Goal: Information Seeking & Learning: Check status

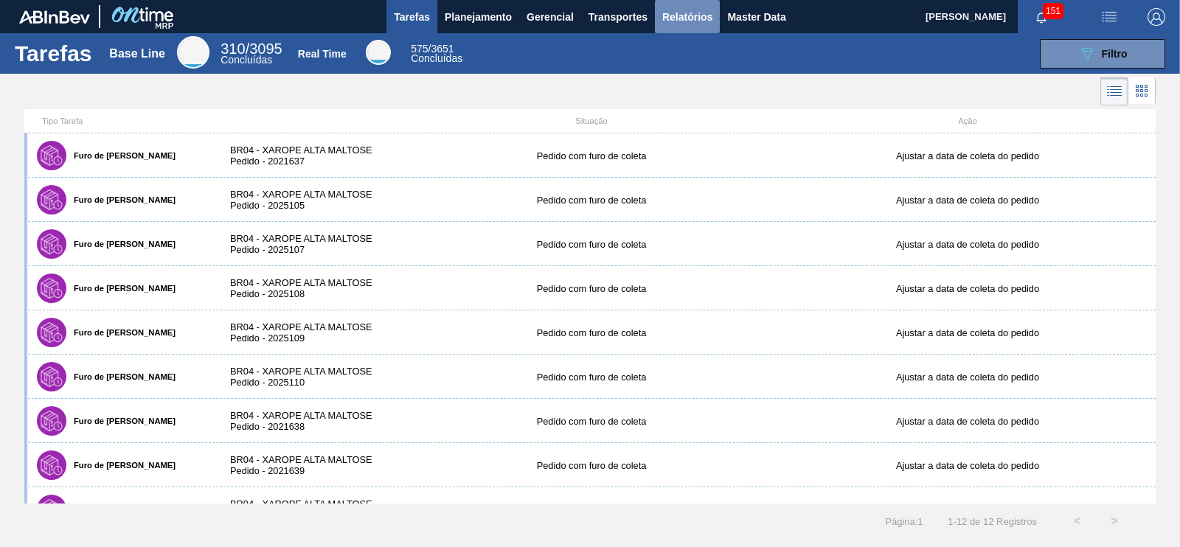
click at [705, 4] on button "Relatórios" at bounding box center [687, 16] width 65 height 33
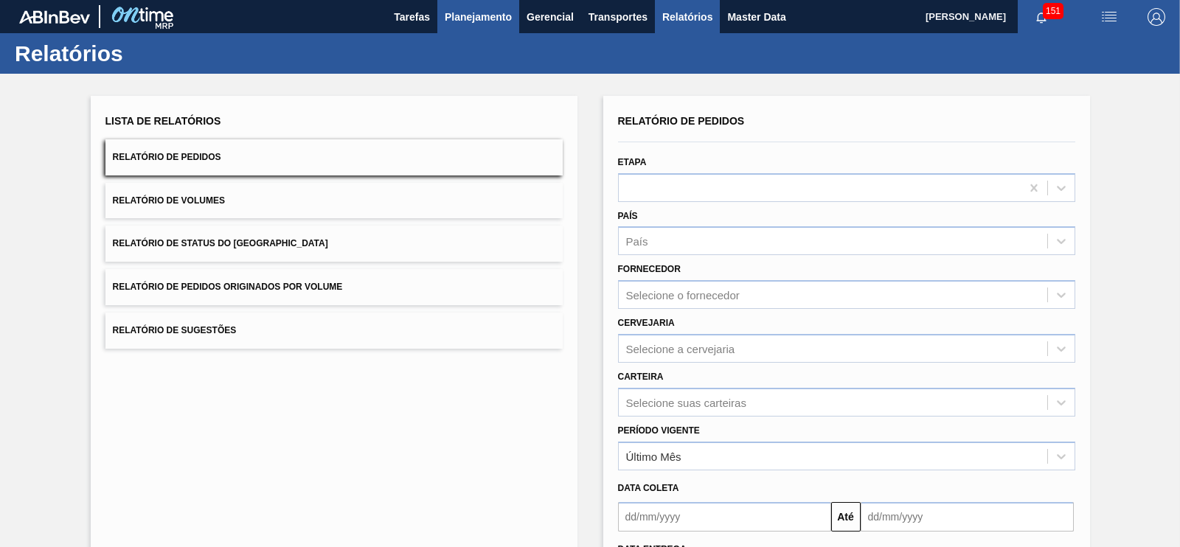
click at [513, 12] on button "Planejamento" at bounding box center [478, 16] width 82 height 33
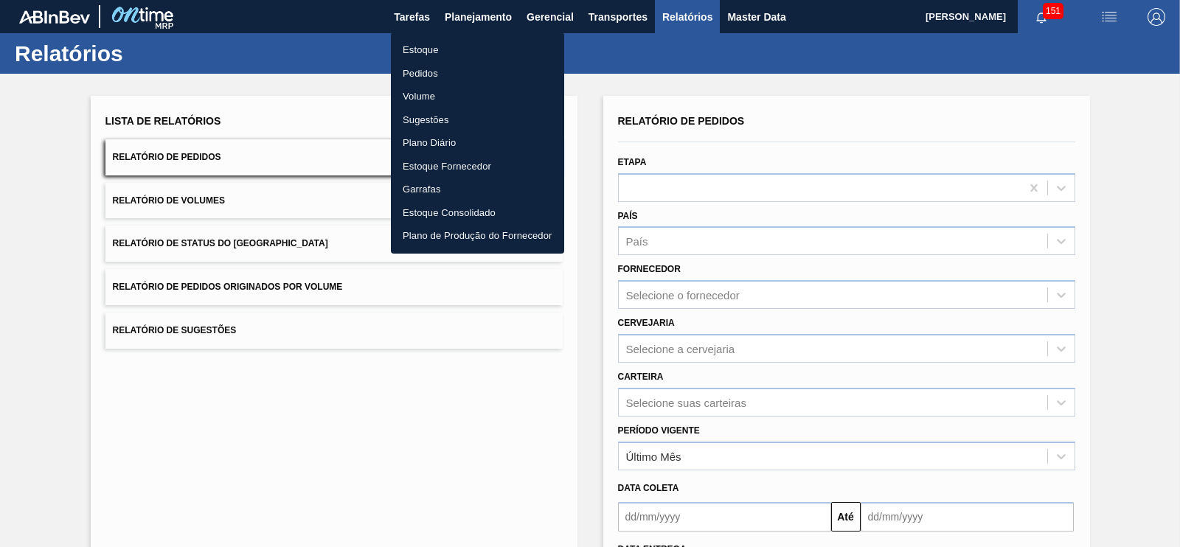
click at [436, 49] on li "Estoque" at bounding box center [477, 50] width 173 height 24
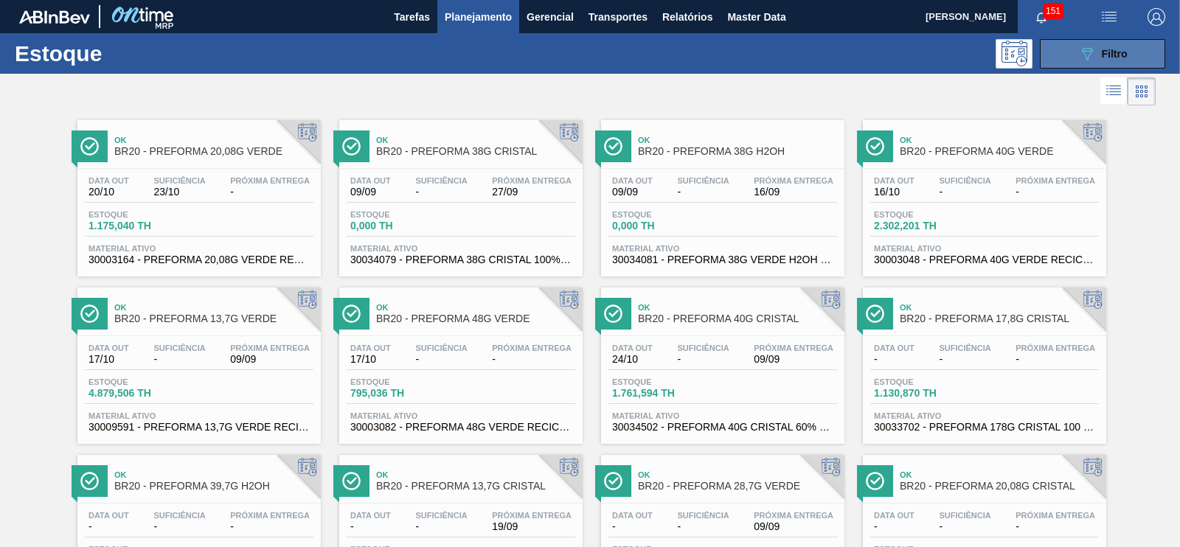
click at [1082, 53] on icon at bounding box center [1087, 54] width 11 height 13
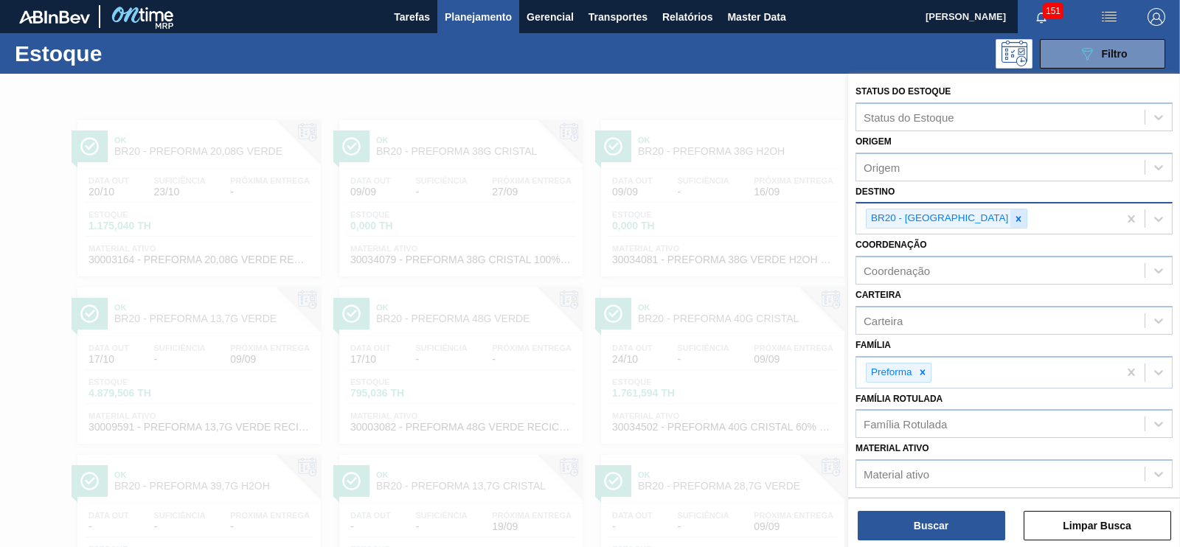
click at [1014, 215] on icon at bounding box center [1019, 219] width 10 height 10
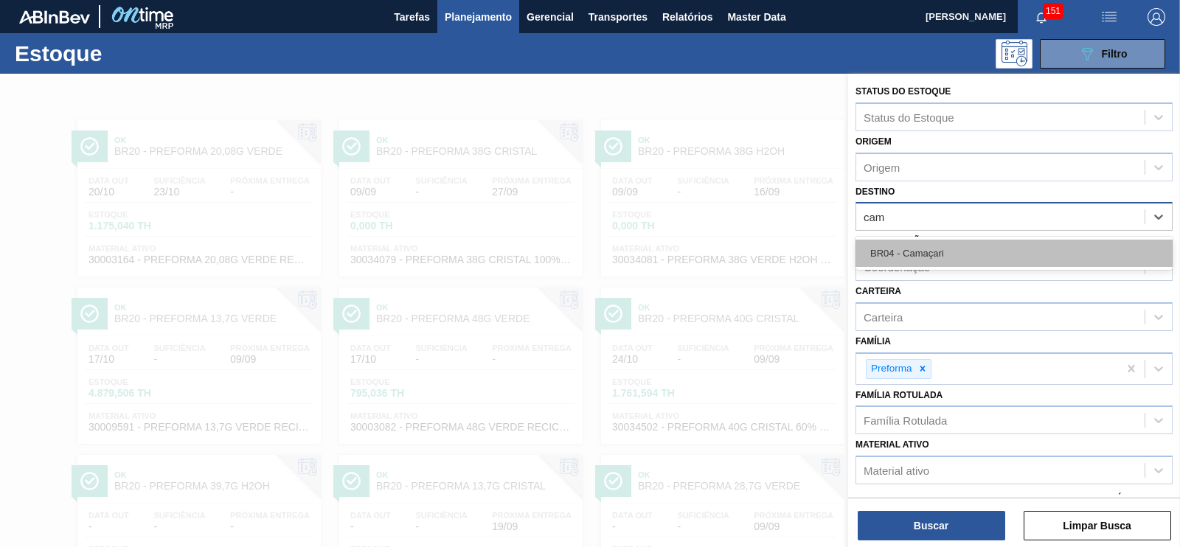
type input "cama"
click at [918, 244] on div "BR04 - Camaçari" at bounding box center [1014, 253] width 317 height 27
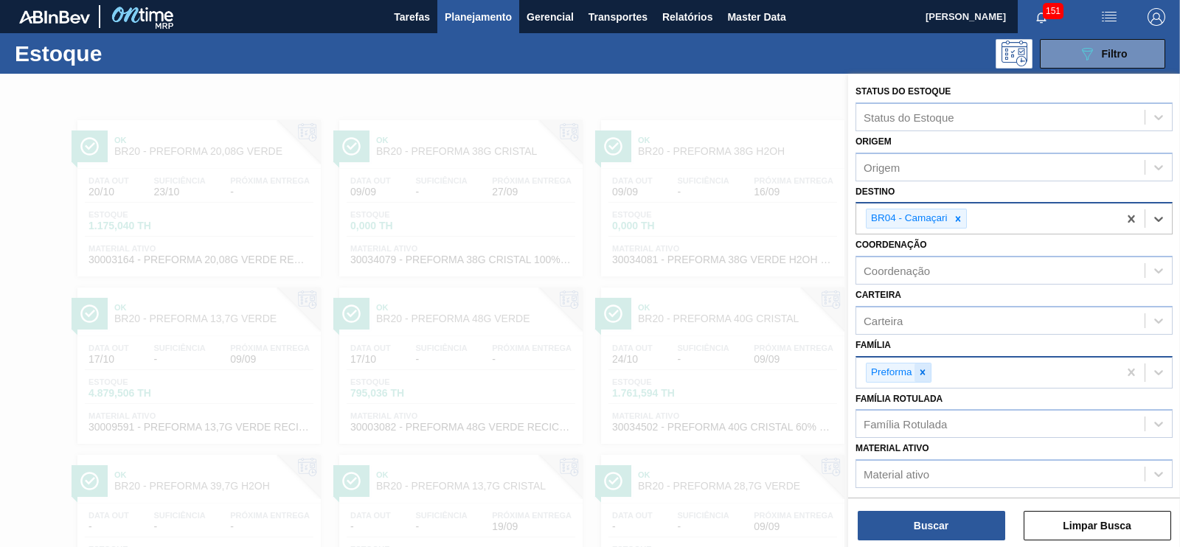
click at [921, 367] on icon at bounding box center [923, 372] width 10 height 10
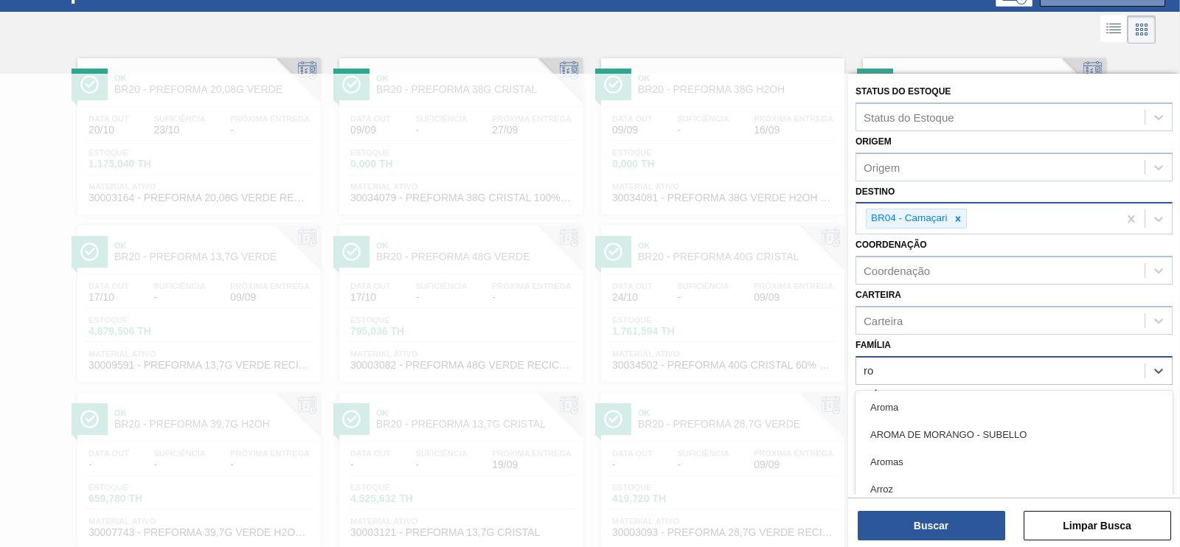
scroll to position [68, 0]
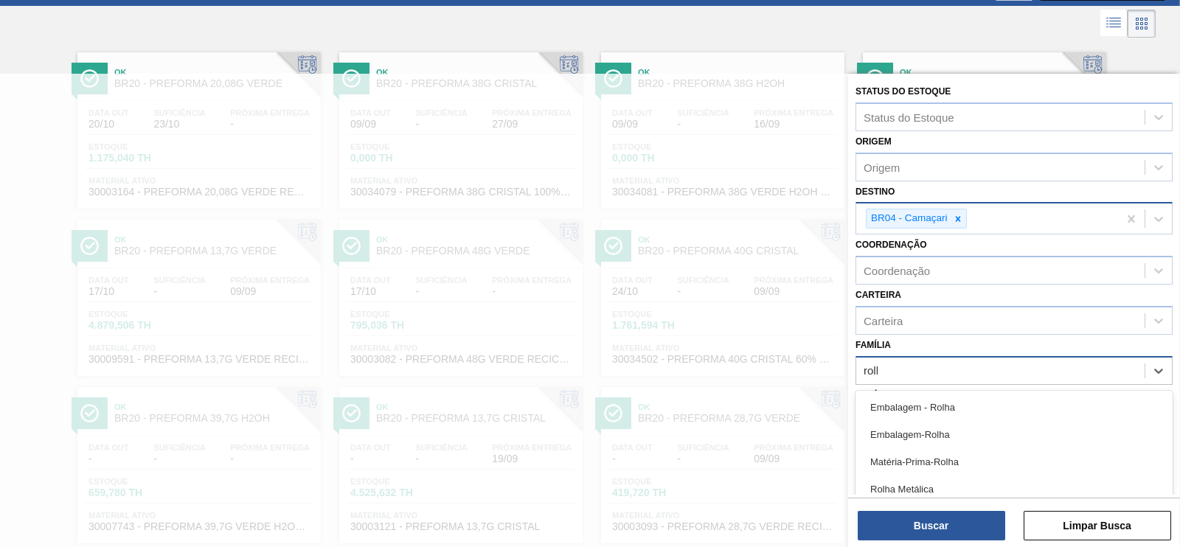
type input "rolha"
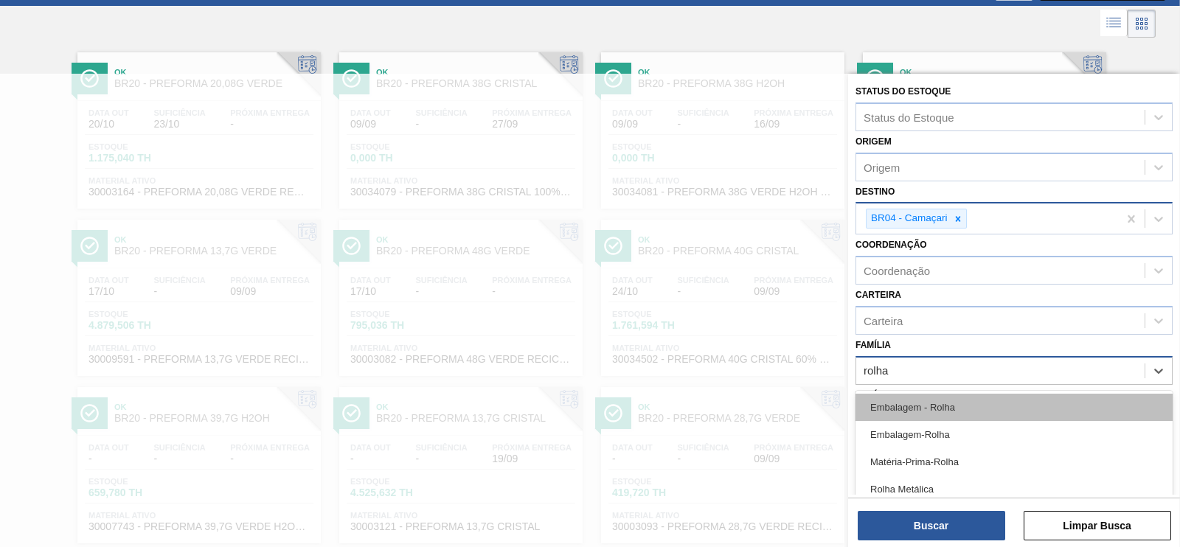
click at [927, 409] on div "Embalagem - Rolha" at bounding box center [1014, 407] width 317 height 27
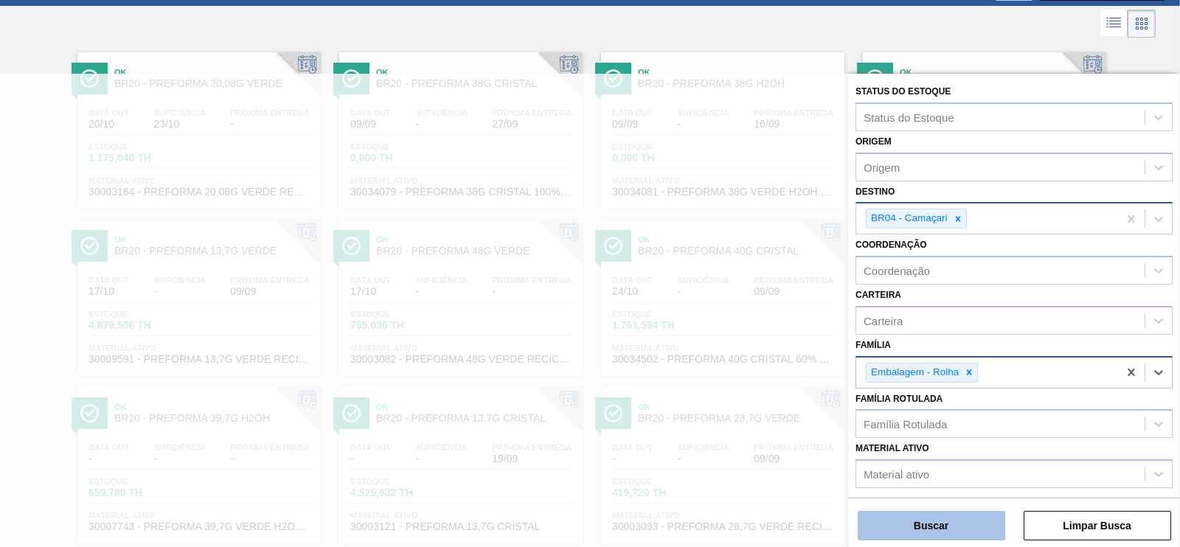
click at [915, 522] on button "Buscar" at bounding box center [932, 526] width 148 height 30
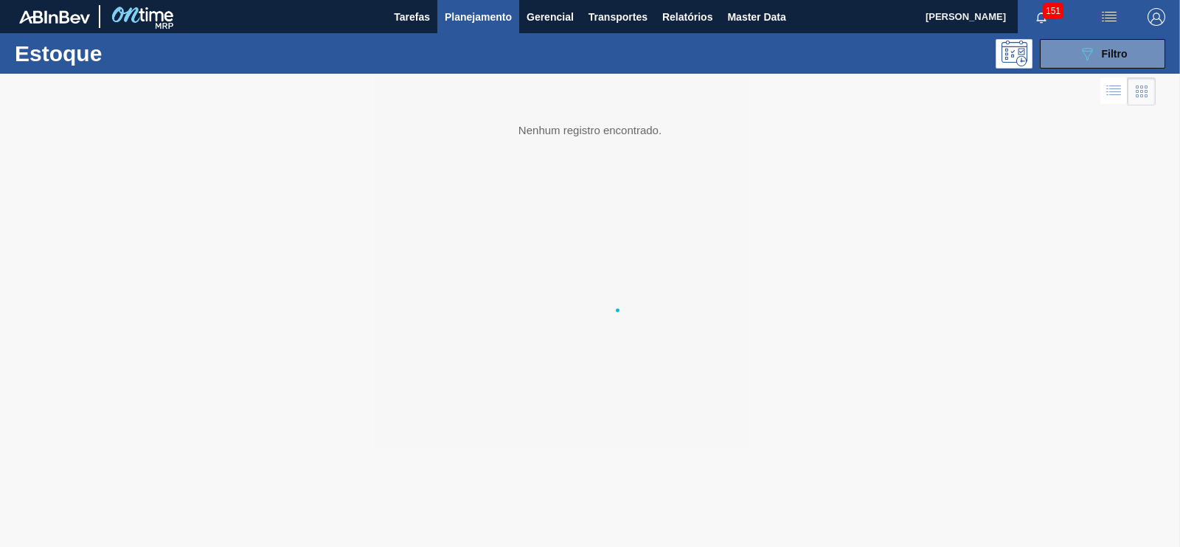
scroll to position [0, 0]
click at [1100, 60] on div "089F7B8B-B2A5-4AFE-B5C0-19BA573D28AC Filtro" at bounding box center [1103, 54] width 49 height 18
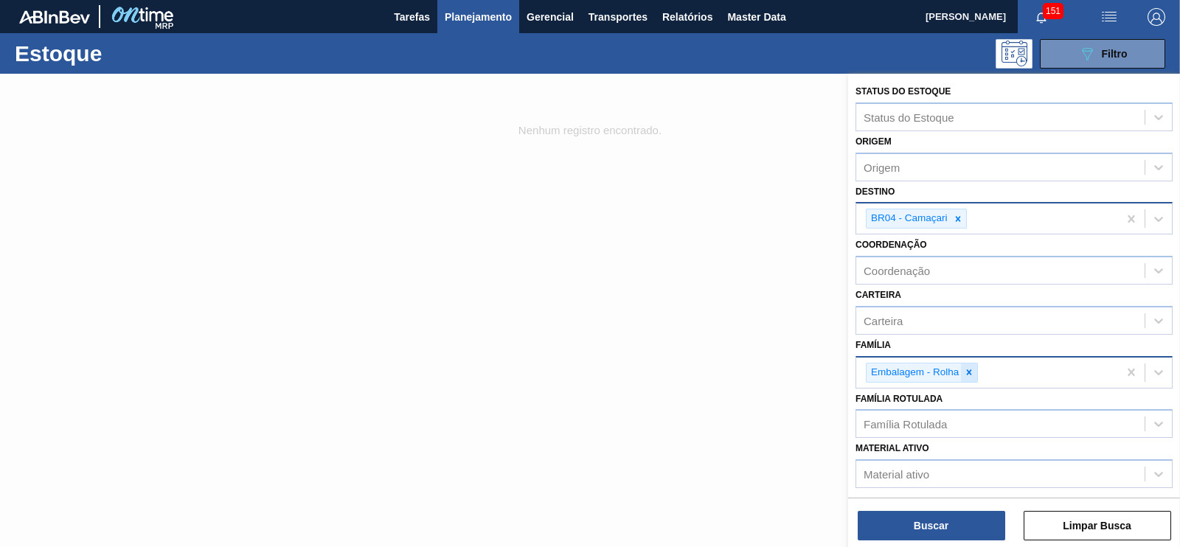
click at [964, 370] on icon at bounding box center [969, 372] width 10 height 10
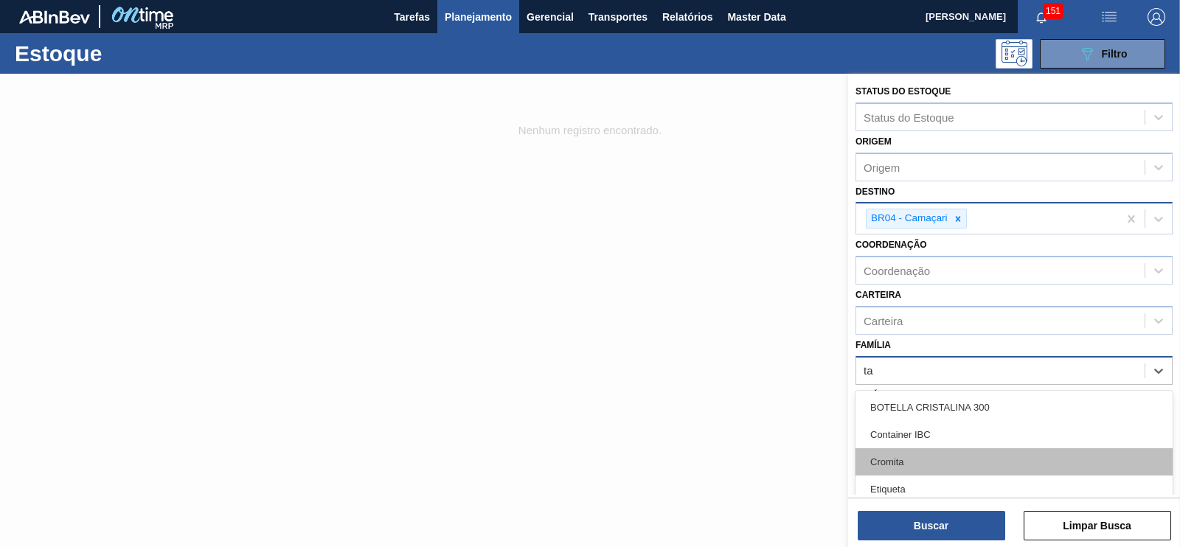
type input "t"
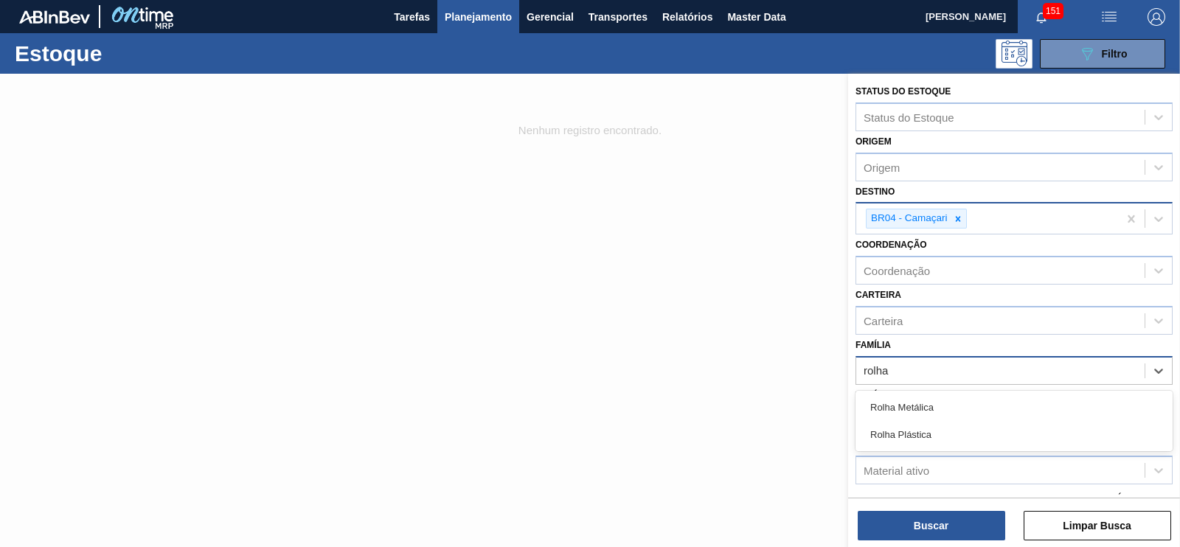
type input "rolha p"
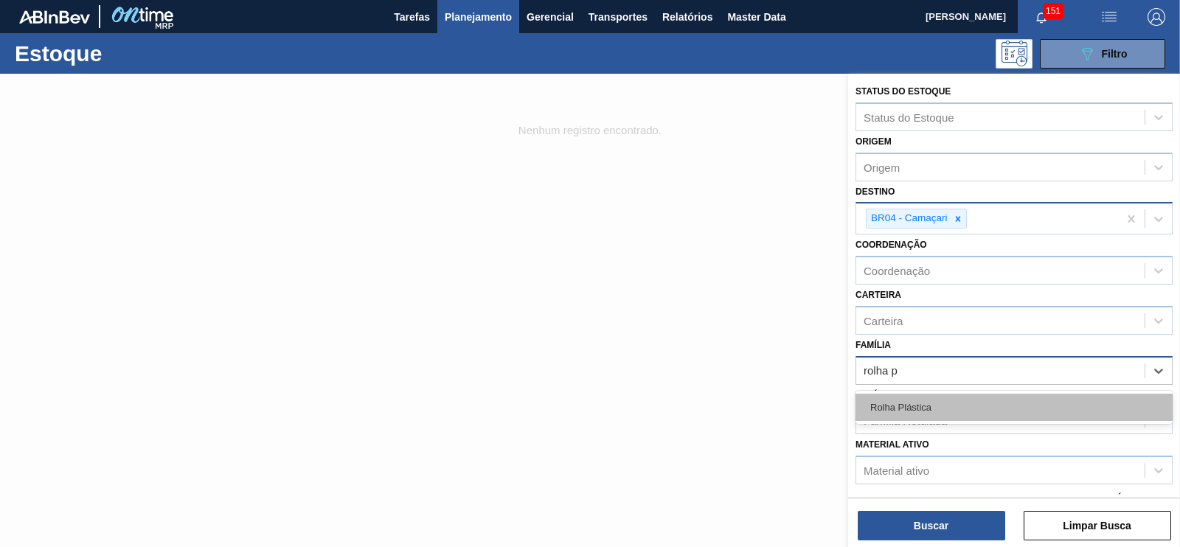
click at [913, 413] on div "Rolha Plástica" at bounding box center [1014, 407] width 317 height 27
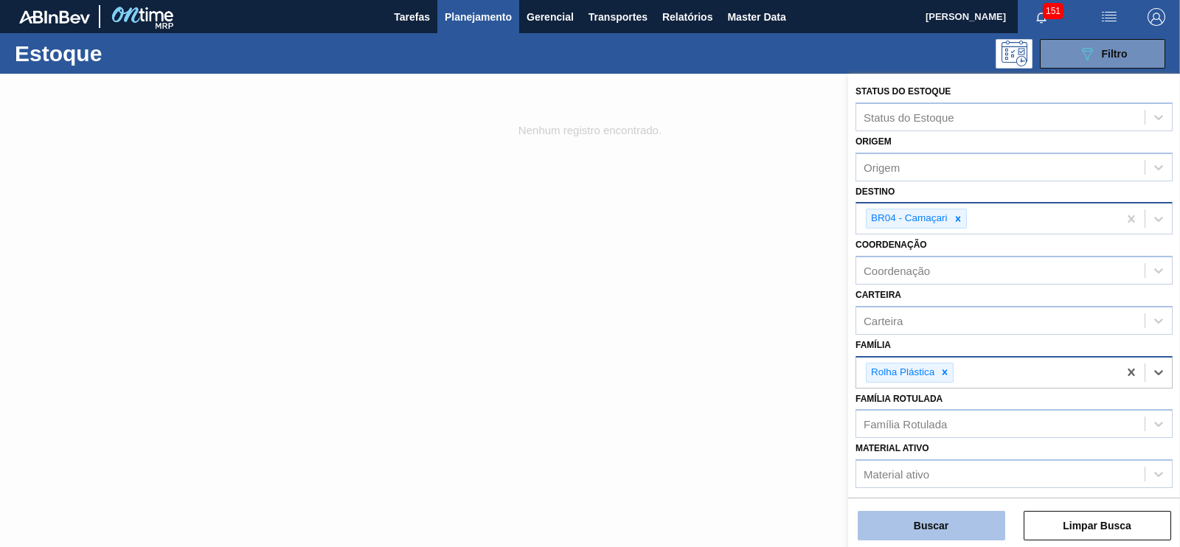
click at [947, 535] on button "Buscar" at bounding box center [932, 526] width 148 height 30
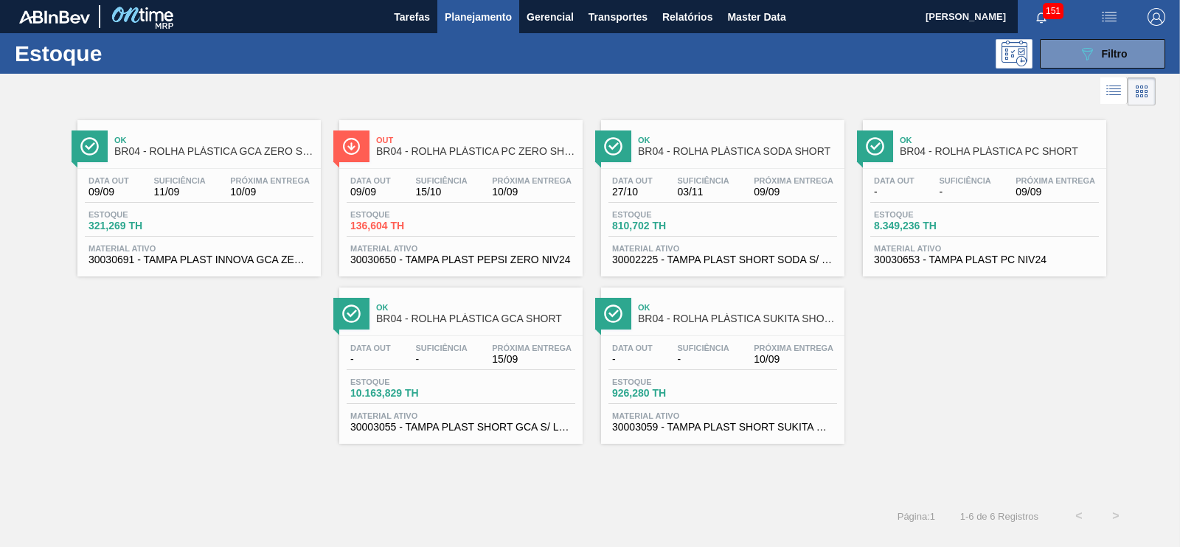
click at [244, 155] on span "BR04 - ROLHA PLÁSTICA GCA ZERO SHORT" at bounding box center [213, 151] width 199 height 11
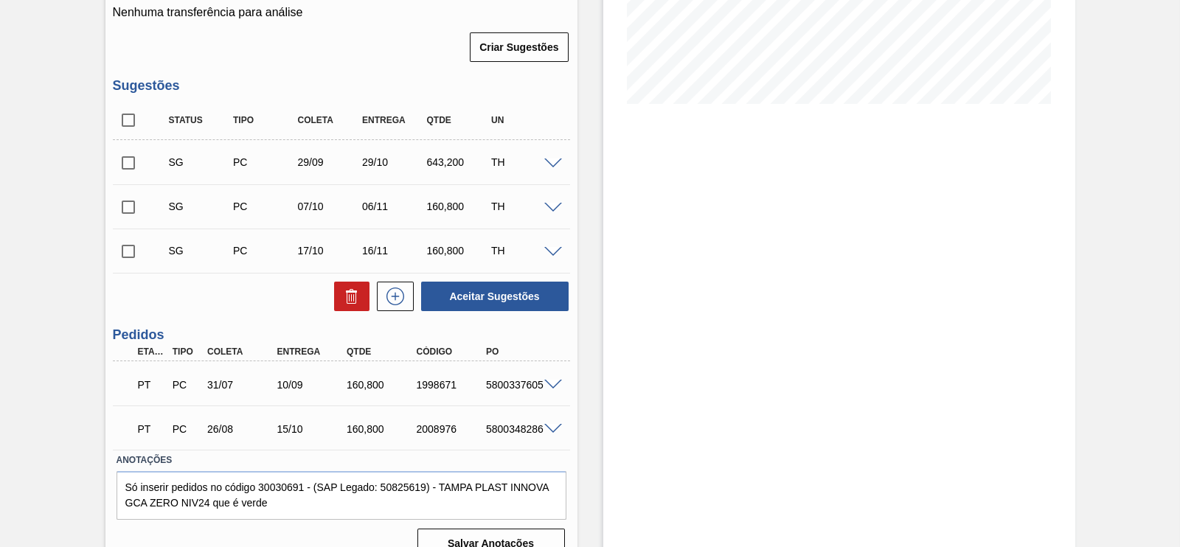
scroll to position [354, 0]
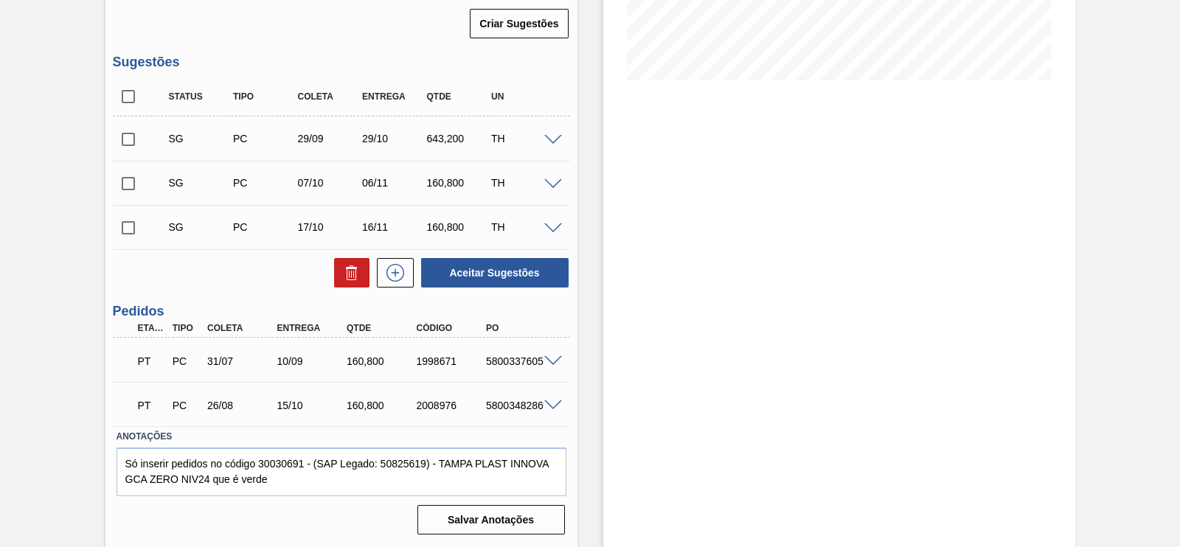
click at [556, 363] on span at bounding box center [553, 361] width 18 height 11
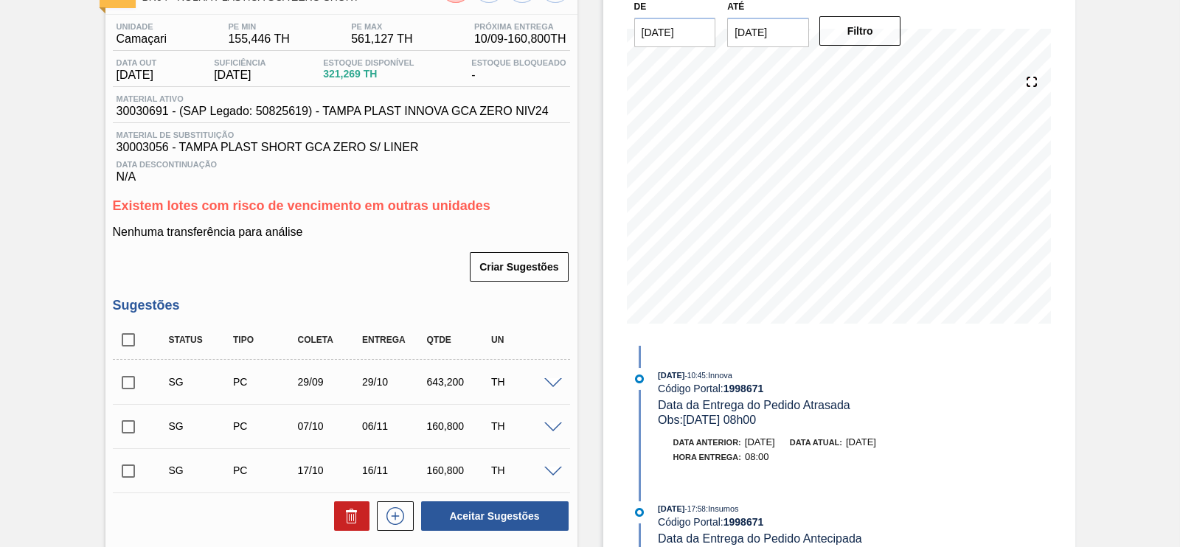
scroll to position [0, 0]
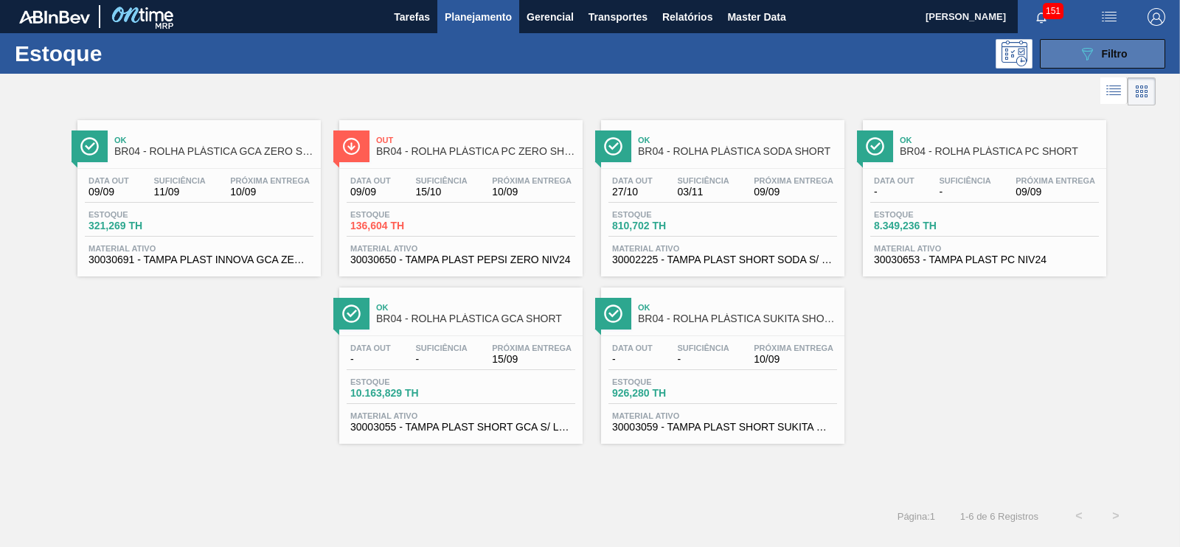
click at [1115, 46] on div "089F7B8B-B2A5-4AFE-B5C0-19BA573D28AC Filtro" at bounding box center [1103, 54] width 49 height 18
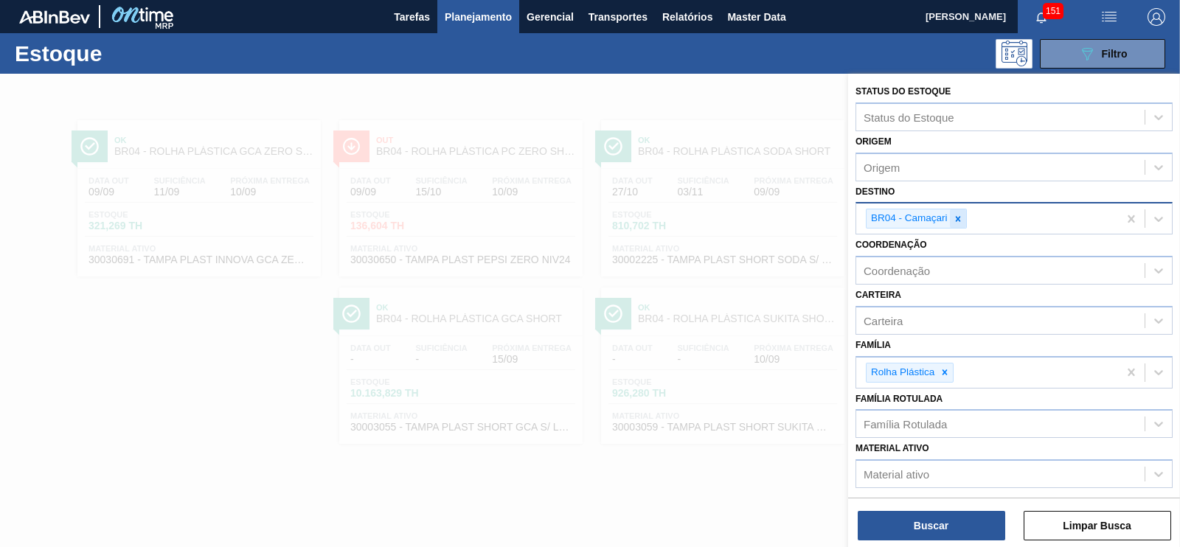
click at [960, 212] on div at bounding box center [958, 219] width 16 height 18
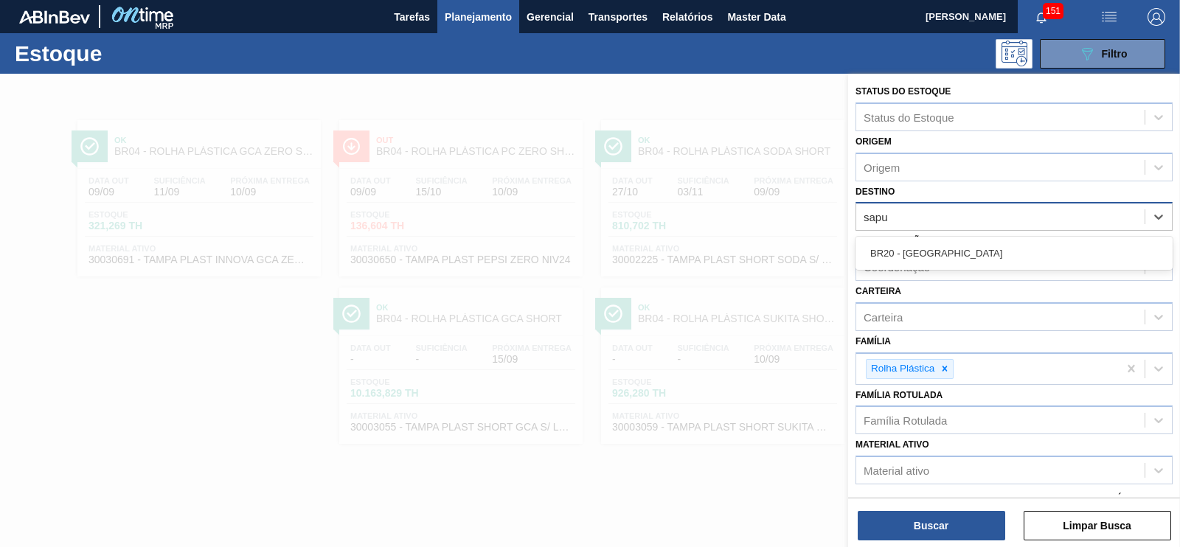
type input "sapuc"
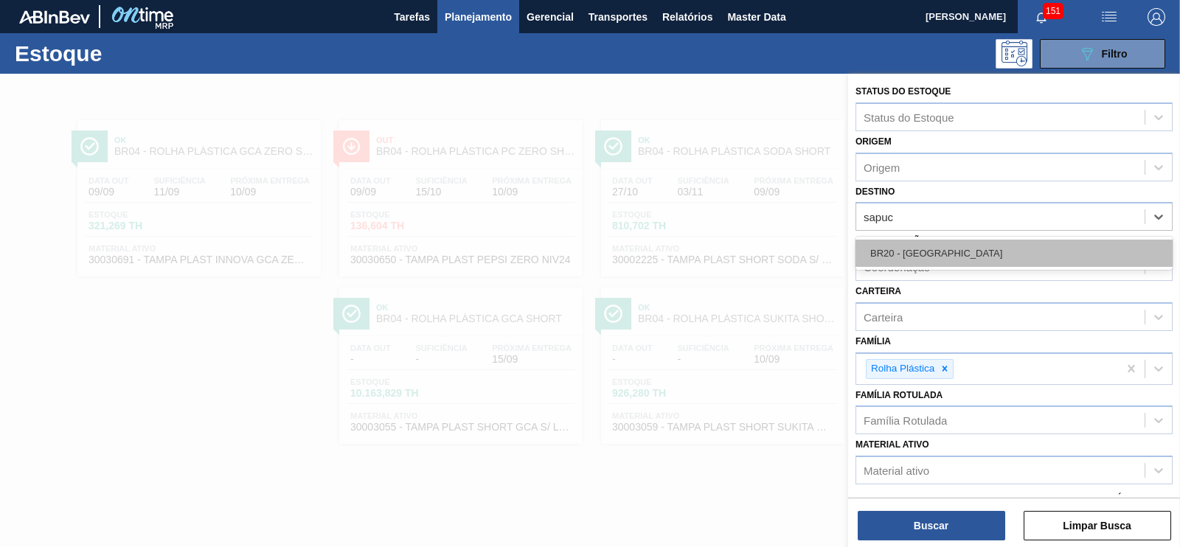
click at [935, 251] on div "BR20 - [GEOGRAPHIC_DATA]" at bounding box center [1014, 253] width 317 height 27
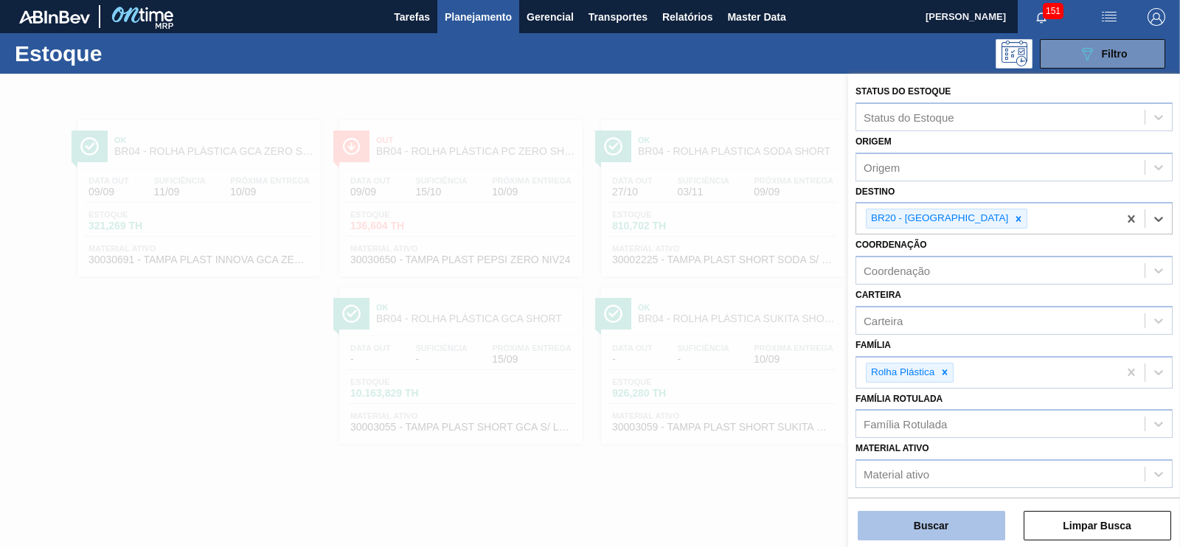
click at [930, 517] on button "Buscar" at bounding box center [932, 526] width 148 height 30
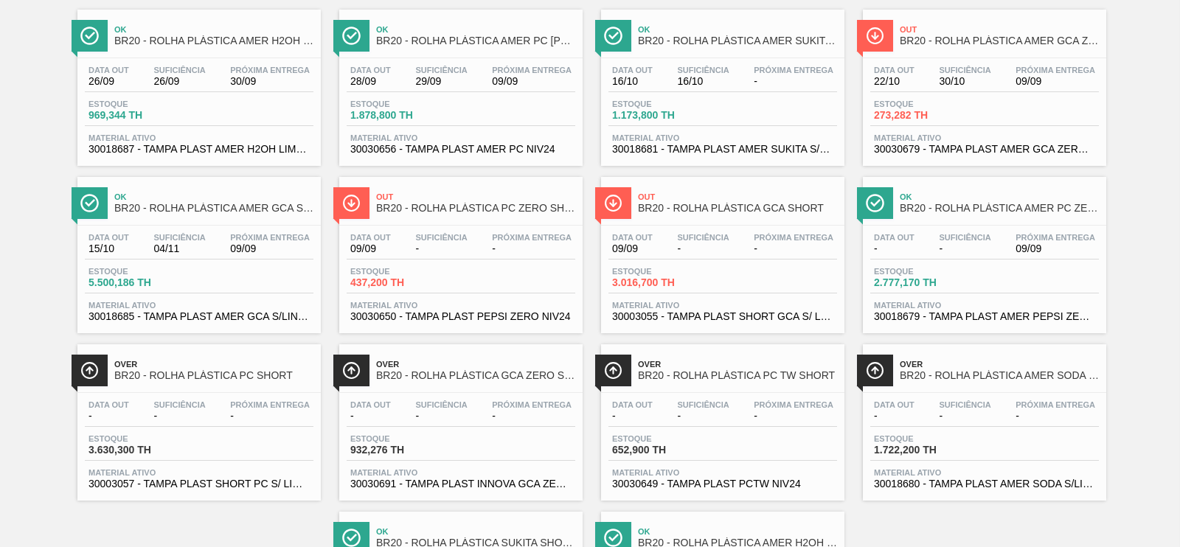
scroll to position [87, 0]
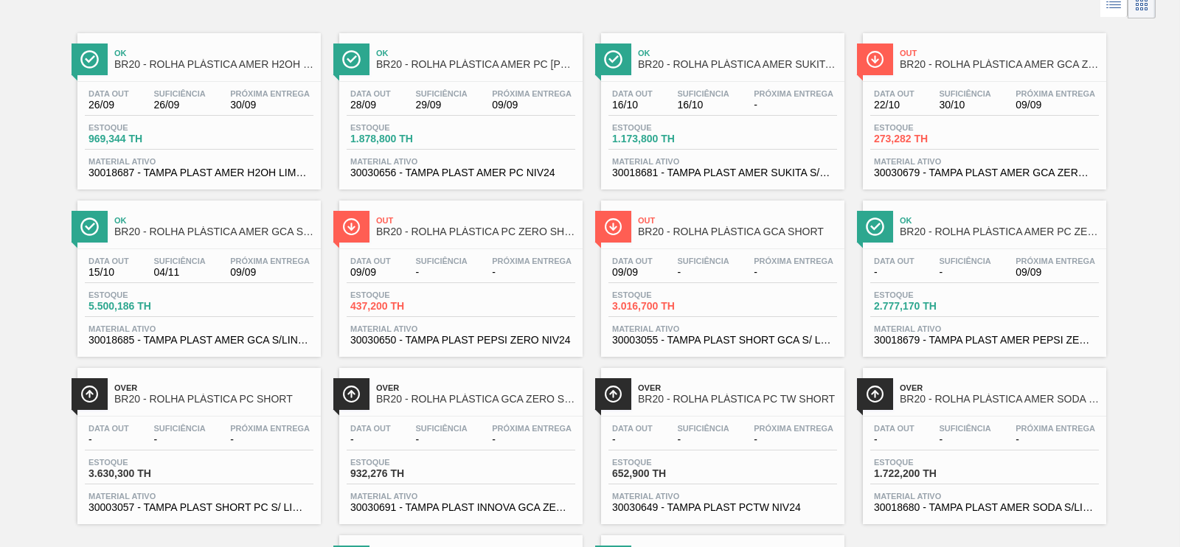
click at [499, 66] on span "BR20 - ROLHA PLÁSTICA AMER PC [PERSON_NAME]" at bounding box center [475, 64] width 199 height 11
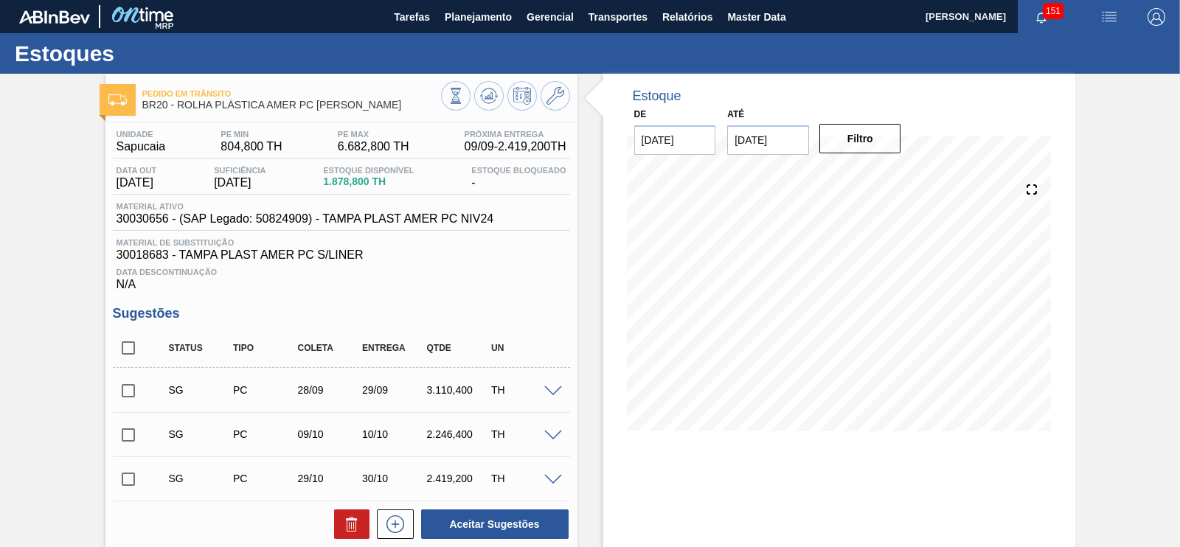
click at [788, 146] on input "[DATE]" at bounding box center [768, 140] width 82 height 30
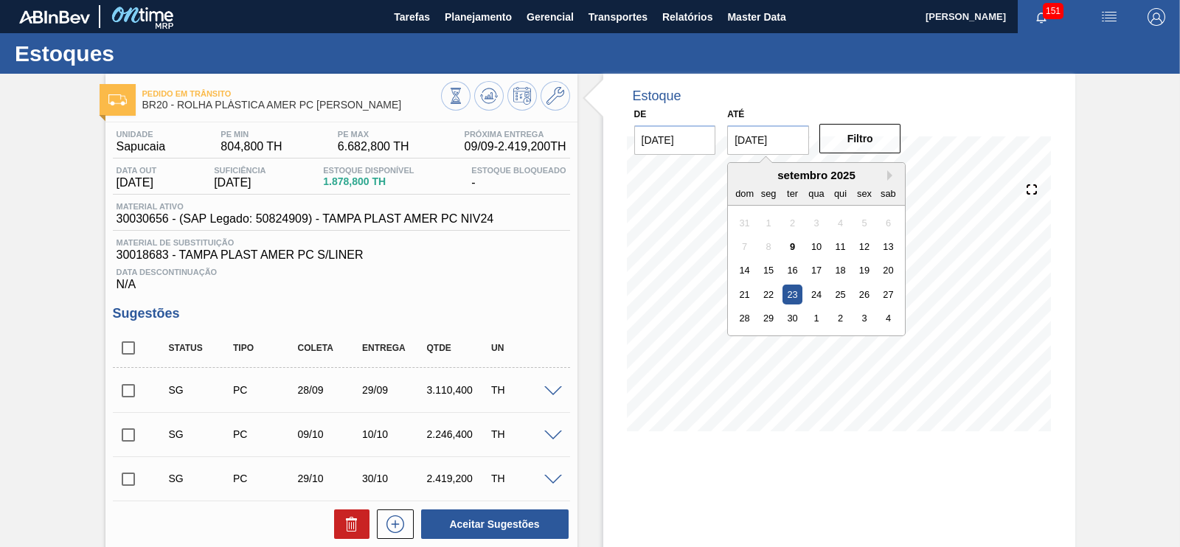
click at [802, 317] on div "28 29 30 1 2 3 4" at bounding box center [816, 319] width 167 height 24
click at [799, 317] on div "30" at bounding box center [793, 318] width 20 height 20
type input "[DATE]"
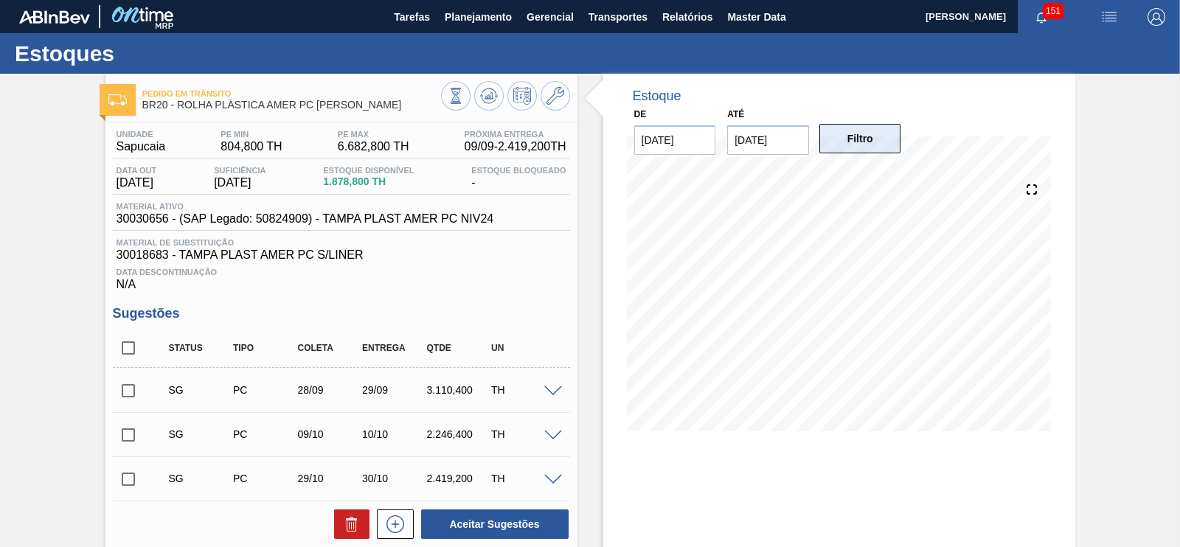
click at [880, 132] on button "Filtro" at bounding box center [861, 139] width 82 height 30
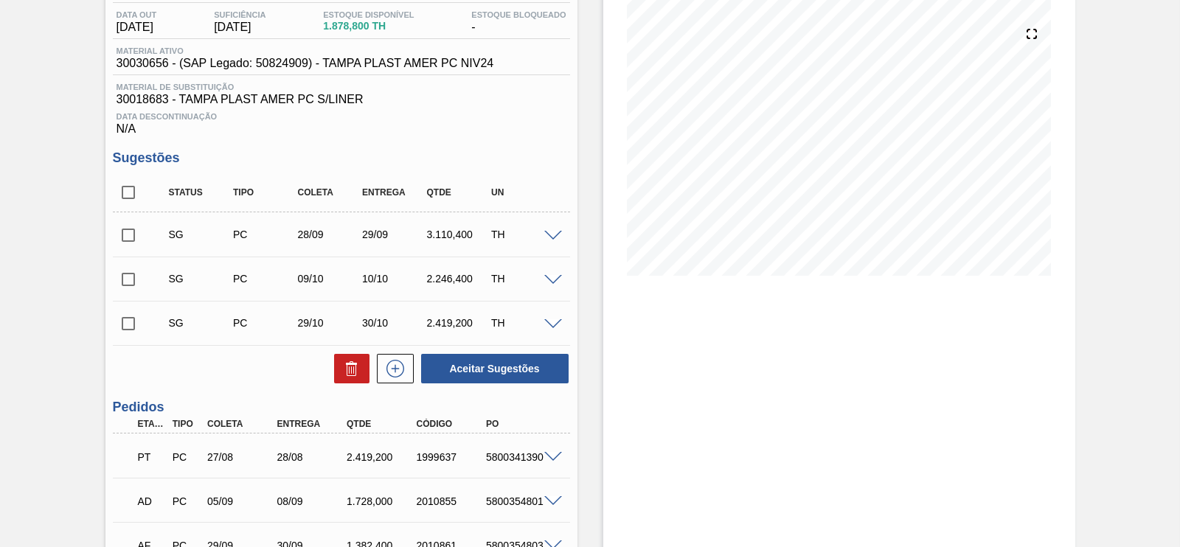
scroll to position [184, 0]
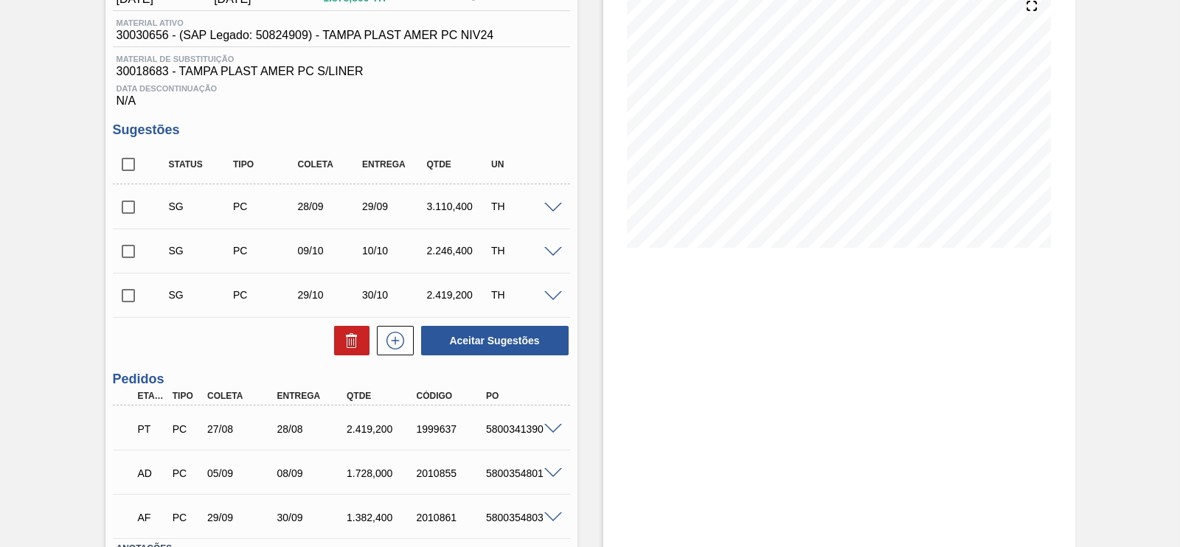
click at [129, 208] on input "checkbox" at bounding box center [128, 207] width 31 height 31
click at [122, 208] on input "checkbox" at bounding box center [128, 207] width 31 height 31
checkbox input "false"
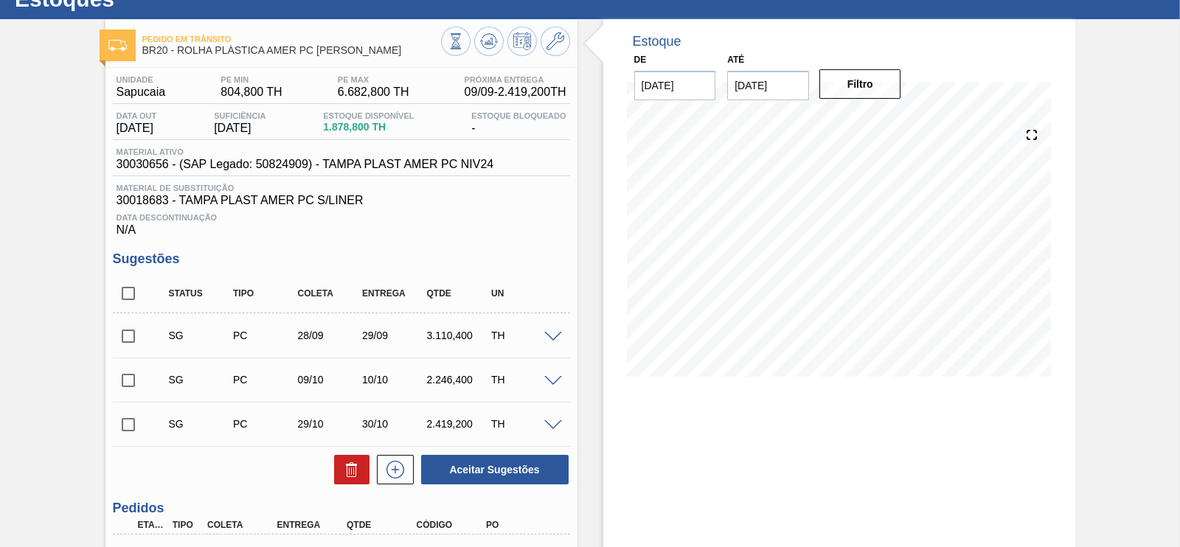
scroll to position [0, 0]
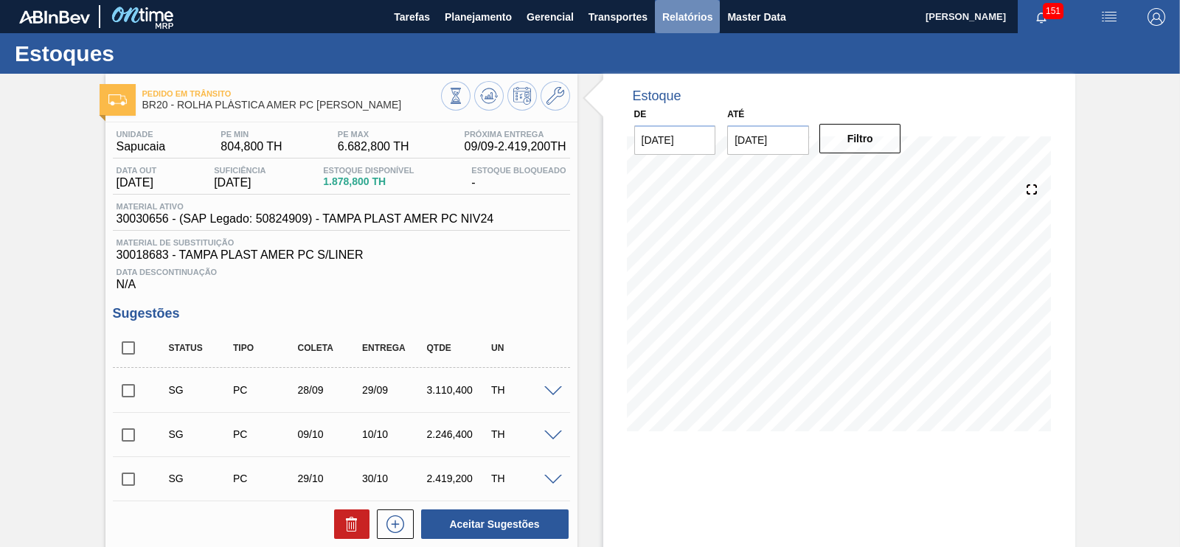
click at [696, 15] on span "Relatórios" at bounding box center [687, 17] width 50 height 18
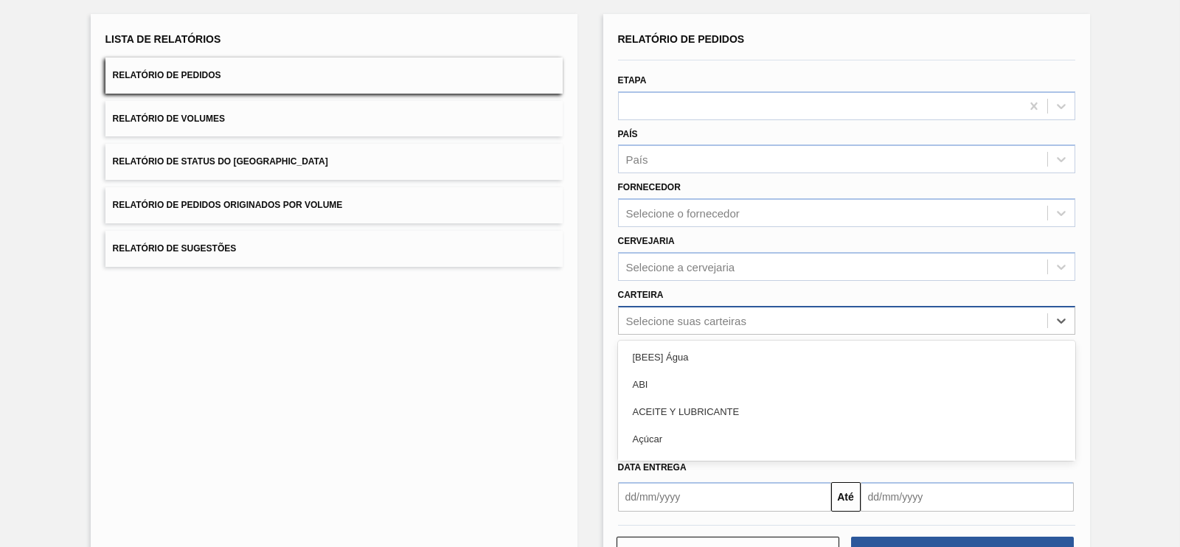
click at [690, 335] on div "option ACEITE Y LUBRICANTE focused, 3 of 101. 101 results available. Use Up and…" at bounding box center [846, 320] width 457 height 29
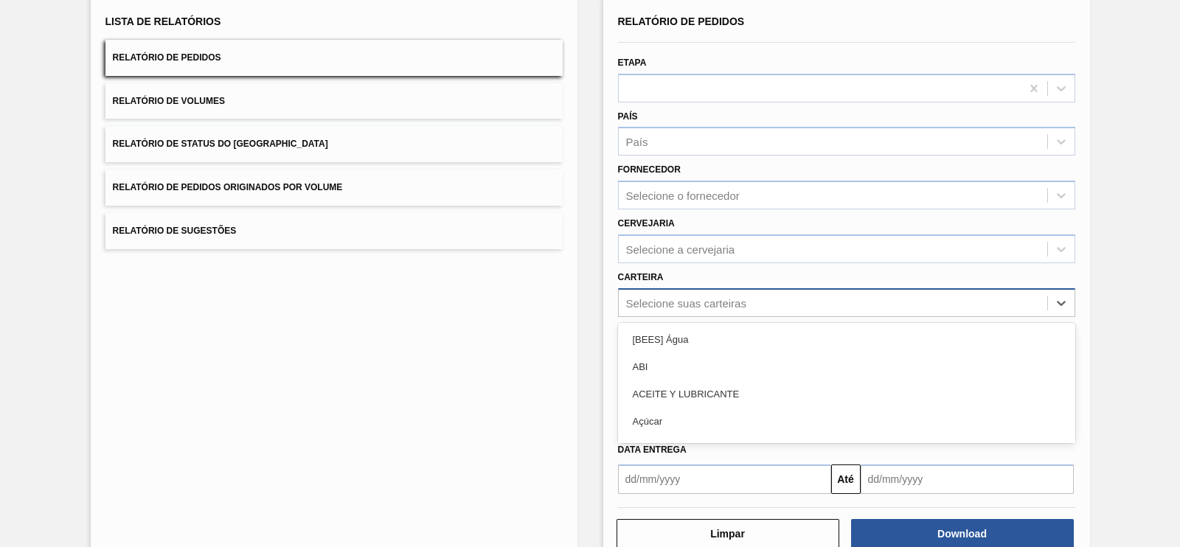
scroll to position [100, 0]
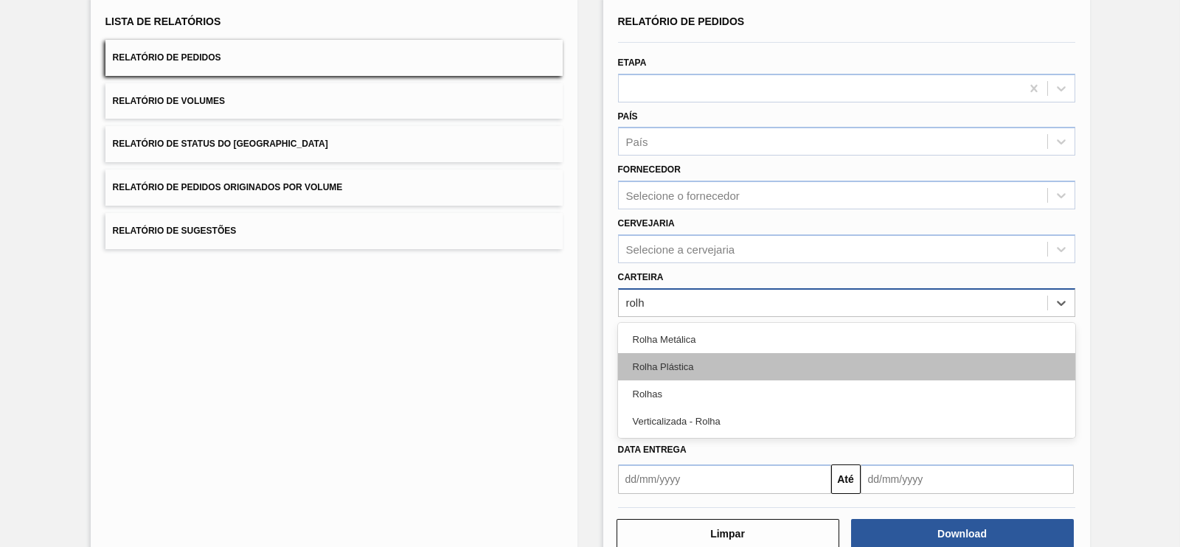
type input "rolha"
click at [686, 367] on div "Rolha Plástica" at bounding box center [846, 366] width 457 height 27
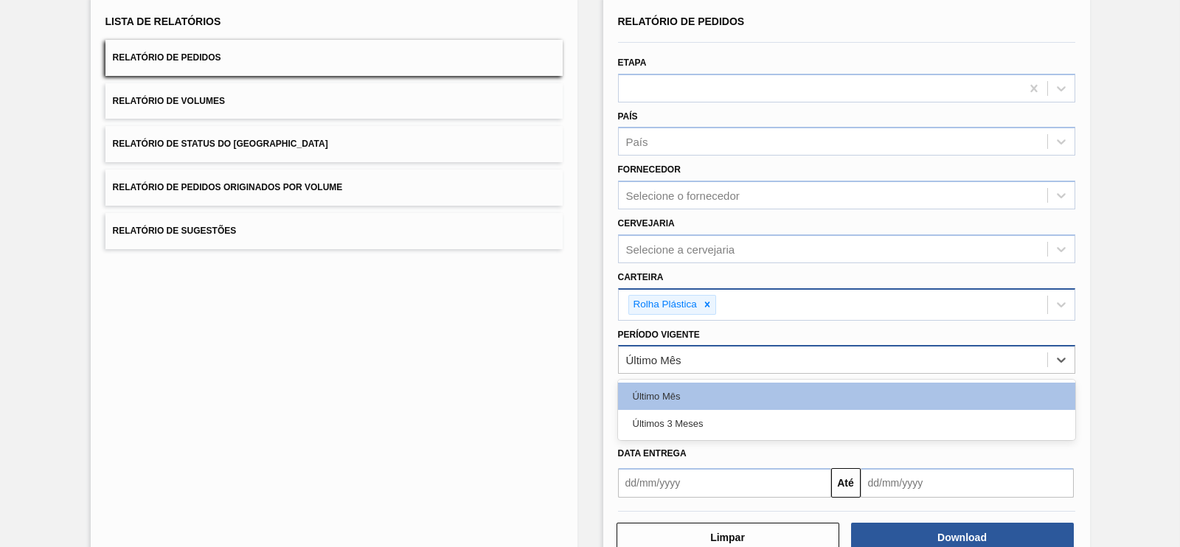
click at [697, 356] on div "Último Mês" at bounding box center [833, 360] width 429 height 21
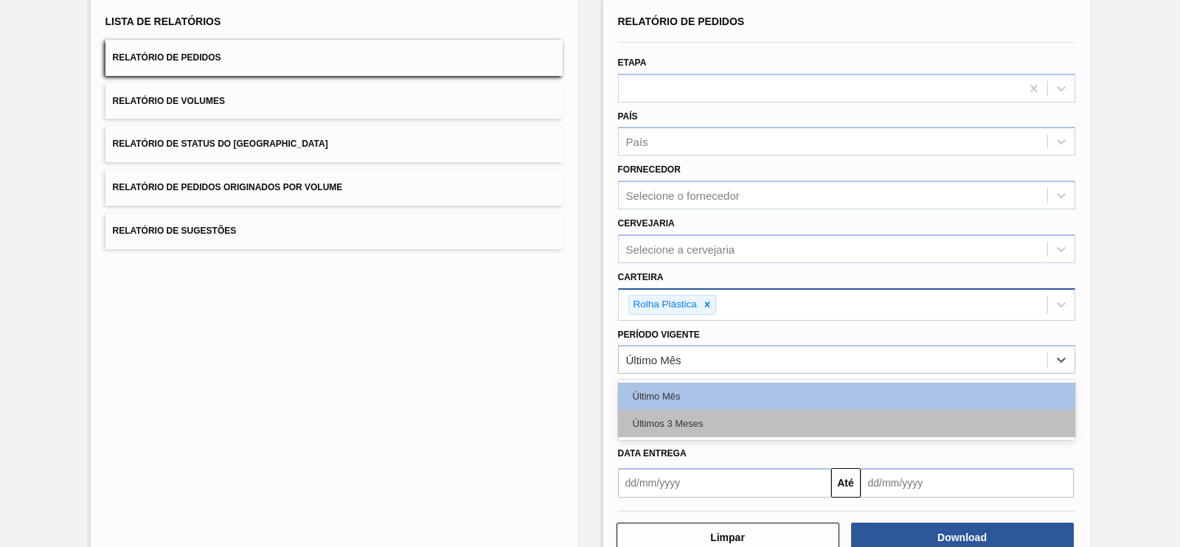
click at [680, 418] on div "Últimos 3 Meses" at bounding box center [846, 423] width 457 height 27
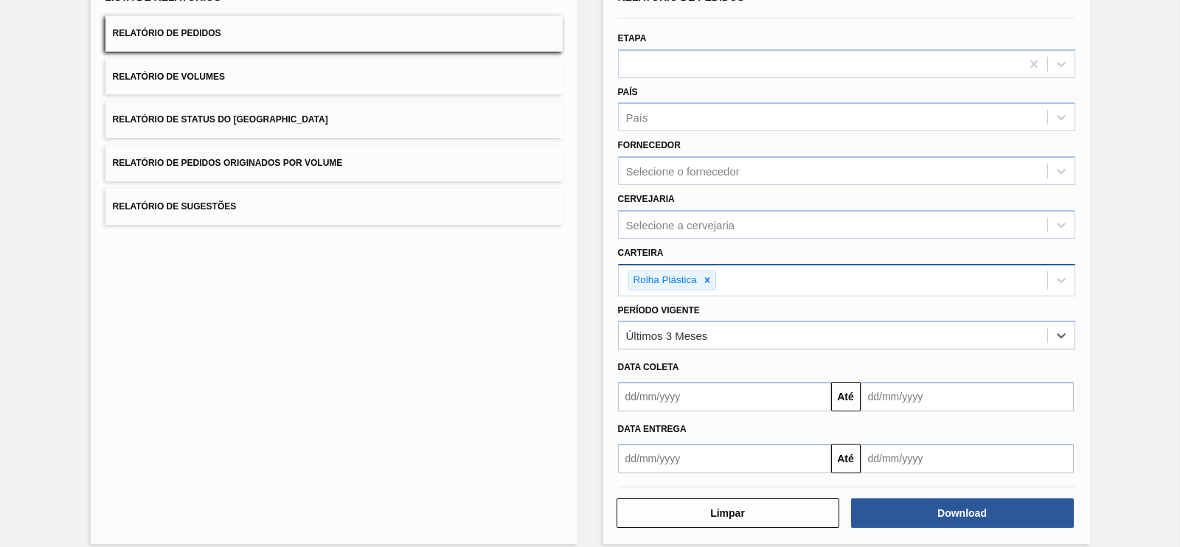
scroll to position [136, 0]
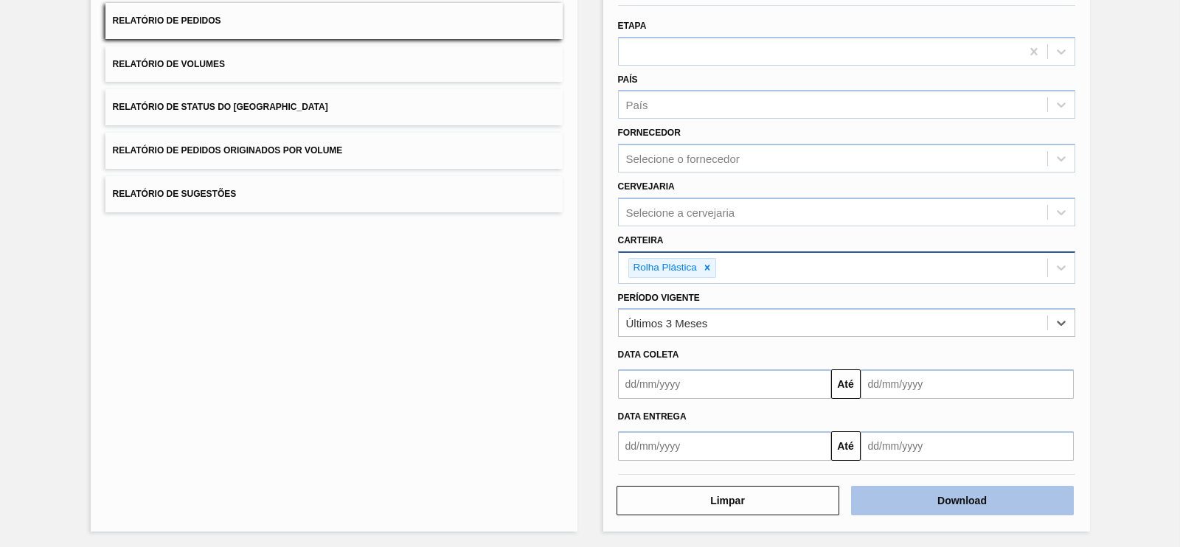
click at [966, 492] on button "Download" at bounding box center [962, 501] width 223 height 30
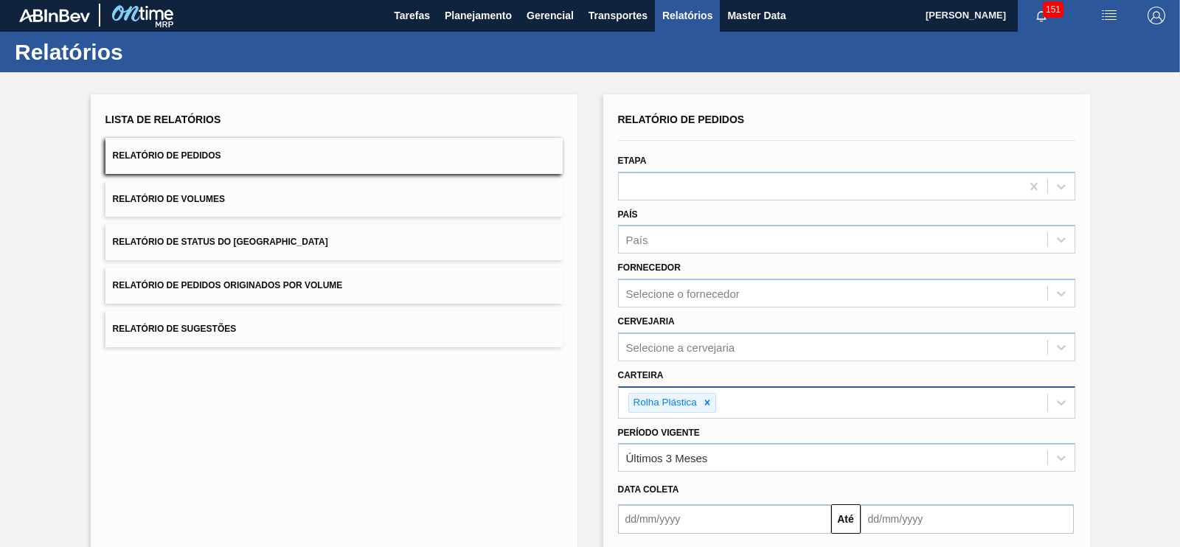
scroll to position [0, 0]
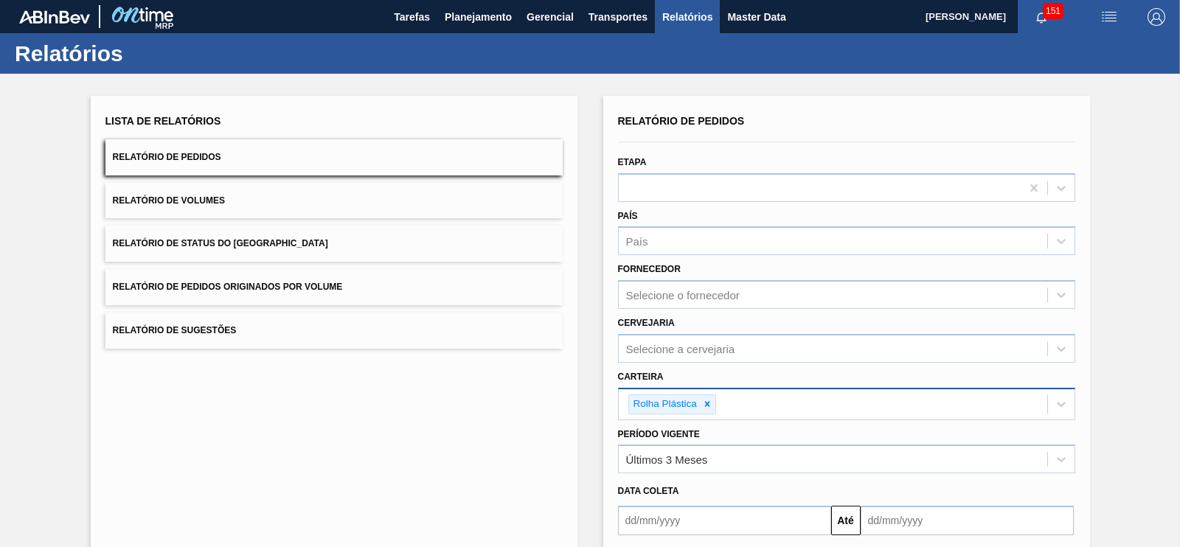
click at [339, 287] on span "Relatório de Pedidos Originados por Volume" at bounding box center [228, 287] width 230 height 10
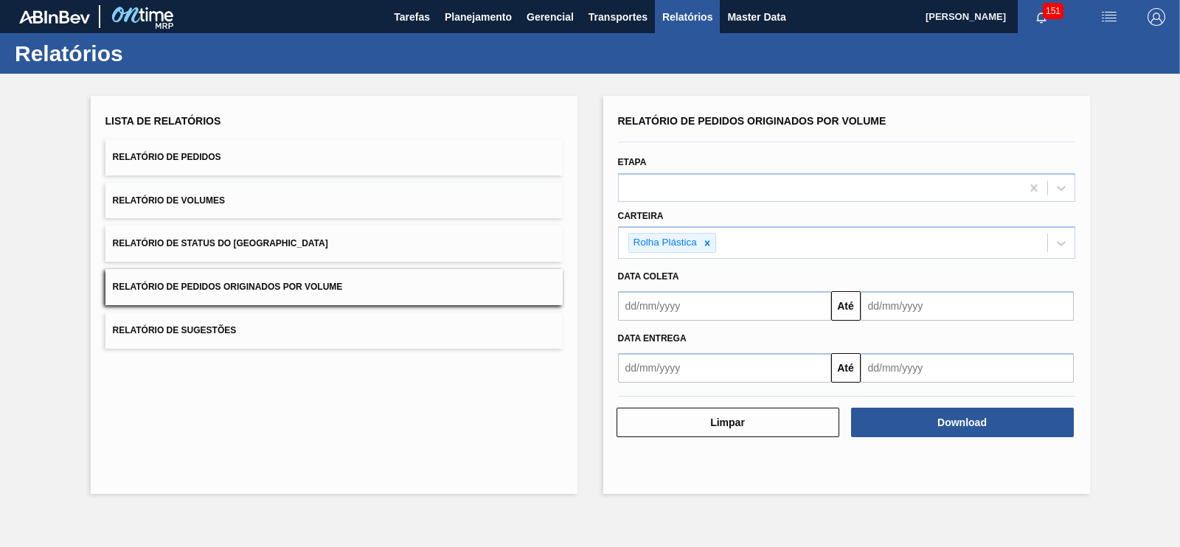
click at [361, 168] on button "Relatório de Pedidos" at bounding box center [333, 157] width 457 height 36
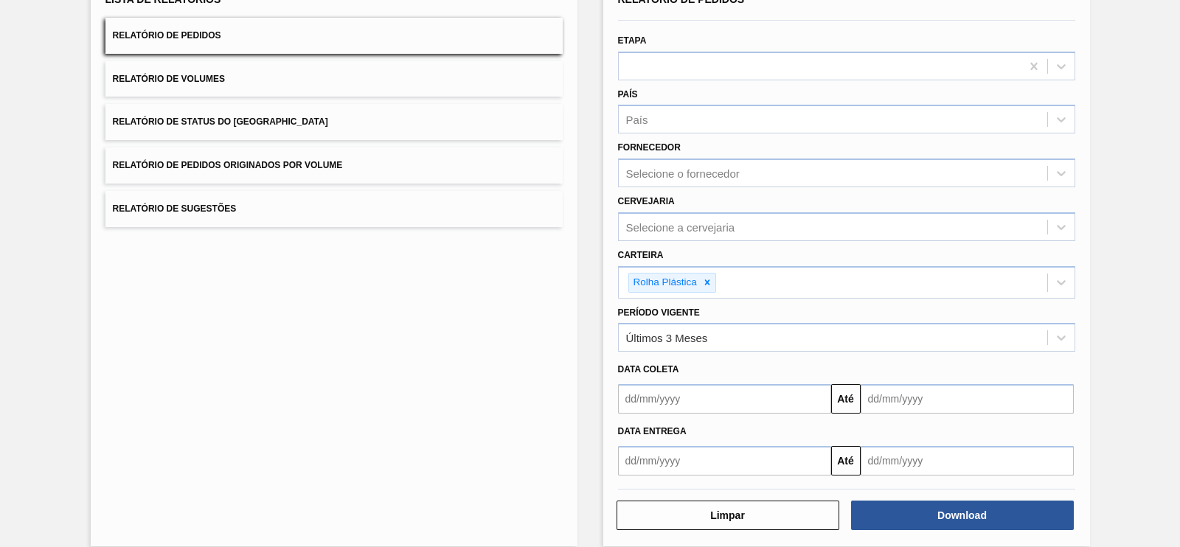
scroll to position [136, 0]
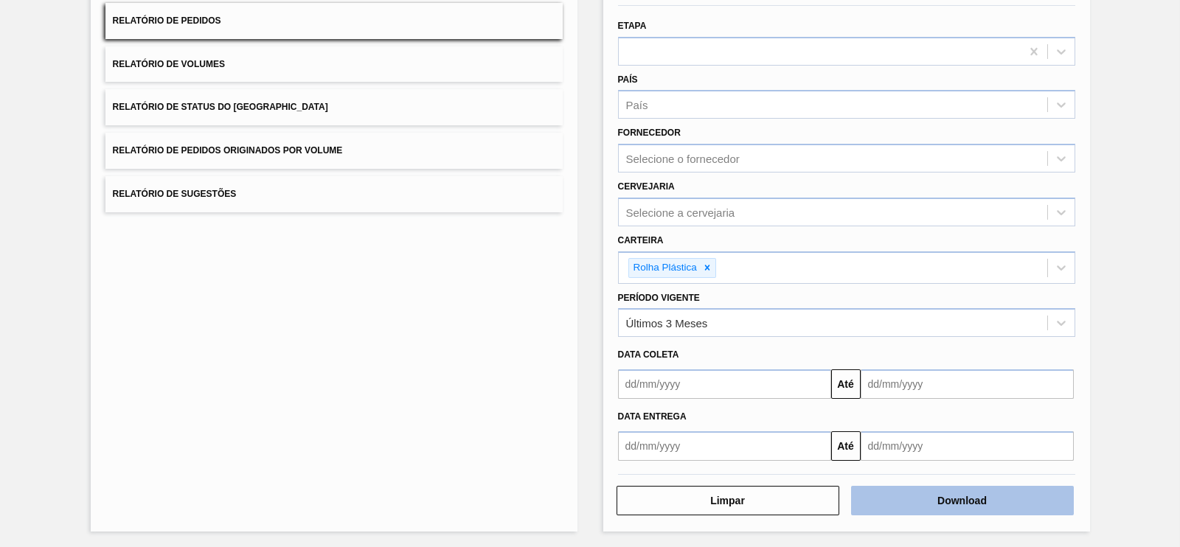
click at [900, 494] on button "Download" at bounding box center [962, 501] width 223 height 30
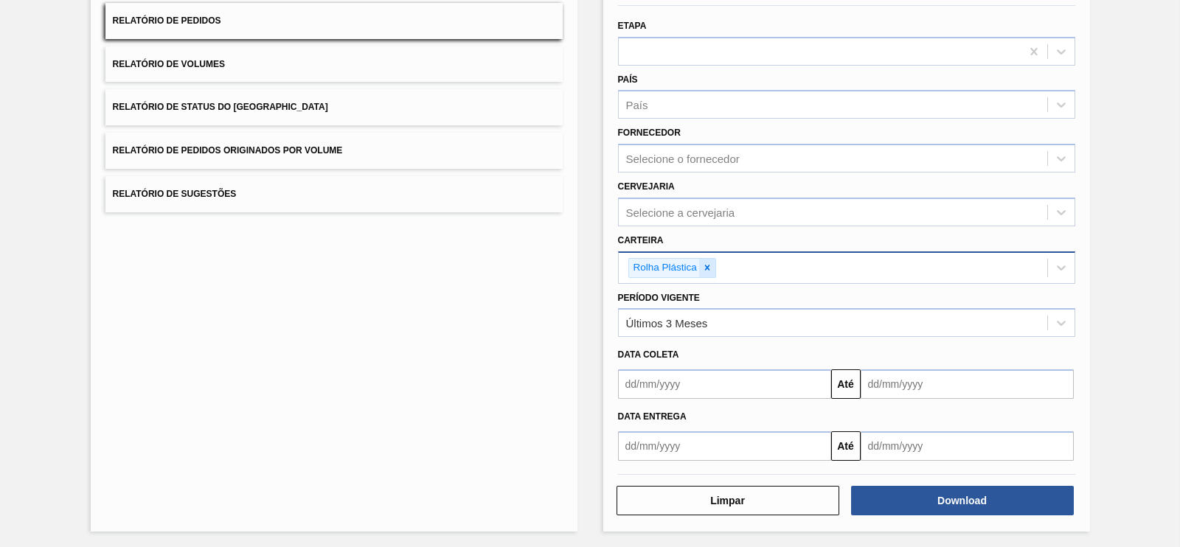
click at [705, 270] on icon at bounding box center [707, 268] width 10 height 10
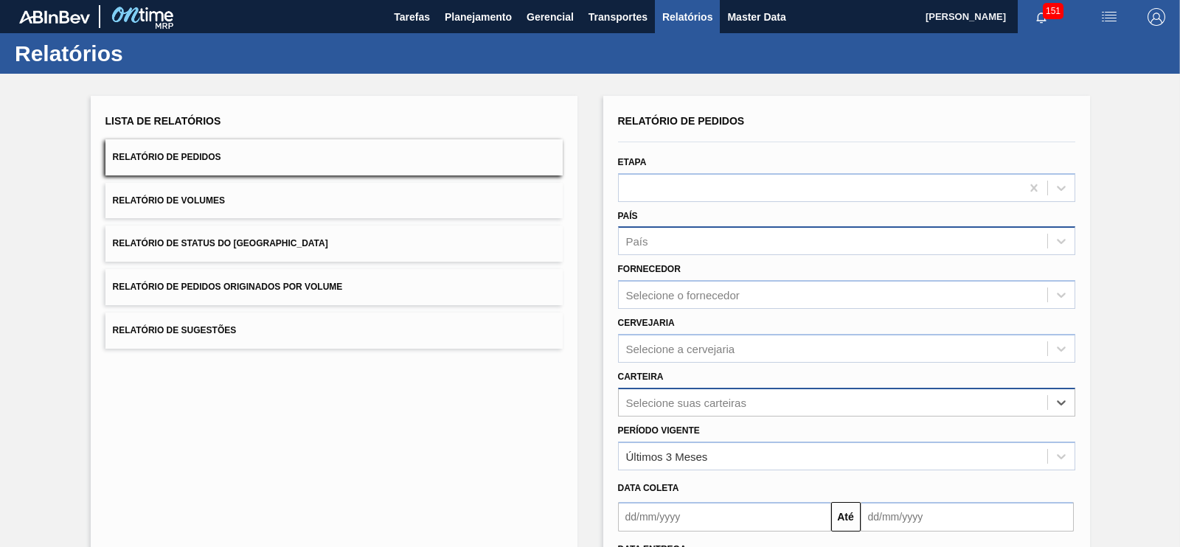
scroll to position [134, 0]
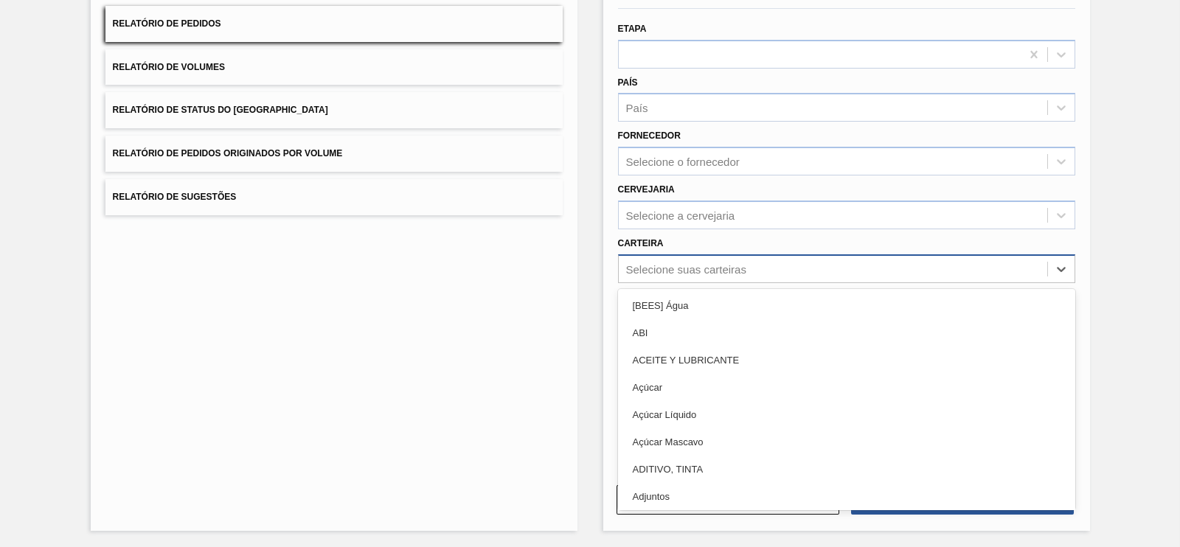
click at [677, 265] on div "Selecione suas carteiras" at bounding box center [686, 269] width 120 height 13
type input "r"
type input "t"
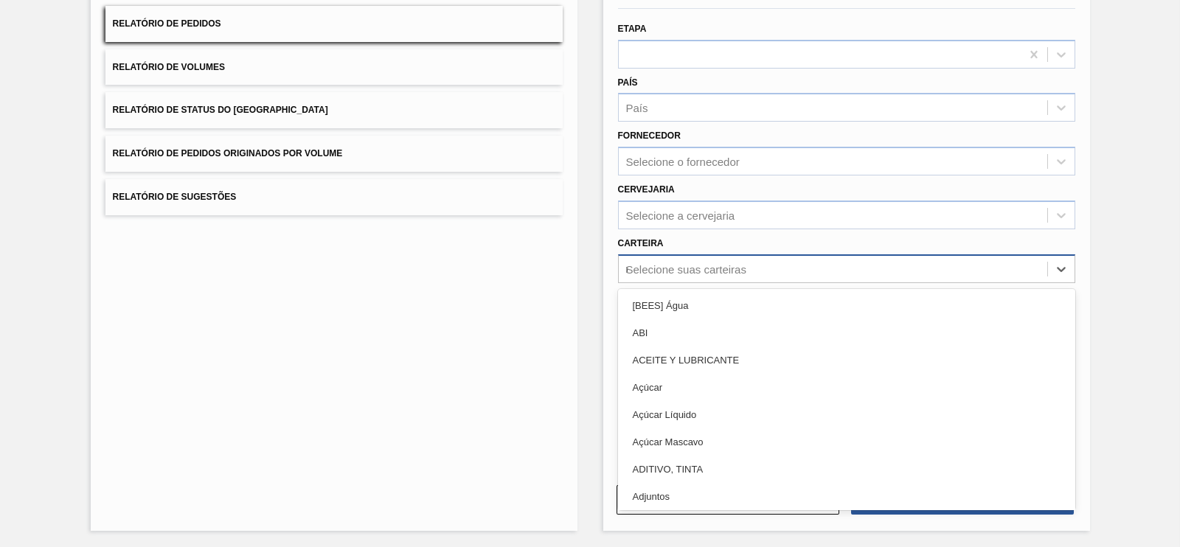
type input "rol"
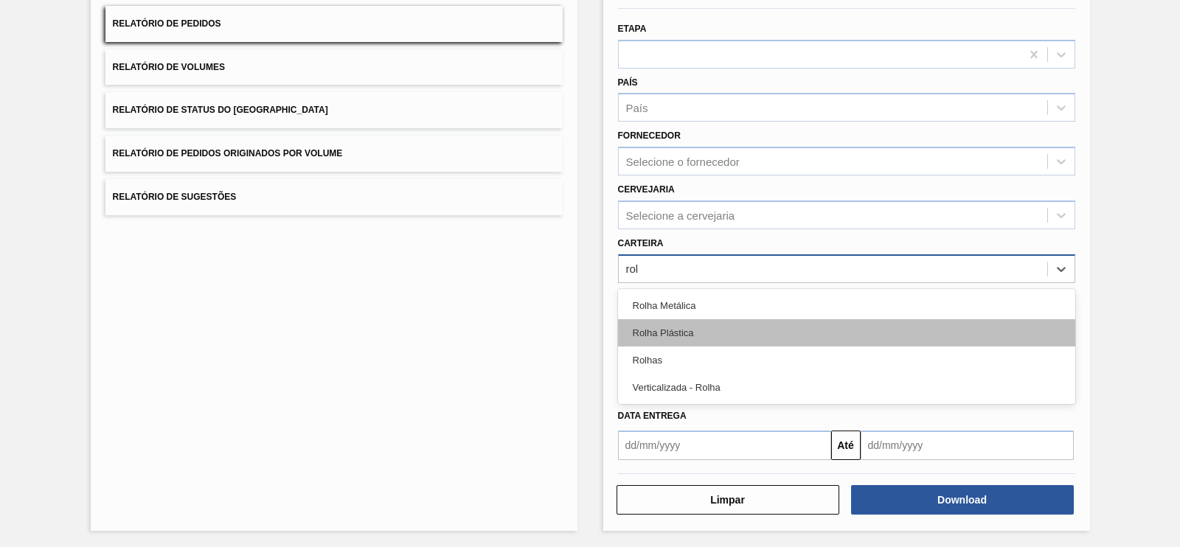
click at [666, 325] on div "Rolha Plástica" at bounding box center [846, 332] width 457 height 27
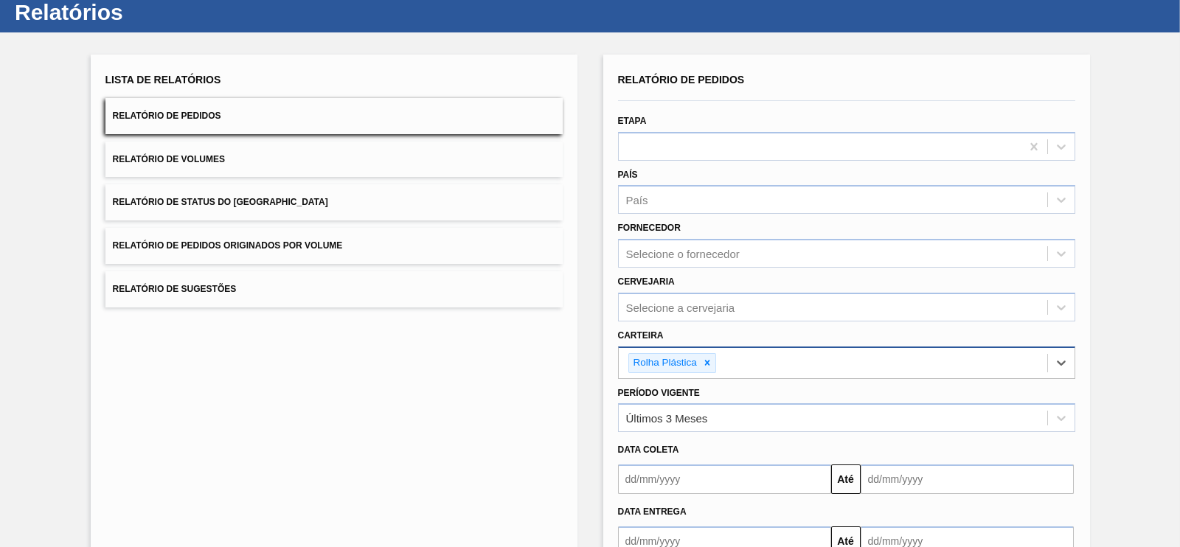
scroll to position [0, 0]
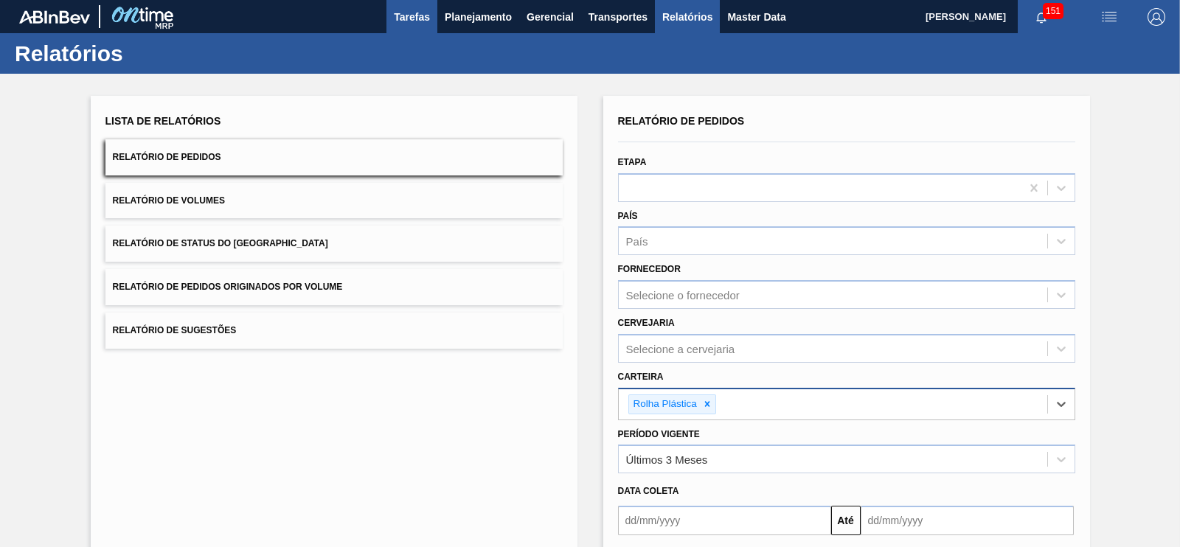
click at [423, 22] on span "Tarefas" at bounding box center [412, 17] width 36 height 18
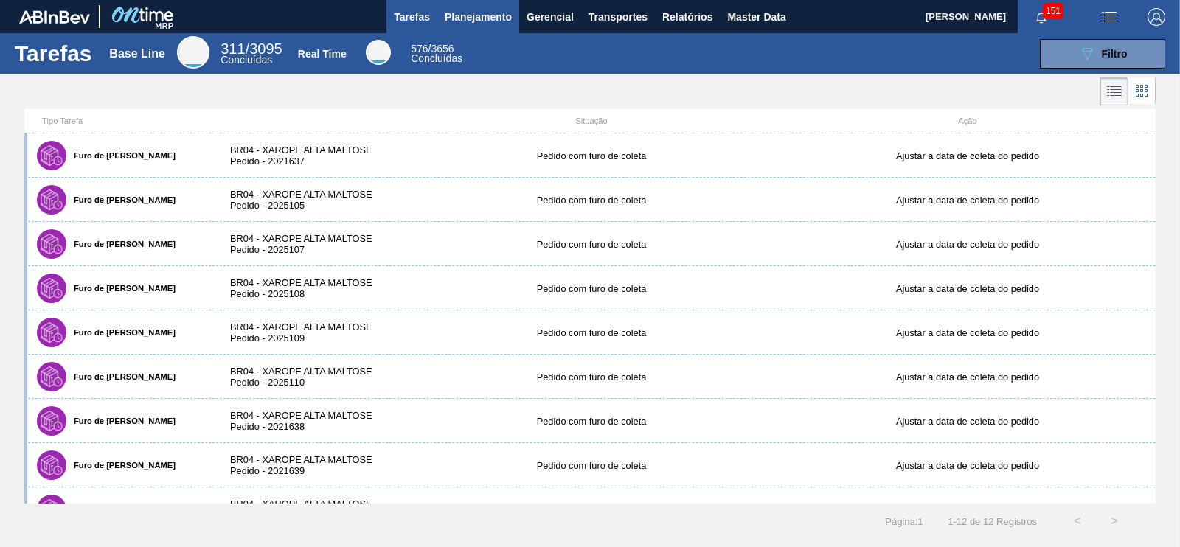
click at [498, 18] on span "Planejamento" at bounding box center [478, 17] width 67 height 18
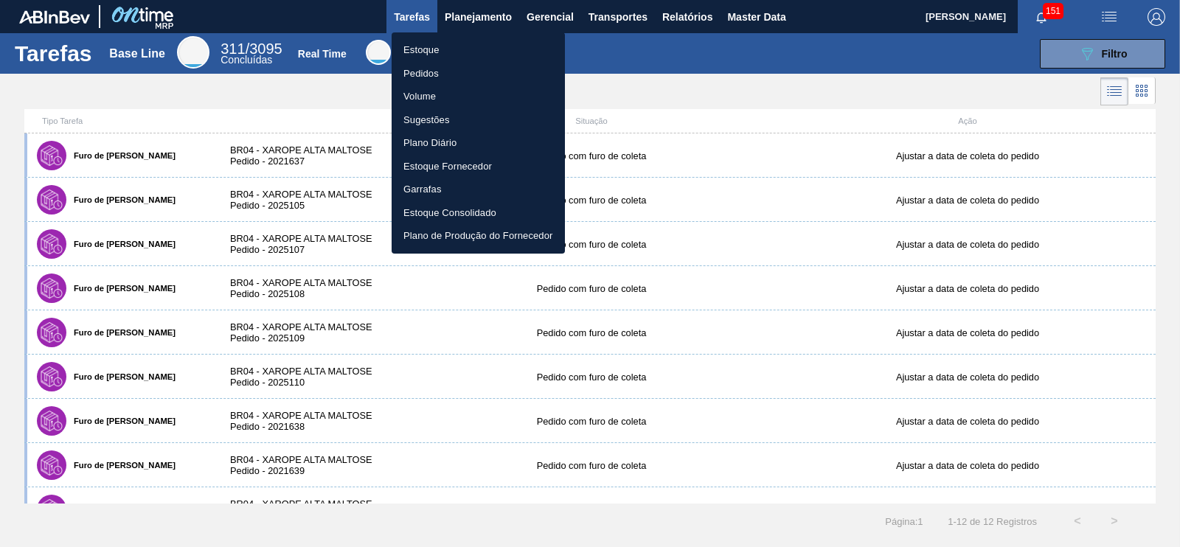
click at [435, 49] on li "Estoque" at bounding box center [478, 50] width 173 height 24
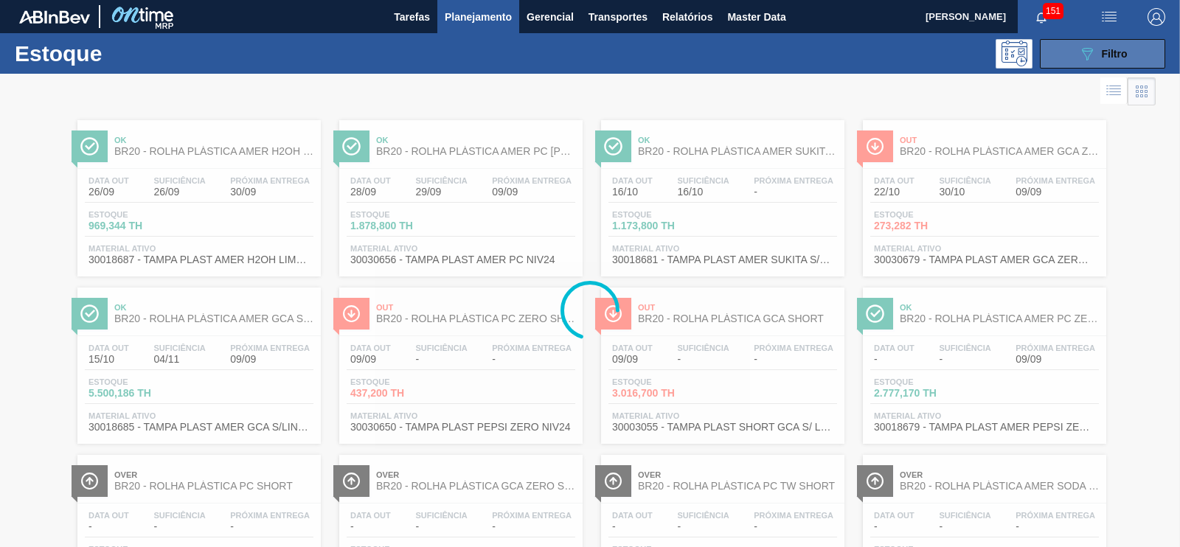
click at [1118, 45] on div "089F7B8B-B2A5-4AFE-B5C0-19BA573D28AC Filtro" at bounding box center [1103, 54] width 49 height 18
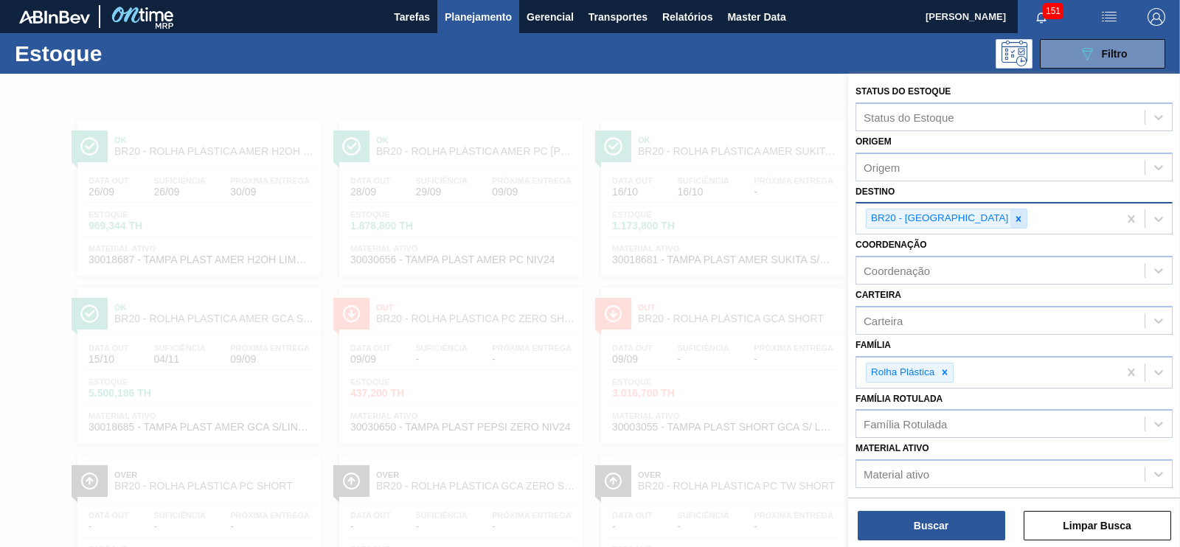
click at [1014, 214] on icon at bounding box center [1019, 219] width 10 height 10
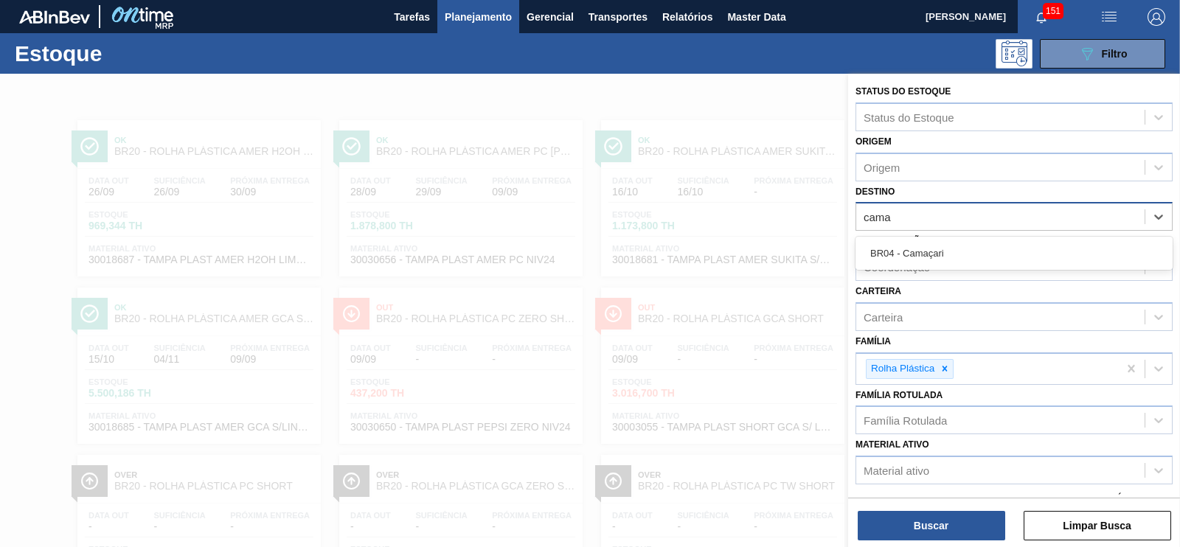
type input "cama"
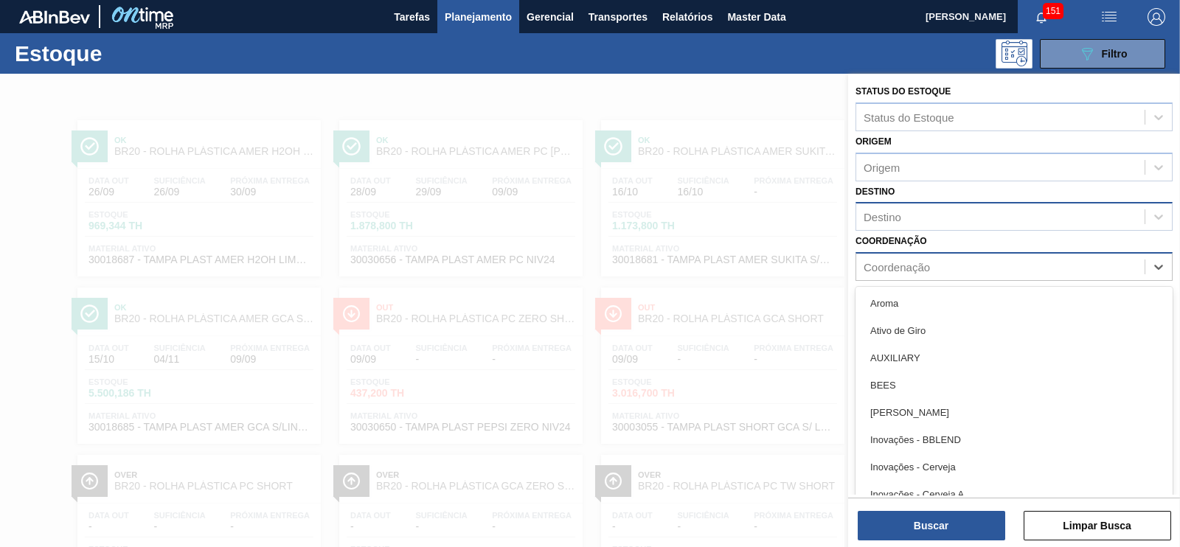
click at [897, 269] on div "Coordenação" at bounding box center [897, 267] width 66 height 13
click at [894, 215] on div "Destino" at bounding box center [883, 217] width 38 height 13
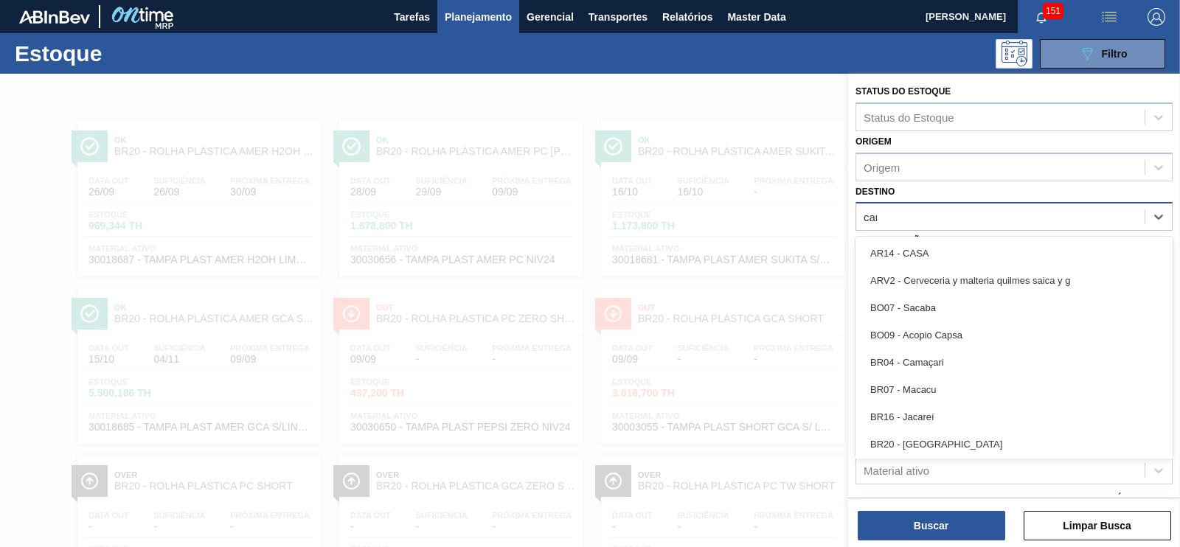
type input "cama"
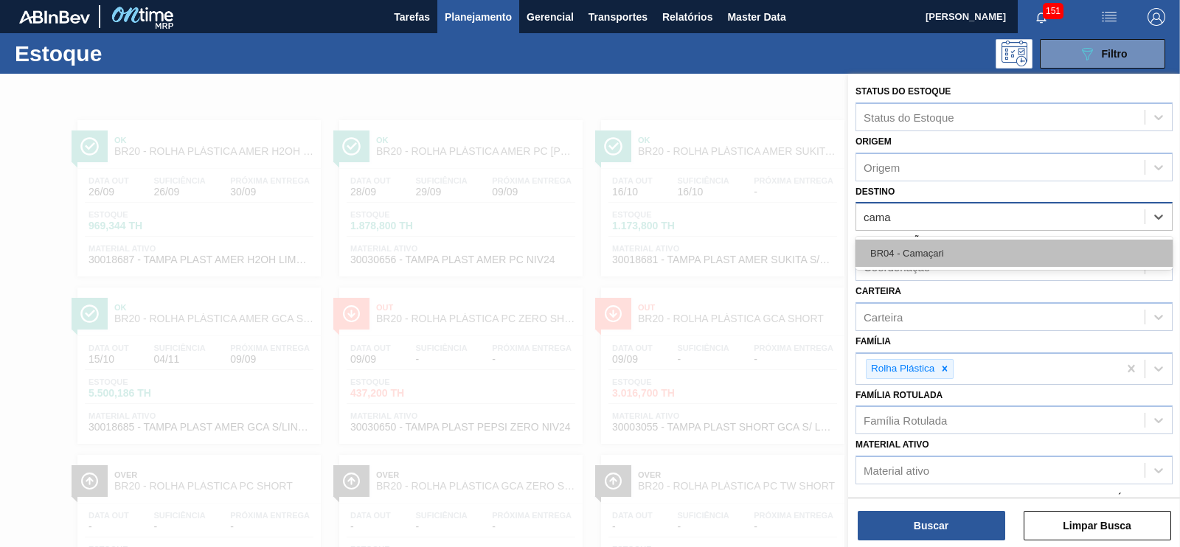
click at [900, 246] on div "BR04 - Camaçari" at bounding box center [1014, 253] width 317 height 27
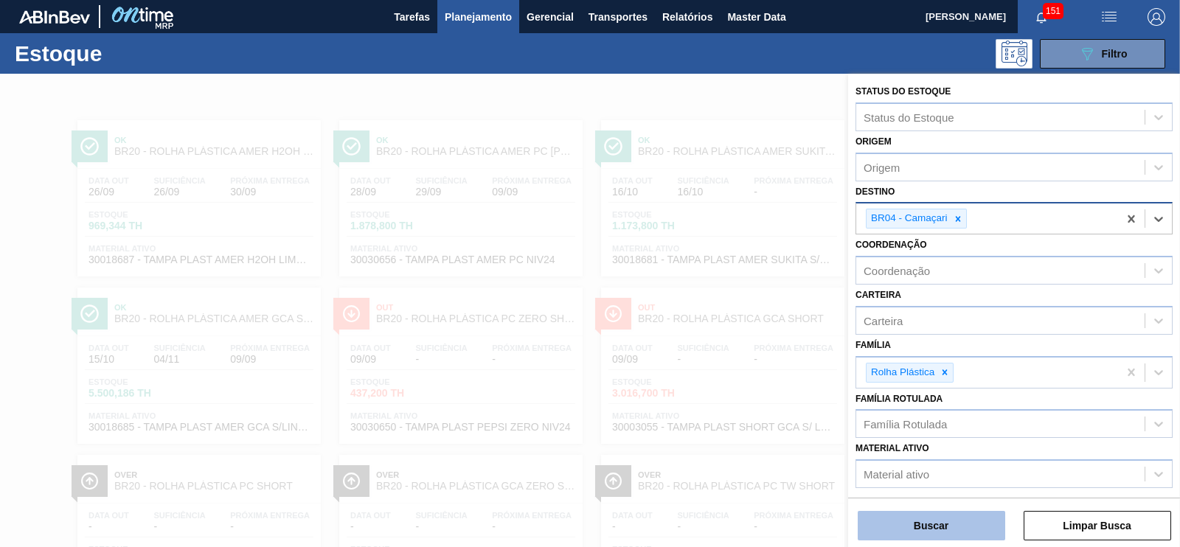
click at [934, 522] on button "Buscar" at bounding box center [932, 526] width 148 height 30
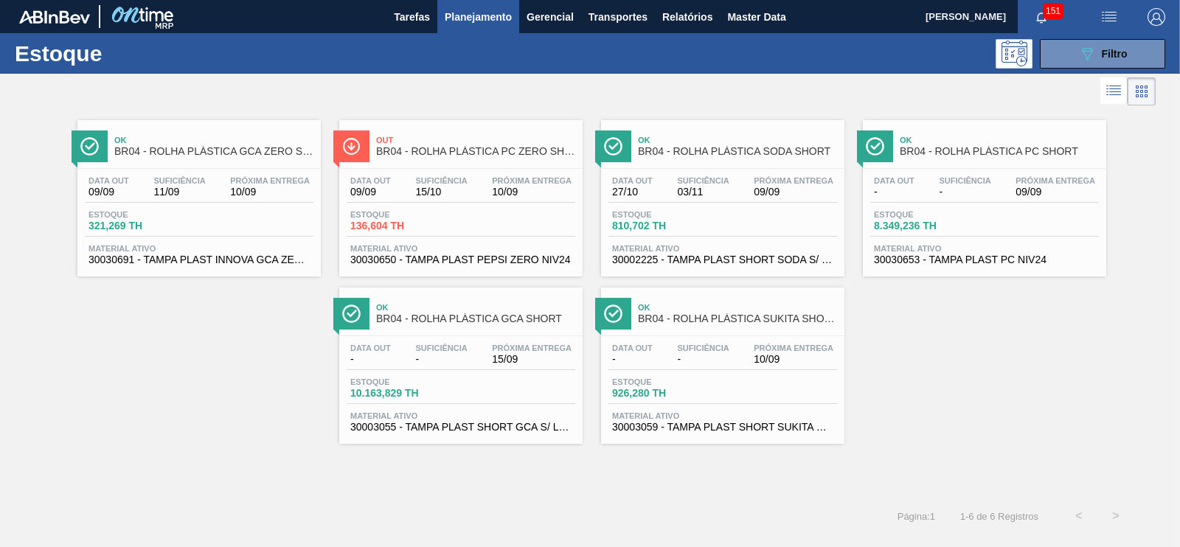
click at [442, 161] on div "Out BR04 - ROLHA PLÁSTICA PC ZERO SHORT" at bounding box center [475, 146] width 199 height 33
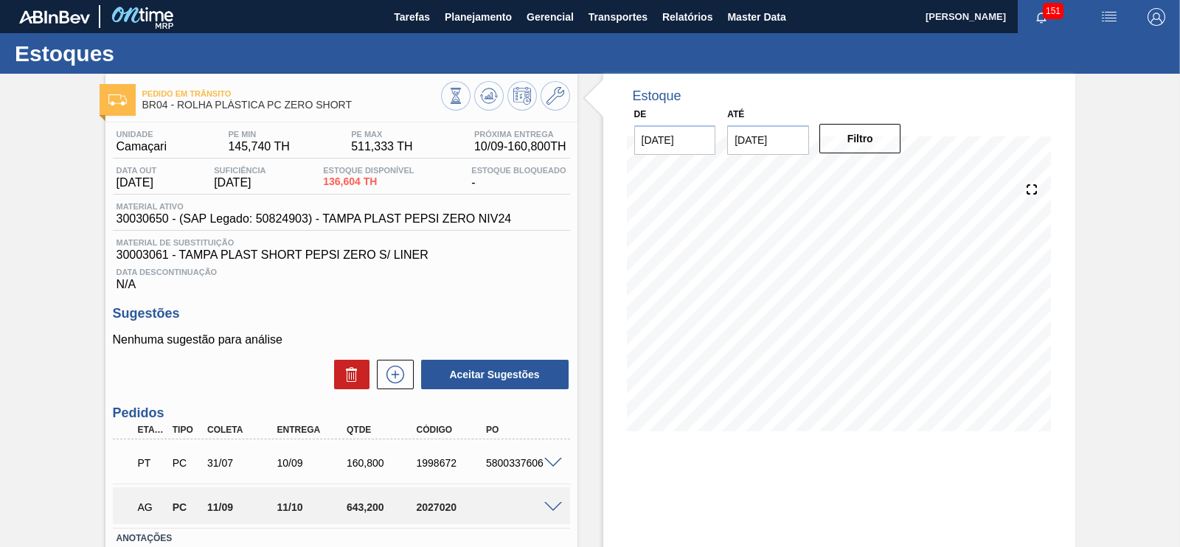
scroll to position [105, 0]
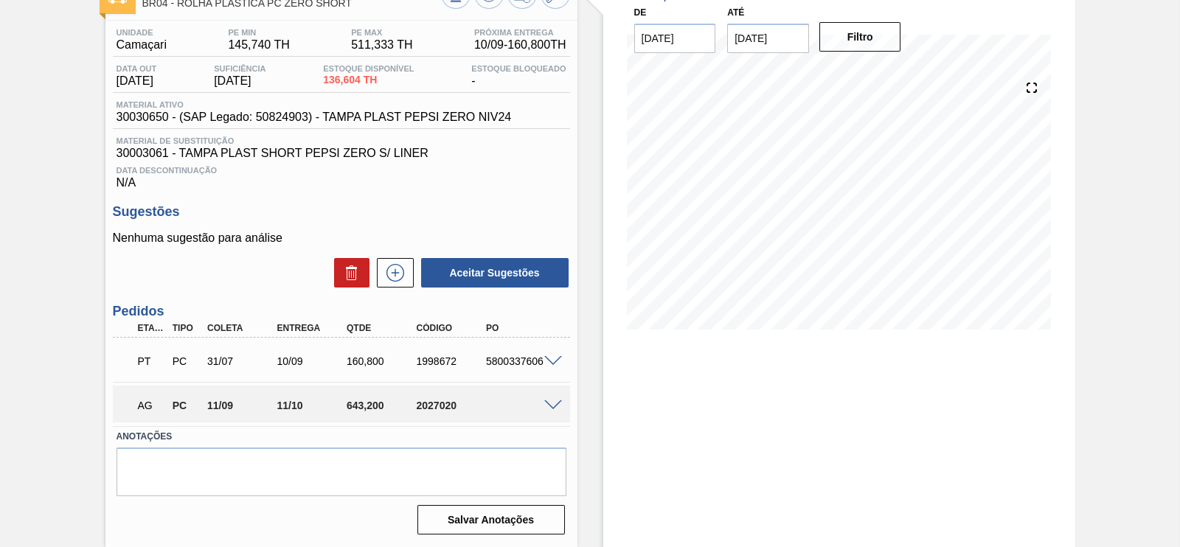
click at [553, 358] on span at bounding box center [553, 361] width 18 height 11
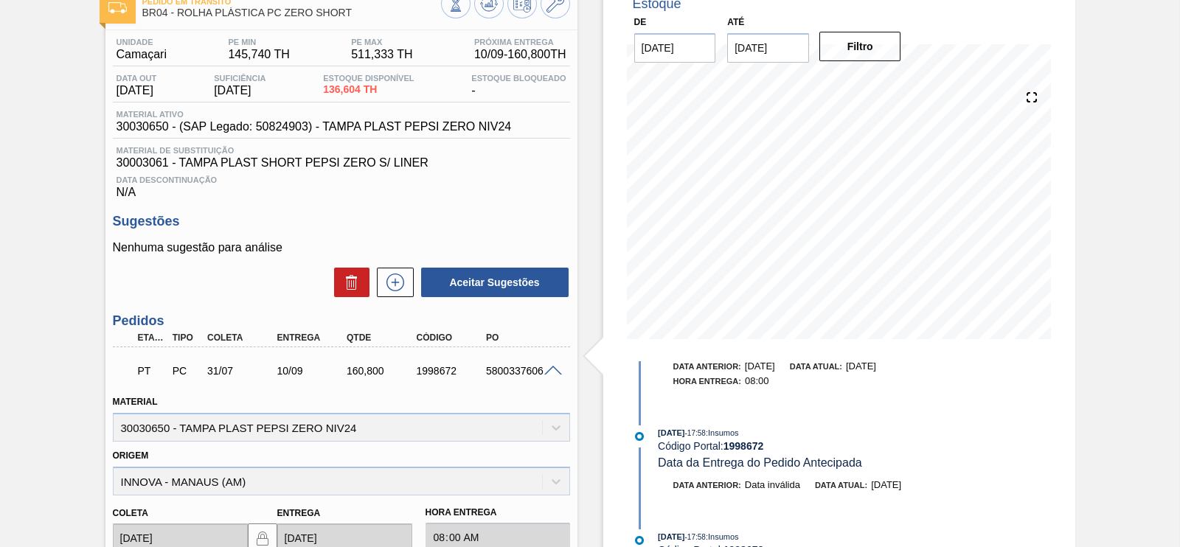
scroll to position [0, 0]
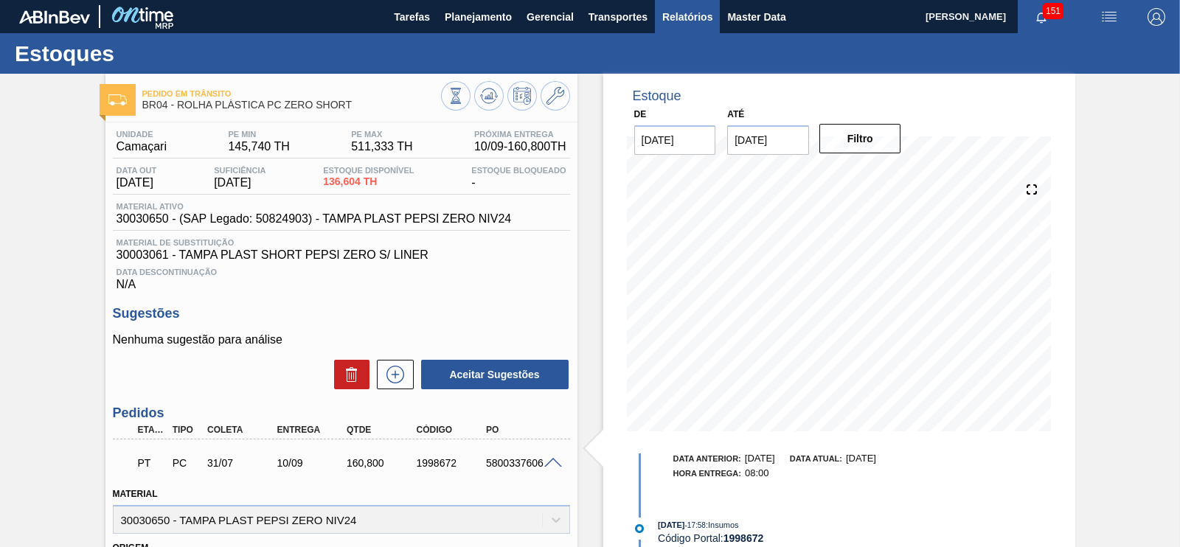
click at [685, 5] on button "Relatórios" at bounding box center [687, 16] width 65 height 33
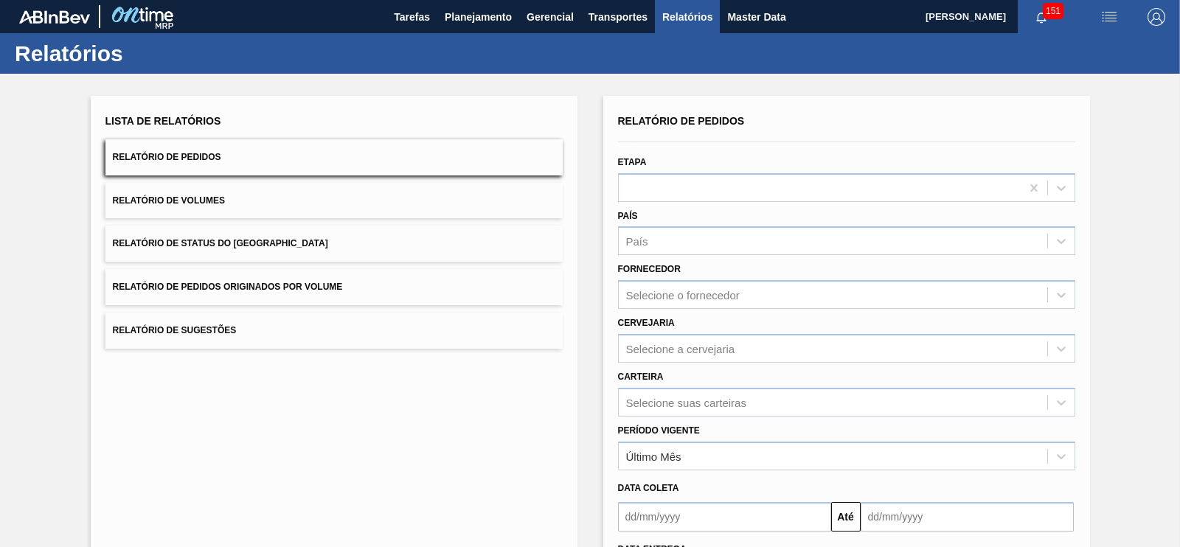
scroll to position [91, 0]
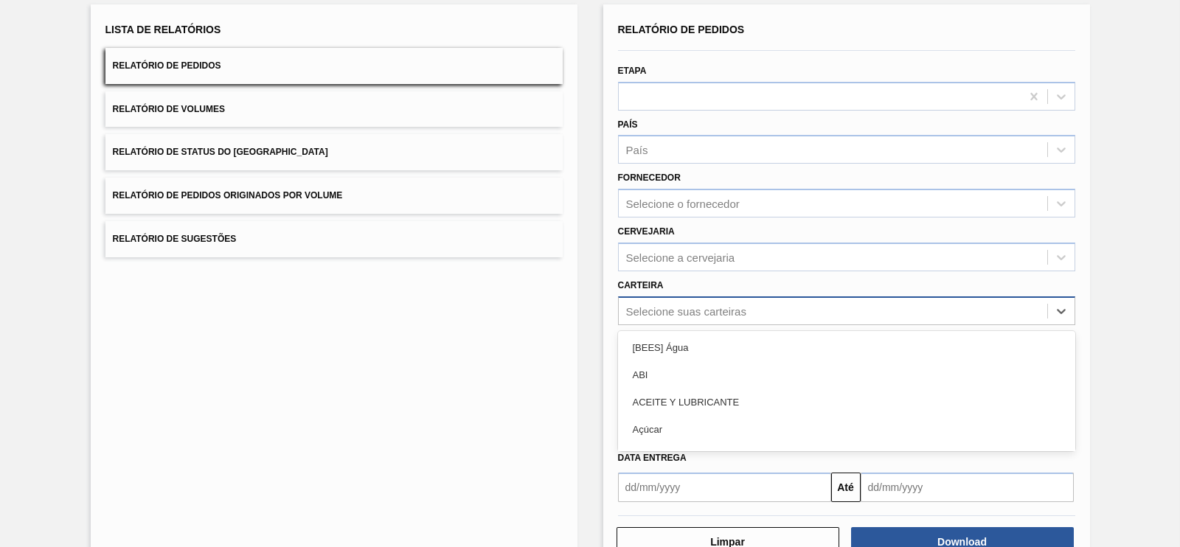
click at [696, 317] on div "Relatório de Pedidos Etapa País País Fornecedor Selecione o fornecedor Cervejar…" at bounding box center [846, 260] width 457 height 483
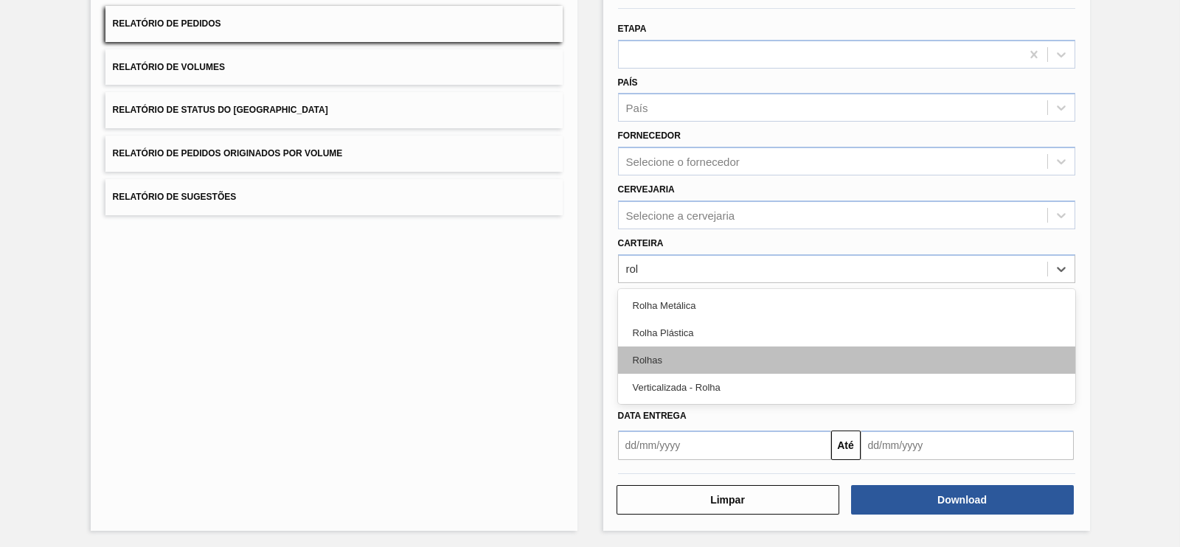
scroll to position [0, 0]
type input "rolha"
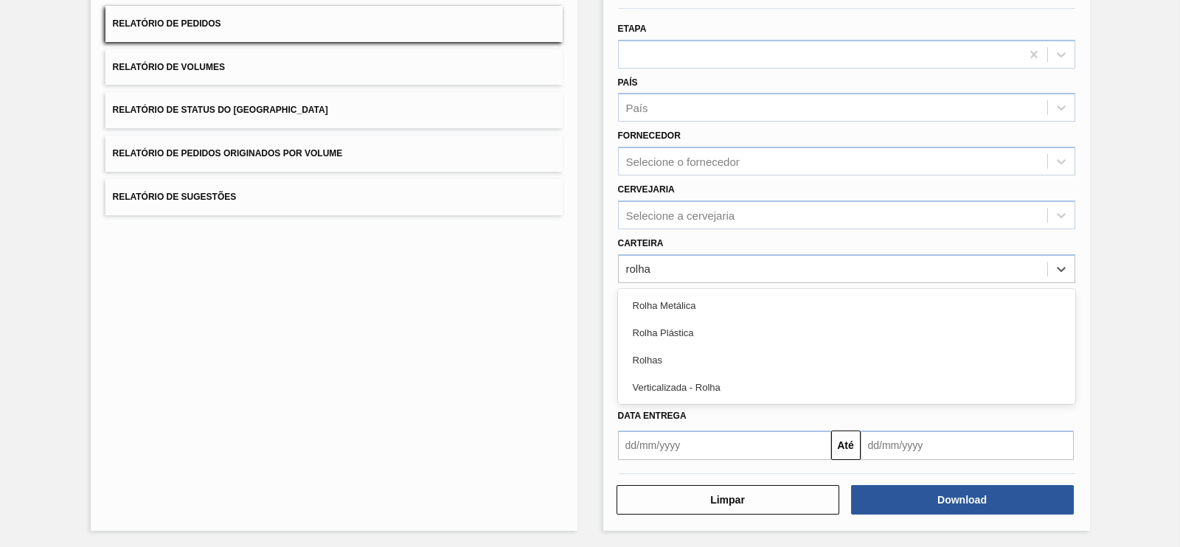
click at [668, 359] on div "Rolhas" at bounding box center [846, 360] width 457 height 27
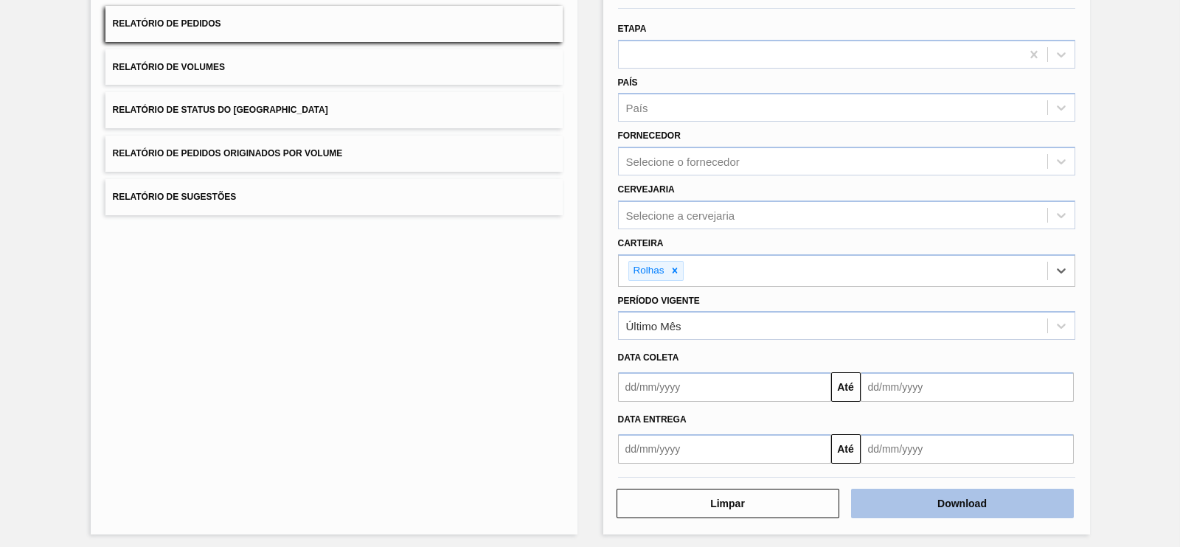
click at [947, 500] on button "Download" at bounding box center [962, 504] width 223 height 30
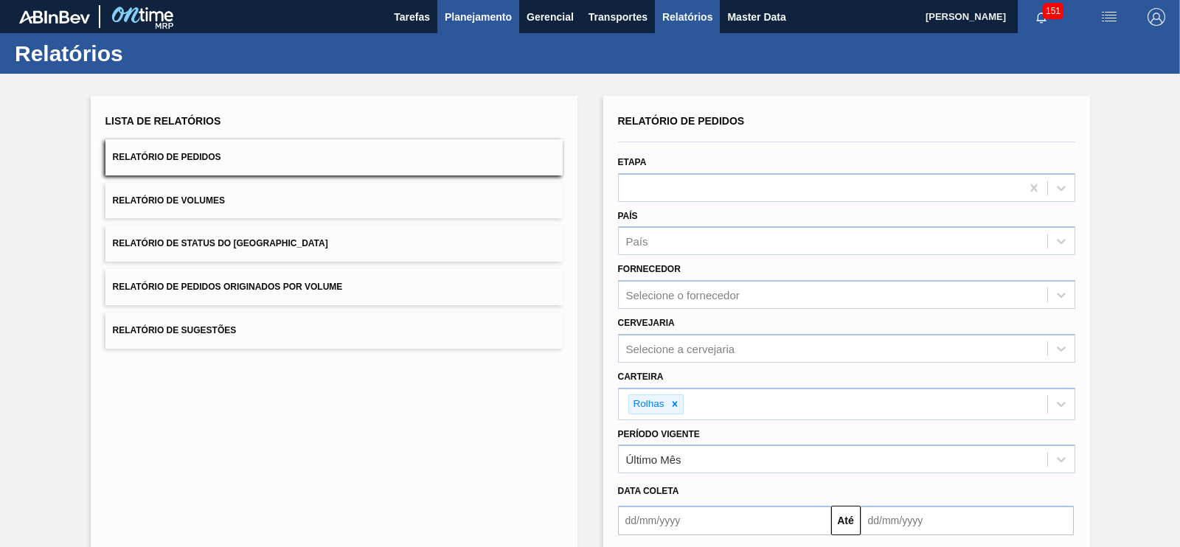
click at [473, 8] on span "Planejamento" at bounding box center [478, 17] width 67 height 18
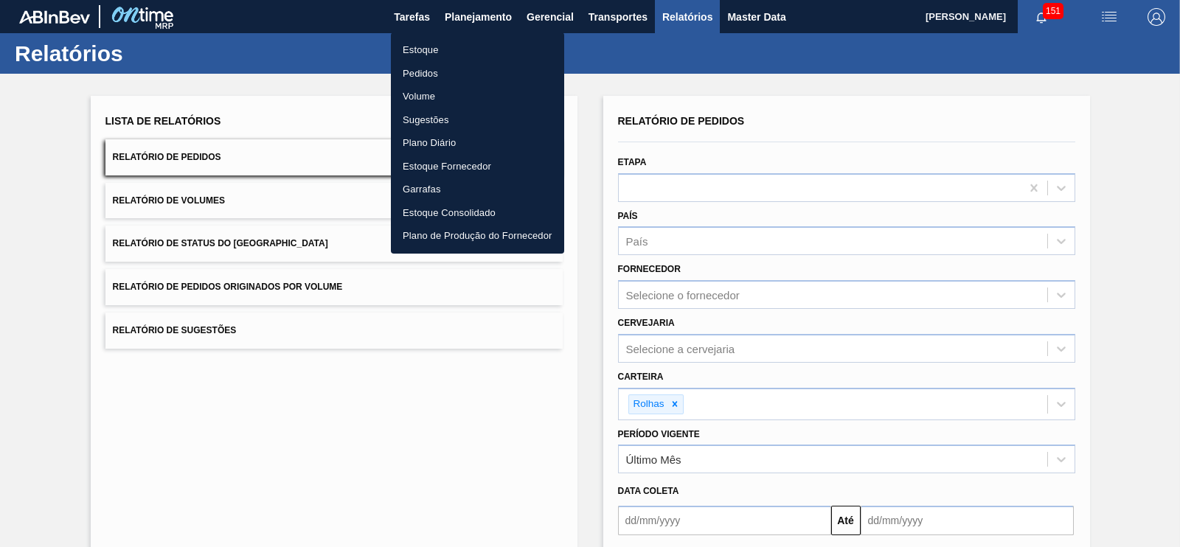
click at [426, 55] on li "Estoque" at bounding box center [477, 50] width 173 height 24
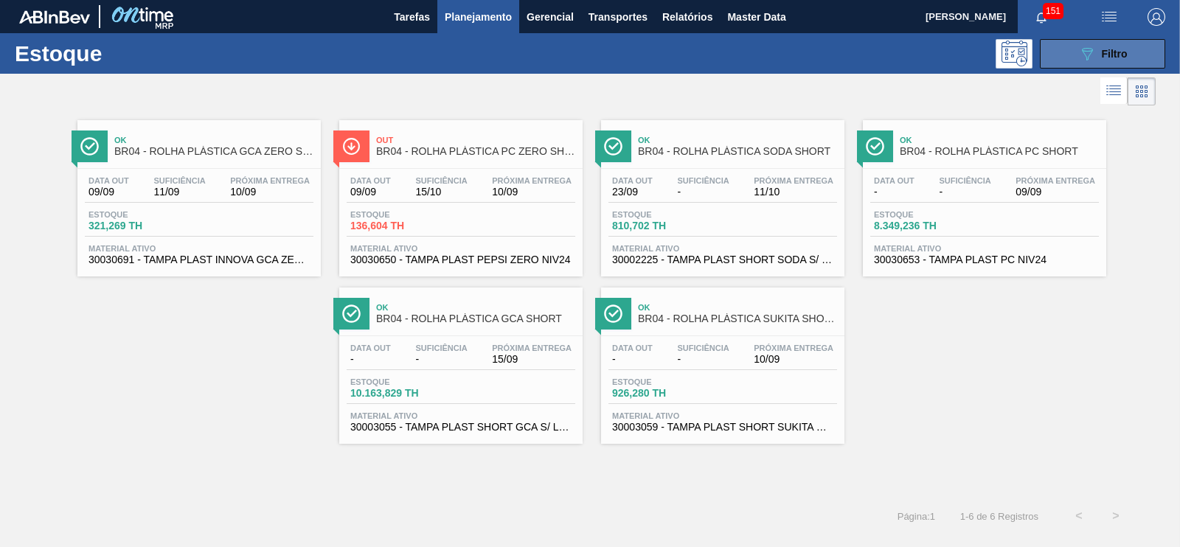
click at [1065, 57] on button "089F7B8B-B2A5-4AFE-B5C0-19BA573D28AC Filtro" at bounding box center [1102, 54] width 125 height 30
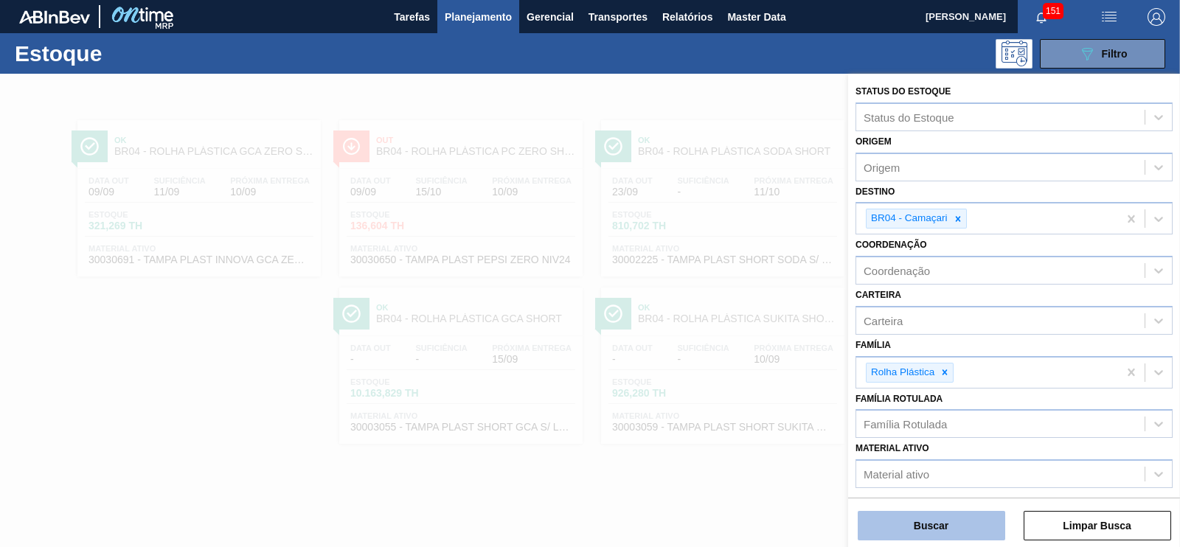
click at [918, 525] on button "Buscar" at bounding box center [932, 526] width 148 height 30
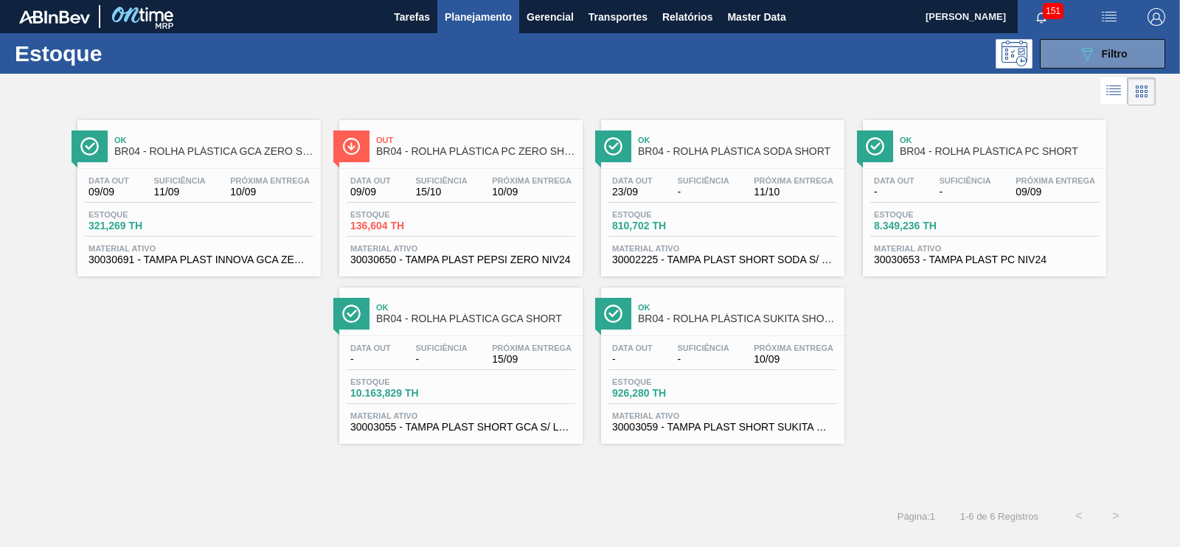
click at [446, 186] on div "Suficiência 15/10" at bounding box center [441, 186] width 59 height 21
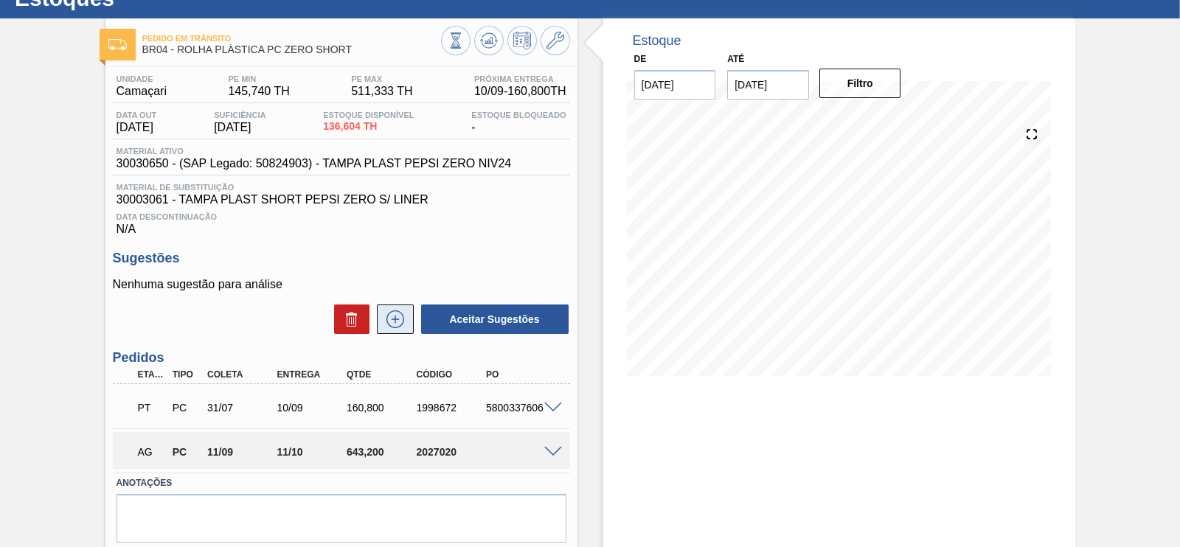
scroll to position [105, 0]
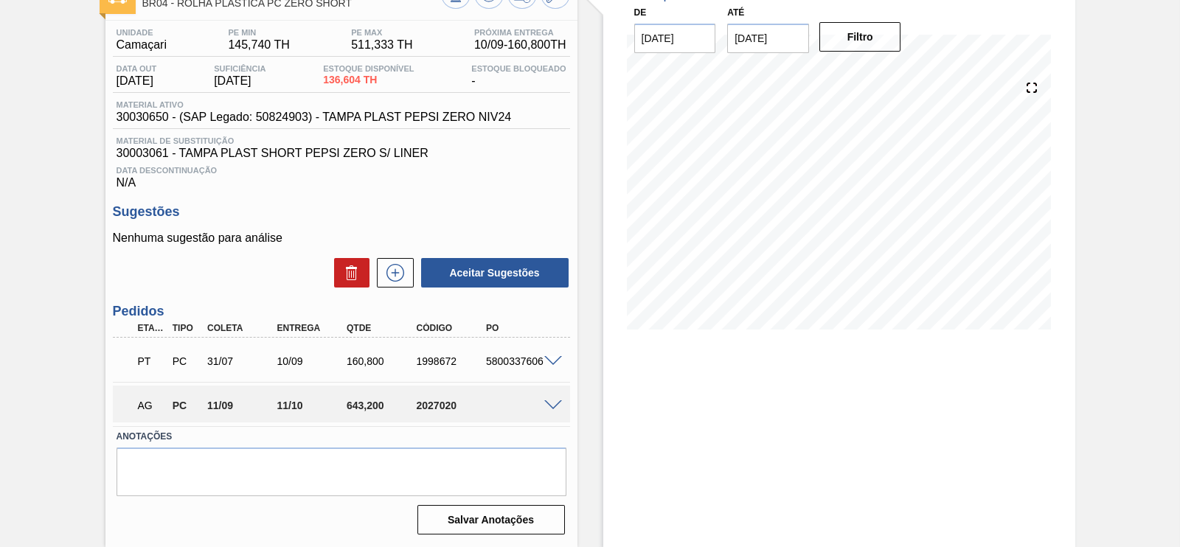
click at [551, 360] on span at bounding box center [553, 361] width 18 height 11
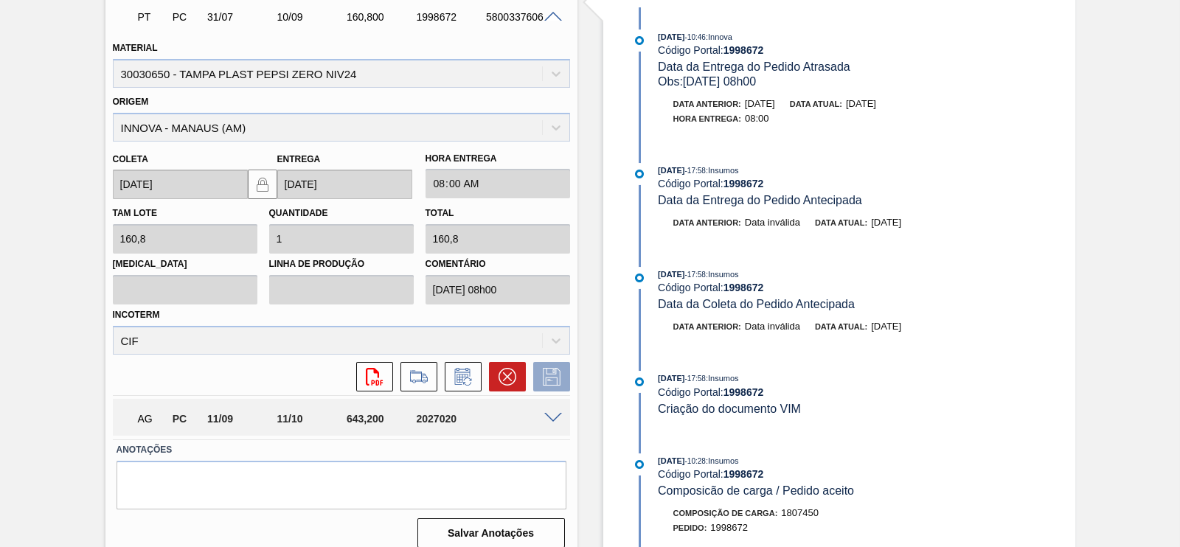
scroll to position [461, 0]
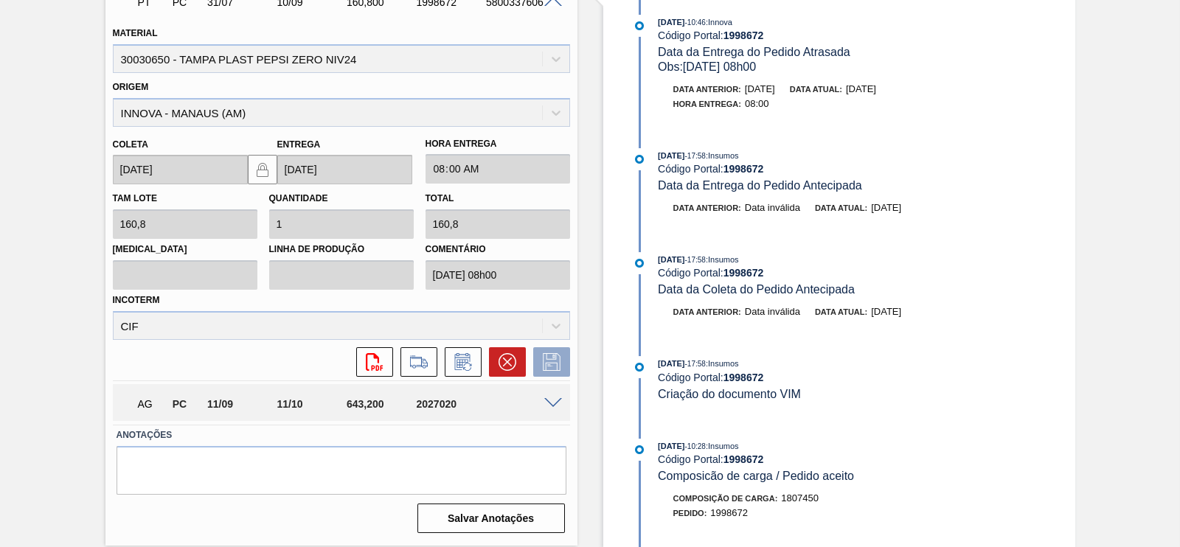
click at [547, 405] on span at bounding box center [553, 403] width 18 height 11
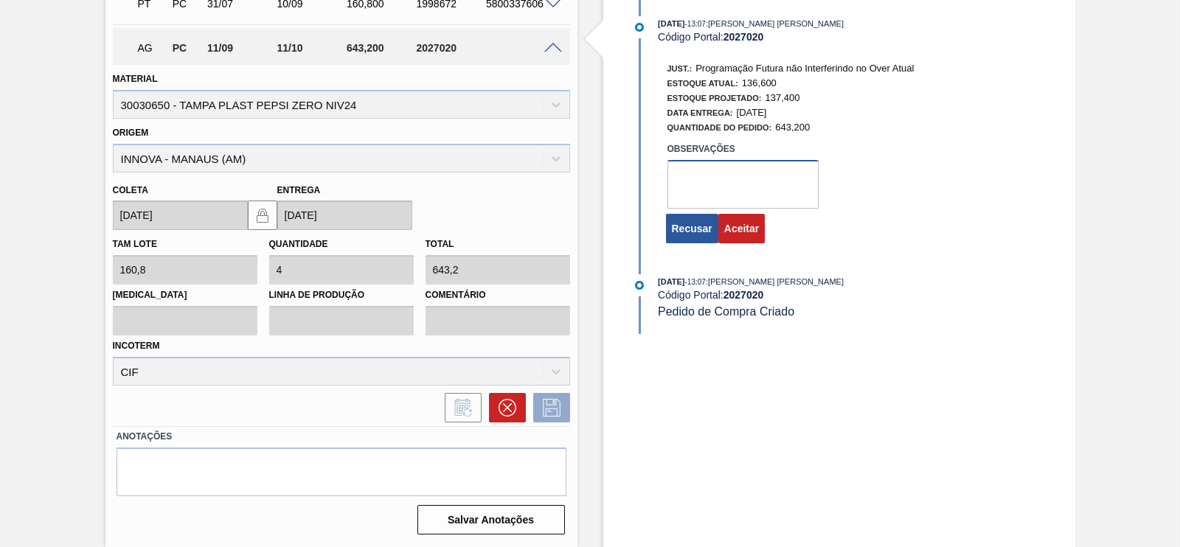
click at [726, 173] on textarea at bounding box center [743, 184] width 151 height 49
type textarea "ok"
click at [734, 234] on button "Aceitar" at bounding box center [742, 229] width 46 height 30
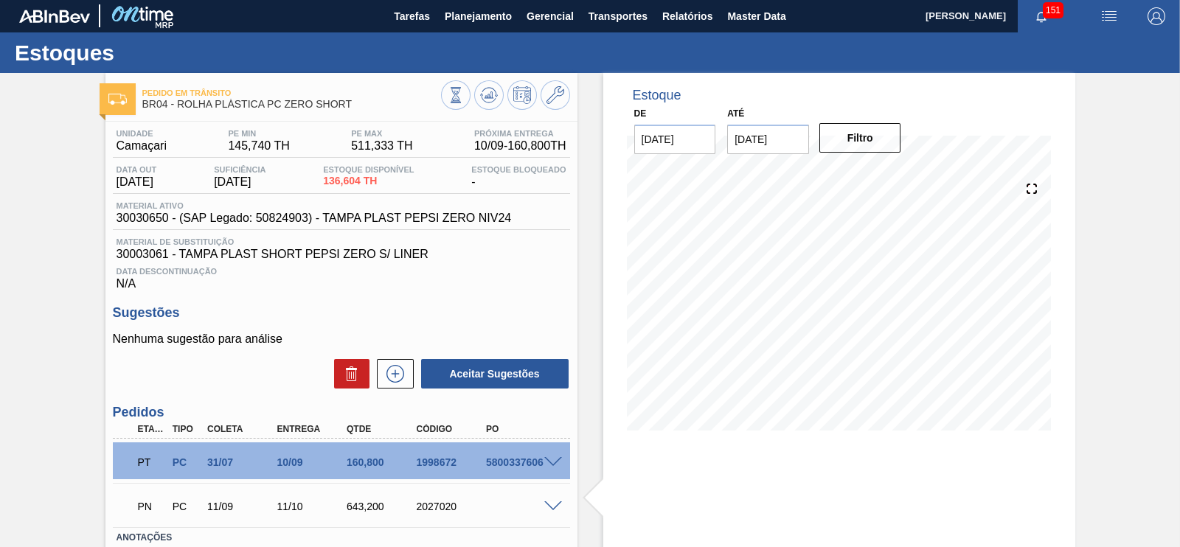
scroll to position [0, 0]
click at [534, 18] on span "Gerencial" at bounding box center [550, 17] width 47 height 18
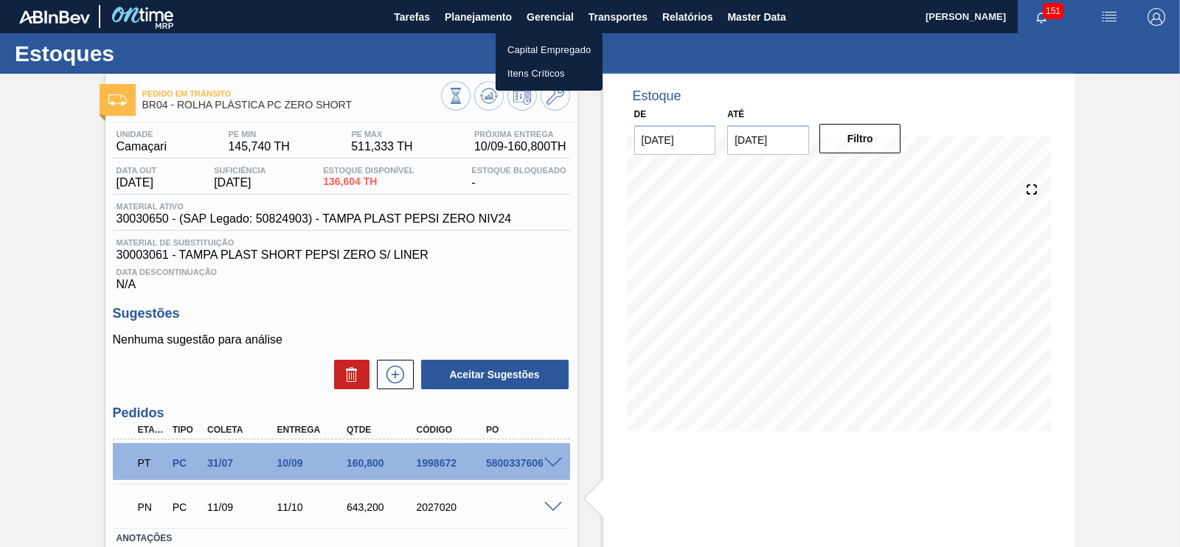
click at [470, 13] on div at bounding box center [590, 273] width 1180 height 547
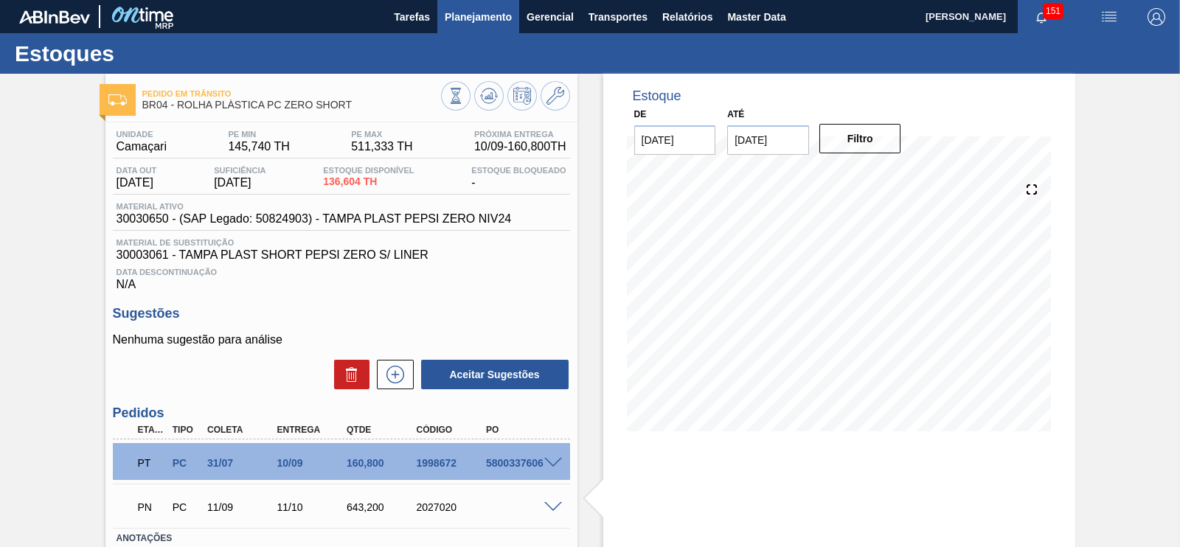
click at [478, 13] on span "Planejamento" at bounding box center [478, 17] width 67 height 18
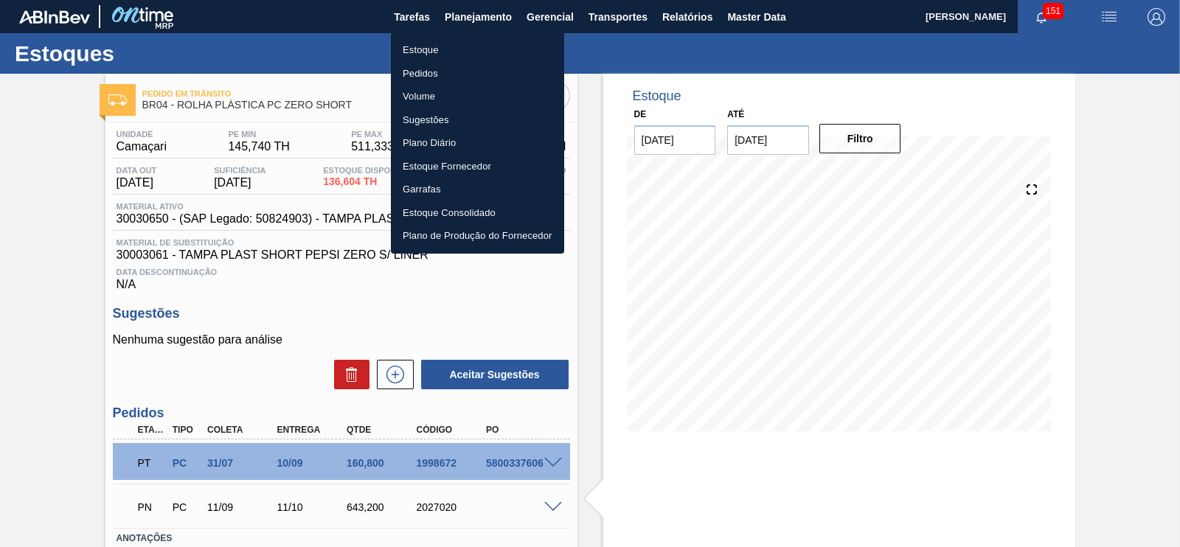
click at [446, 57] on li "Estoque" at bounding box center [477, 50] width 173 height 24
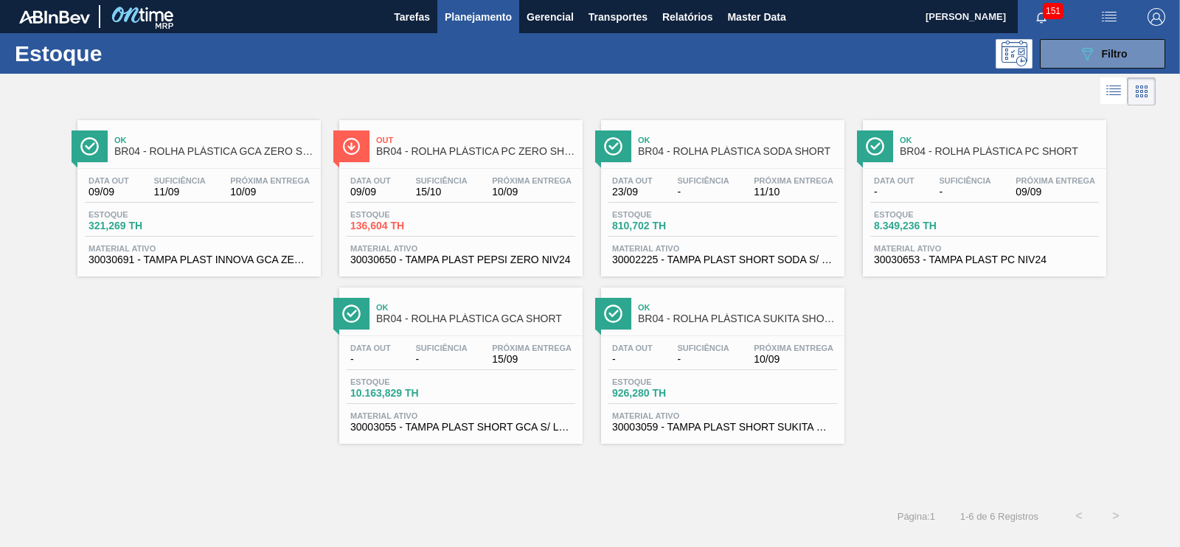
click at [258, 210] on div "Estoque 321,269 TH" at bounding box center [199, 223] width 229 height 27
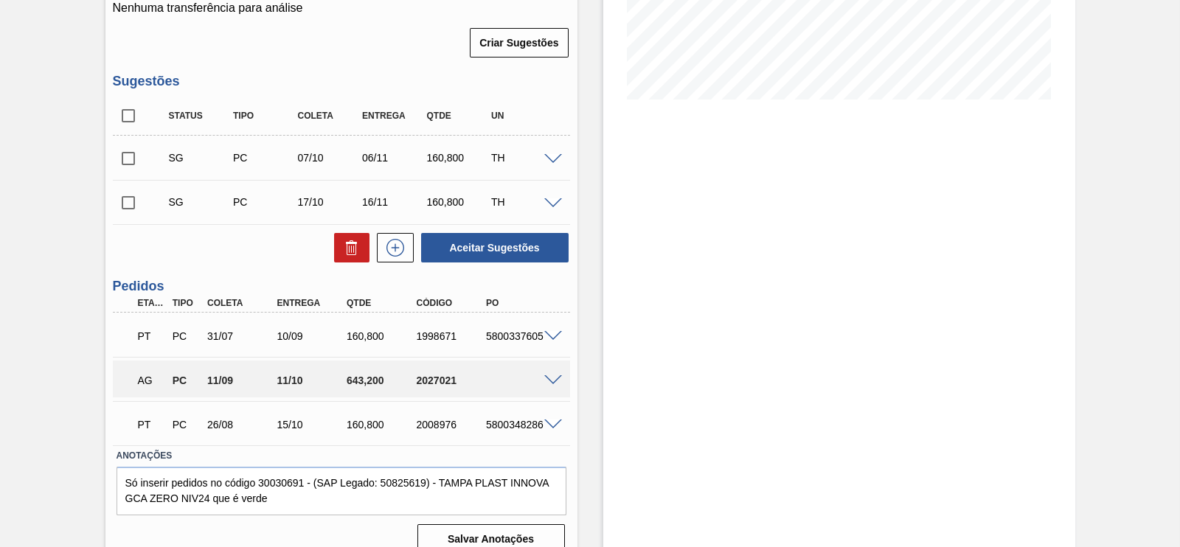
scroll to position [354, 0]
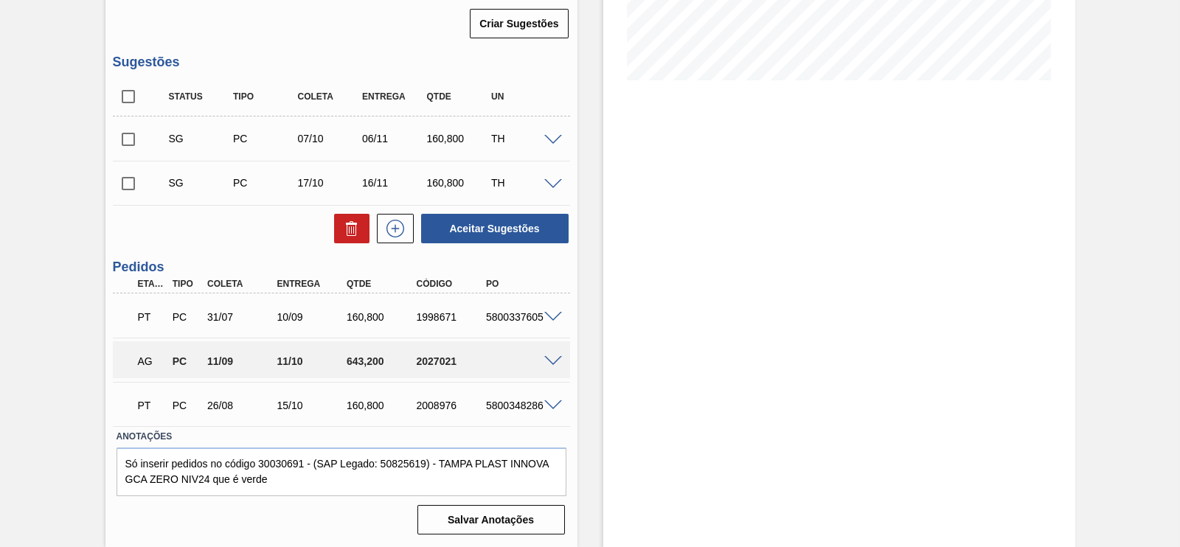
click at [549, 360] on span at bounding box center [553, 361] width 18 height 11
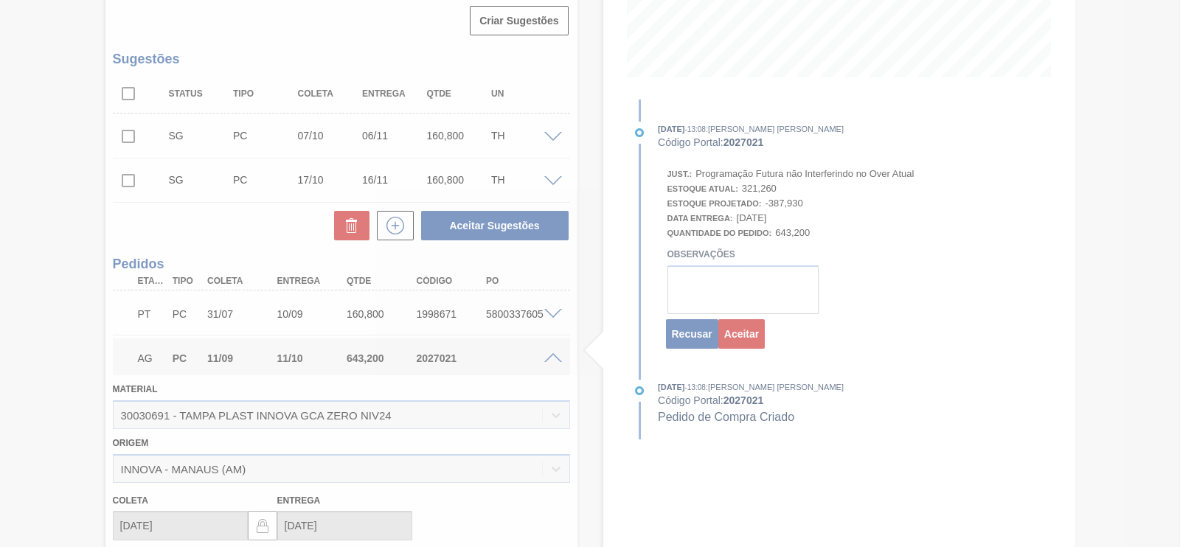
click at [722, 307] on div at bounding box center [590, 273] width 1180 height 547
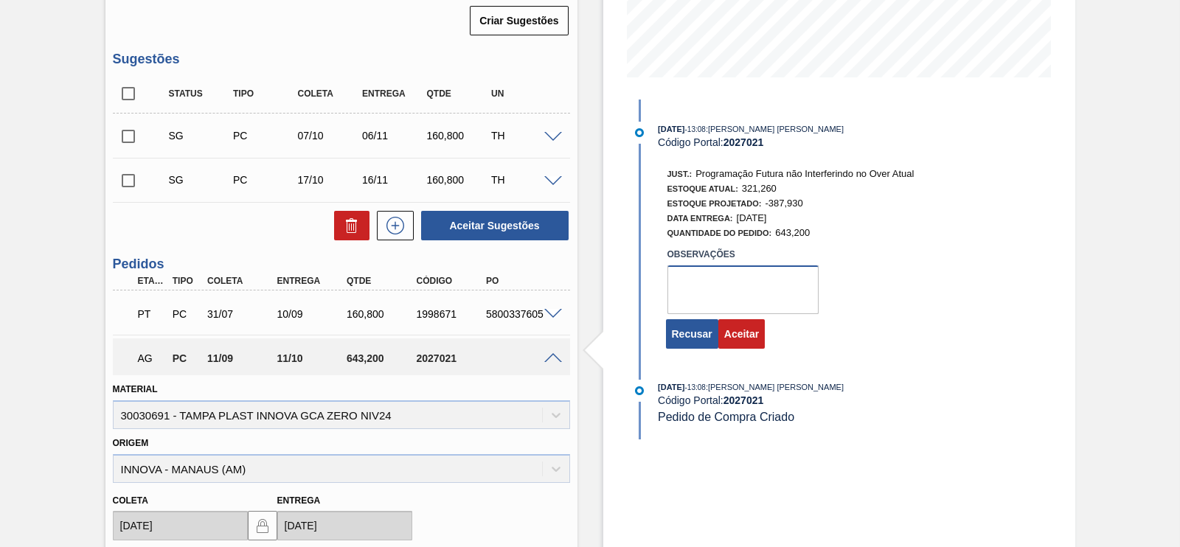
click at [705, 291] on textarea at bounding box center [743, 290] width 151 height 49
type textarea "ok"
click at [742, 335] on button "Aceitar" at bounding box center [742, 334] width 46 height 30
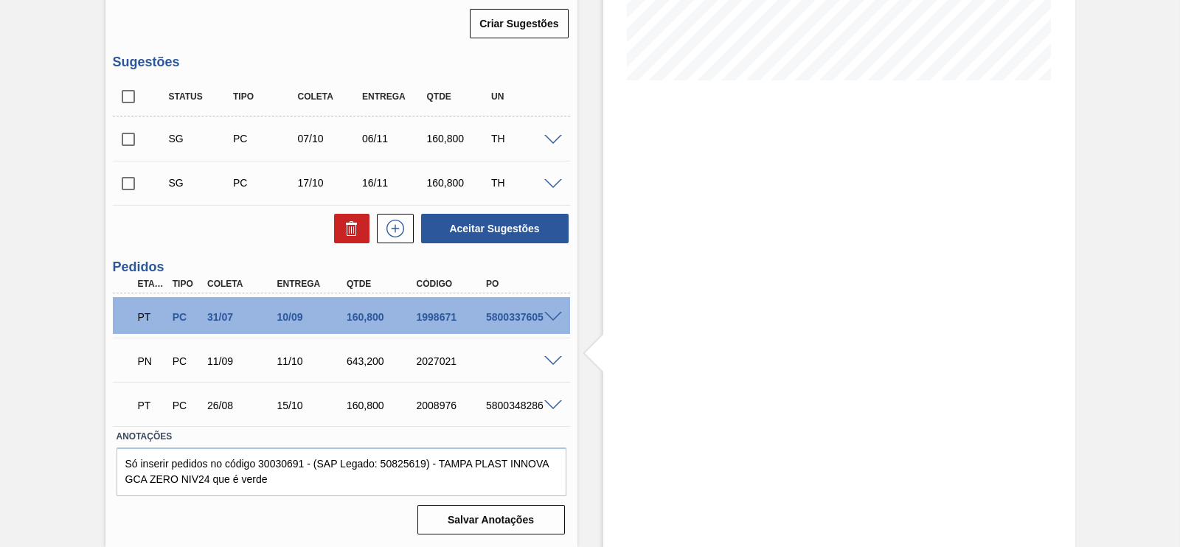
click at [553, 309] on div "PT PC 31/07 10/09 160,800 1998671 5800337605" at bounding box center [341, 315] width 457 height 37
click at [547, 316] on span at bounding box center [553, 317] width 18 height 11
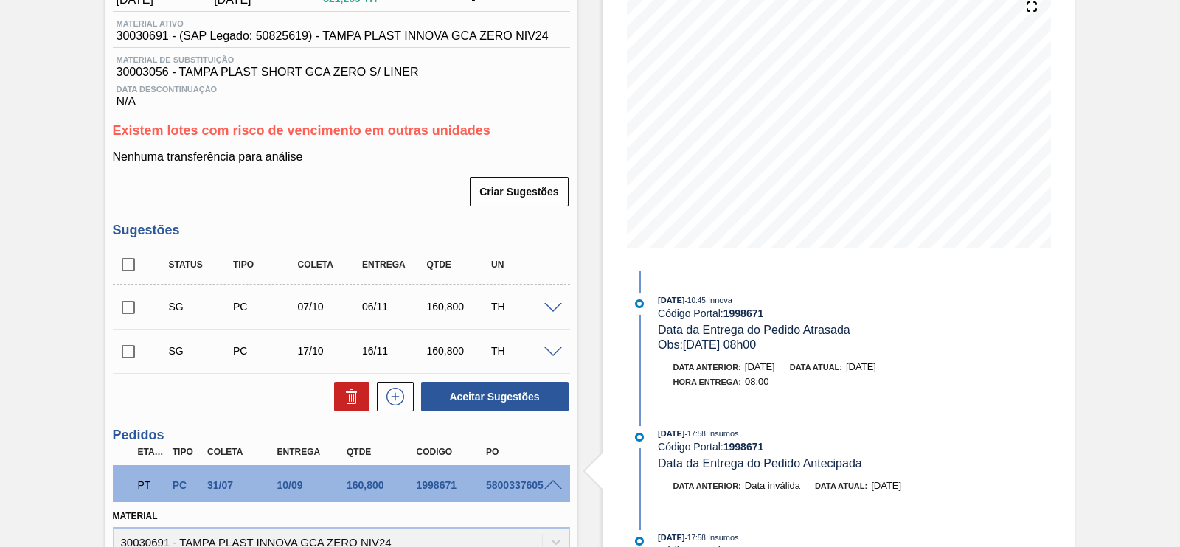
scroll to position [262, 0]
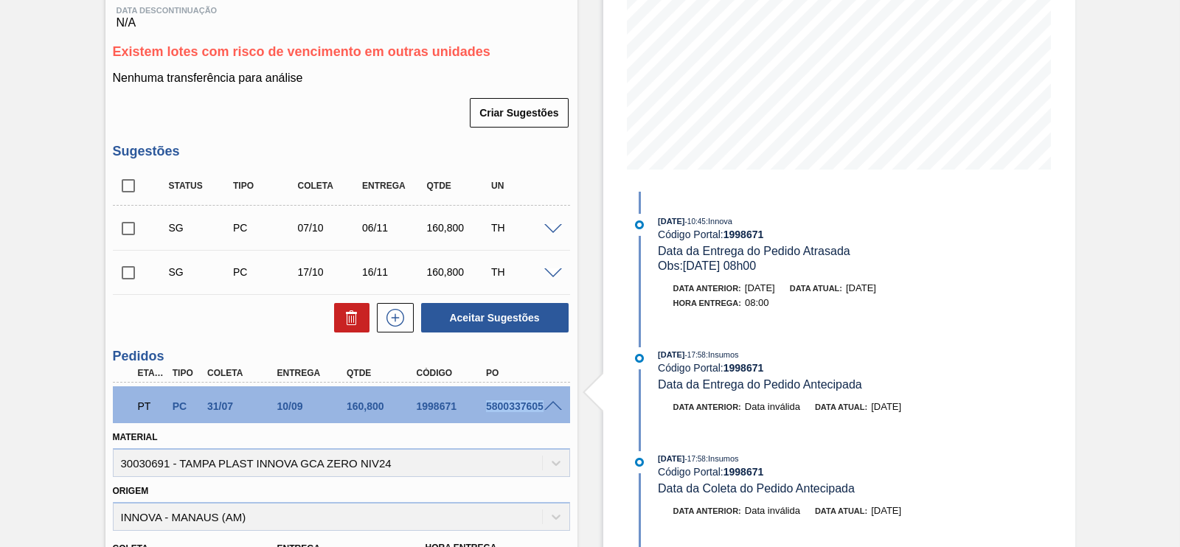
drag, startPoint x: 484, startPoint y: 406, endPoint x: 548, endPoint y: 407, distance: 64.2
click at [549, 407] on div "PT PC 31/07 10/09 160,800 1998671 5800337605" at bounding box center [341, 405] width 457 height 37
copy div "5800337605"
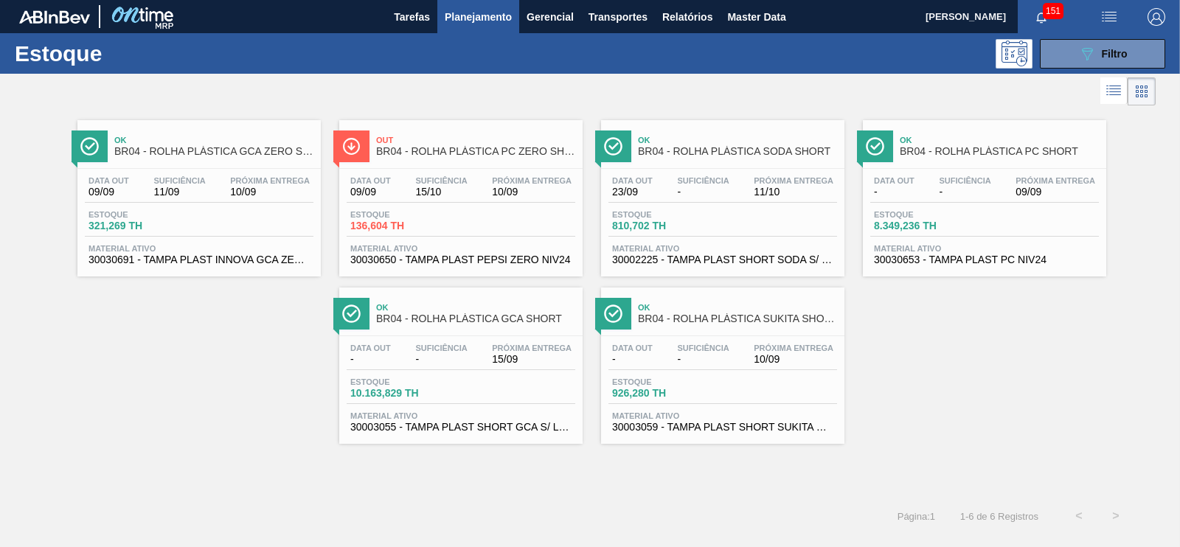
click at [452, 162] on div "Out BR04 - ROLHA PLÁSTICA PC ZERO SHORT" at bounding box center [475, 146] width 199 height 33
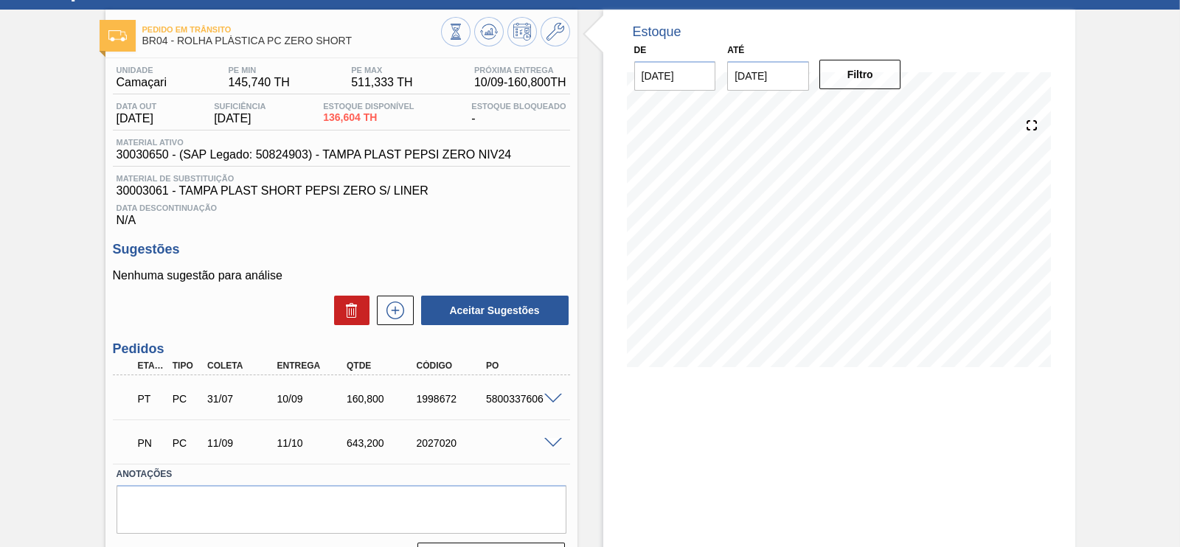
scroll to position [91, 0]
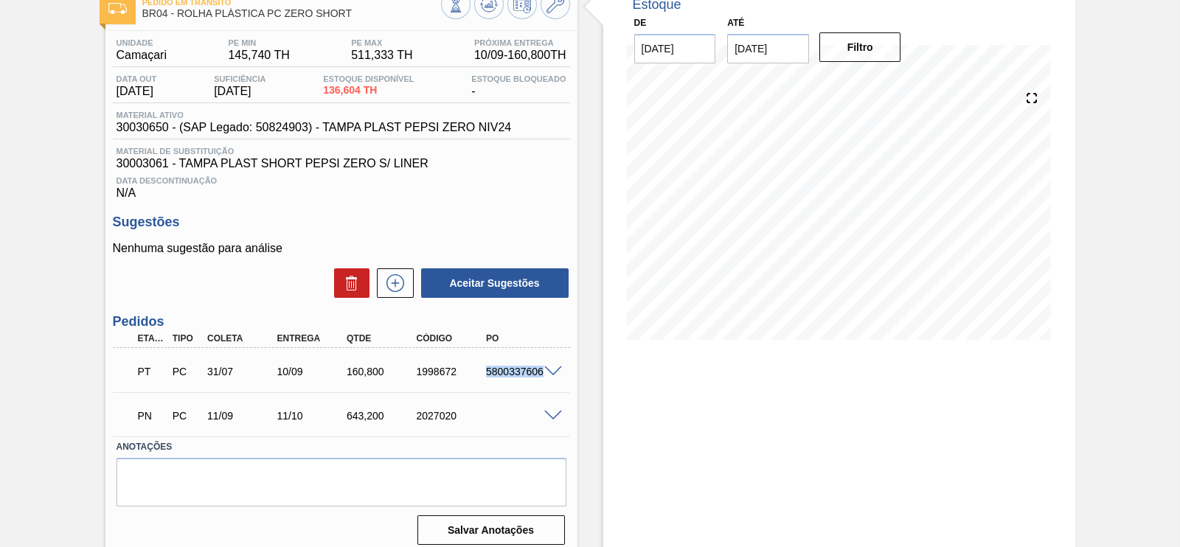
drag, startPoint x: 485, startPoint y: 373, endPoint x: 549, endPoint y: 363, distance: 64.9
click at [549, 363] on div "PT PC 31/07 10/09 160,800 1998672 5800337606" at bounding box center [341, 370] width 457 height 37
copy div "5800337606"
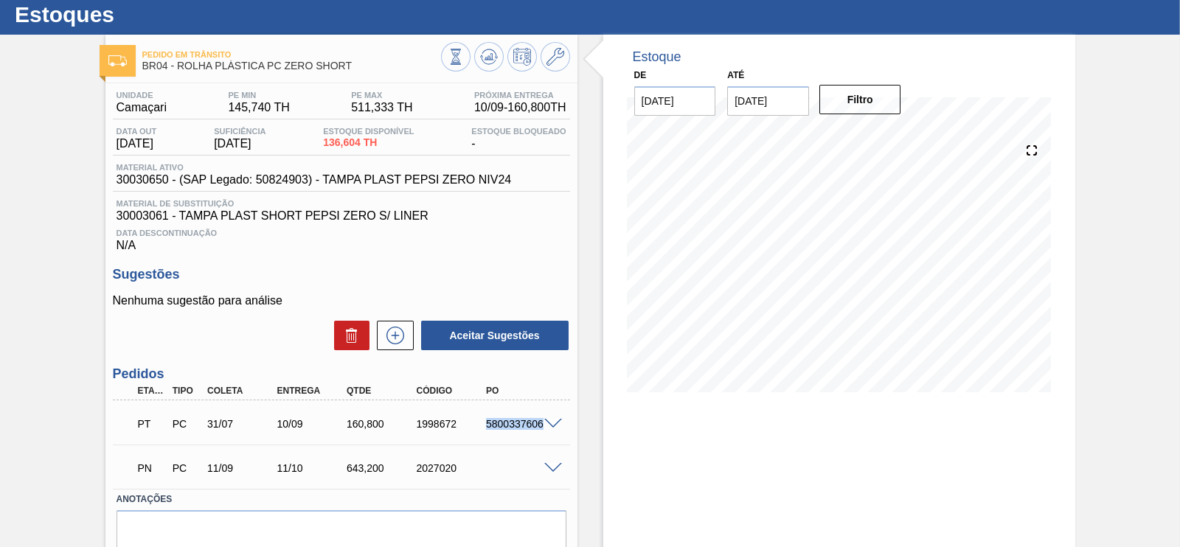
scroll to position [0, 0]
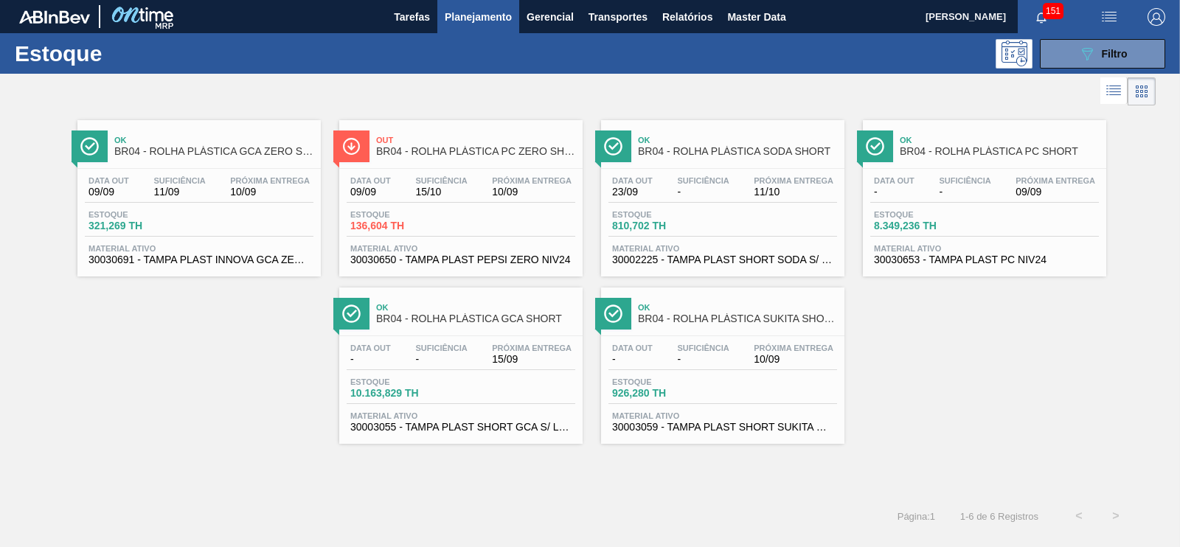
click at [243, 149] on span "BR04 - ROLHA PLÁSTICA GCA ZERO SHORT" at bounding box center [213, 151] width 199 height 11
click at [474, 156] on div "Out BR04 - ROLHA PLÁSTICA PC ZERO SHORT" at bounding box center [475, 146] width 199 height 33
click at [258, 208] on div "Data out 09/09 Suficiência 11/09 Próxima Entrega 10/09 Estoque 321,269 TH Mater…" at bounding box center [198, 219] width 243 height 100
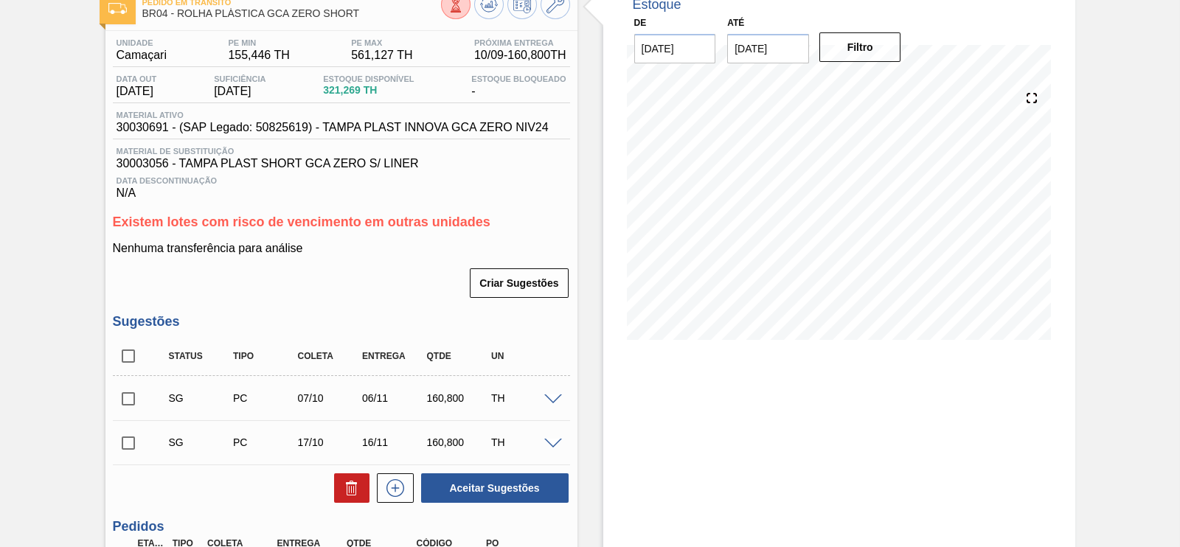
scroll to position [354, 0]
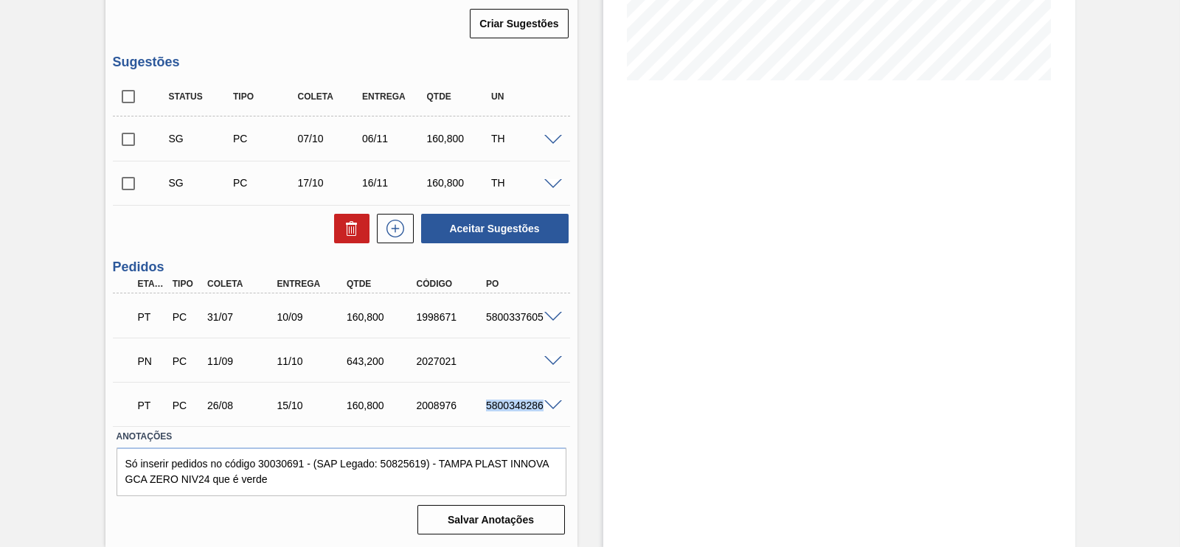
drag, startPoint x: 485, startPoint y: 407, endPoint x: 543, endPoint y: 400, distance: 58.7
click at [543, 400] on div "PT PC 26/08 15/10 160,[PHONE_NUMBER] 5800348286" at bounding box center [341, 404] width 457 height 37
copy div "5800348286"
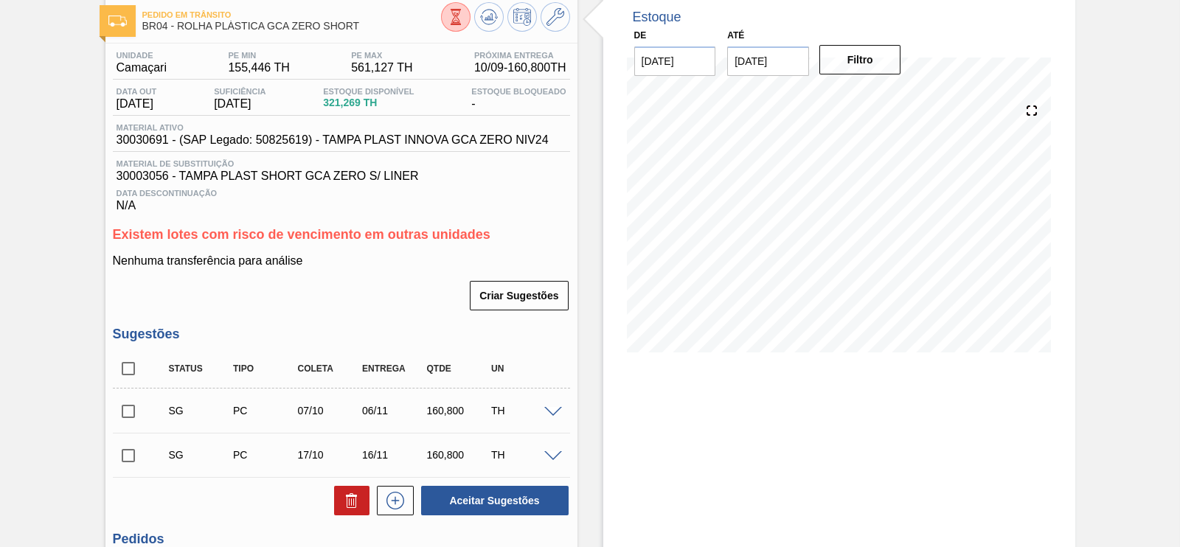
scroll to position [77, 0]
click at [806, 72] on input "[DATE]" at bounding box center [768, 63] width 82 height 30
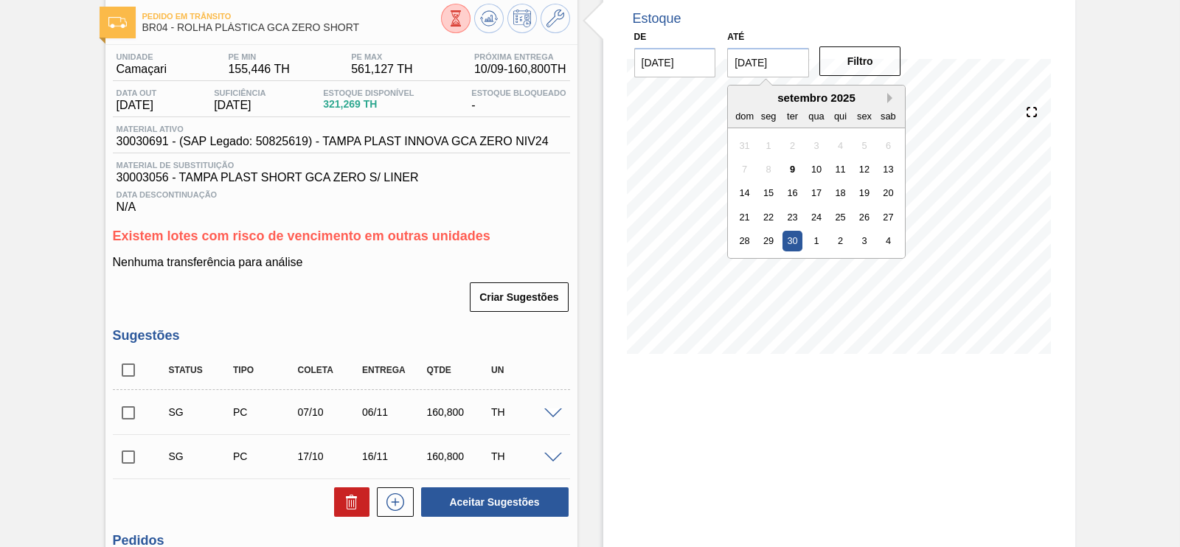
click at [888, 98] on button "Next Month" at bounding box center [893, 98] width 10 height 10
click at [870, 244] on div "31" at bounding box center [865, 241] width 20 height 20
type input "[DATE]"
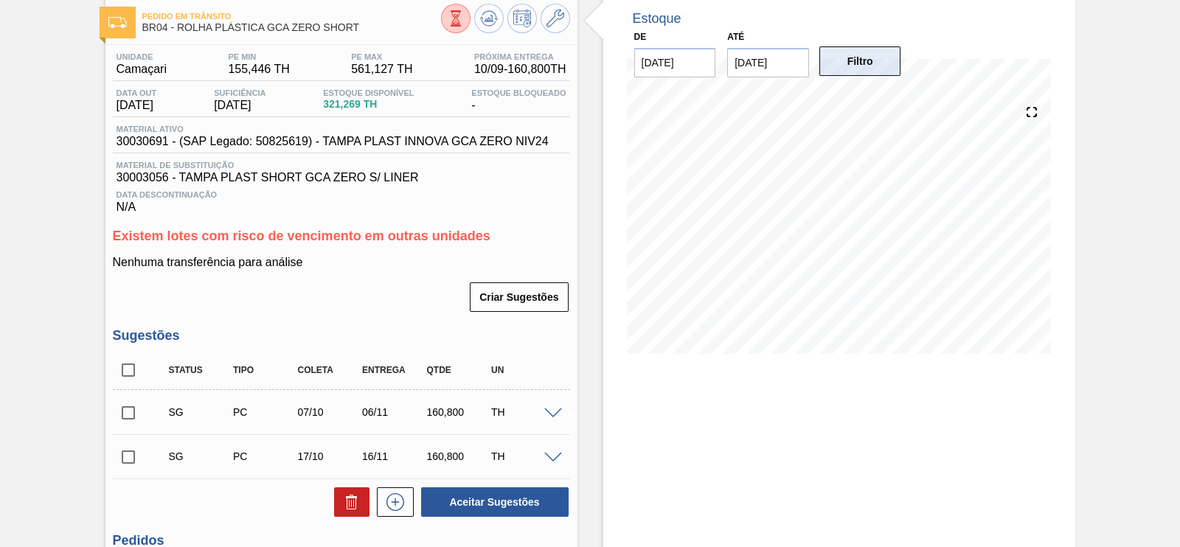
click at [878, 71] on button "Filtro" at bounding box center [861, 61] width 82 height 30
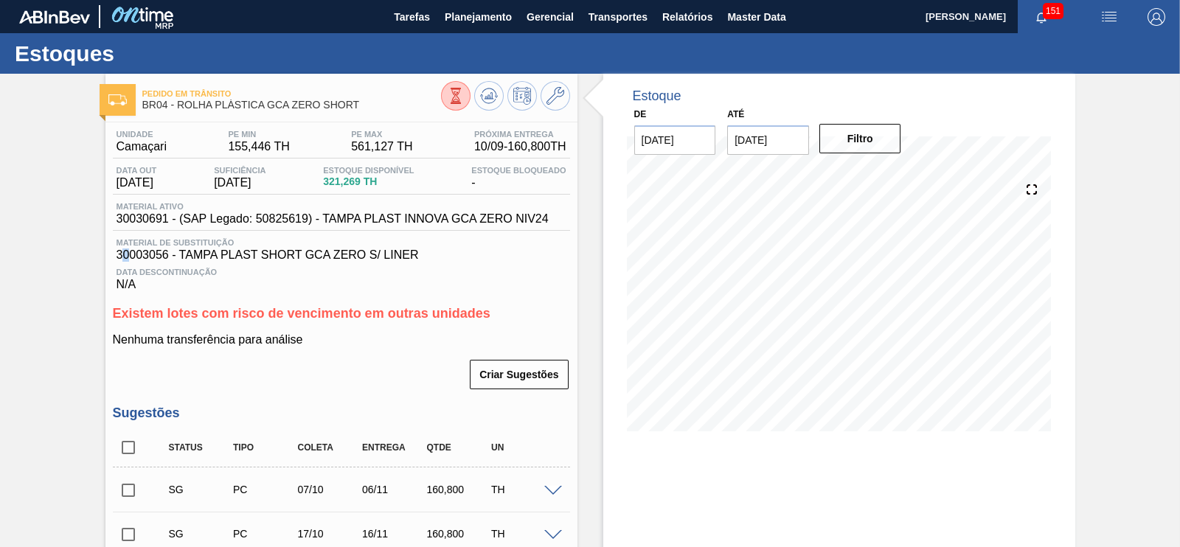
drag, startPoint x: 121, startPoint y: 256, endPoint x: 131, endPoint y: 256, distance: 9.6
click at [131, 256] on span "30003056 - TAMPA PLAST SHORT GCA ZERO S/ LINER" at bounding box center [342, 255] width 450 height 13
drag, startPoint x: 116, startPoint y: 256, endPoint x: 165, endPoint y: 254, distance: 49.5
click at [165, 254] on span "30003056 - TAMPA PLAST SHORT GCA ZERO S/ LINER" at bounding box center [342, 255] width 450 height 13
copy span "30003056"
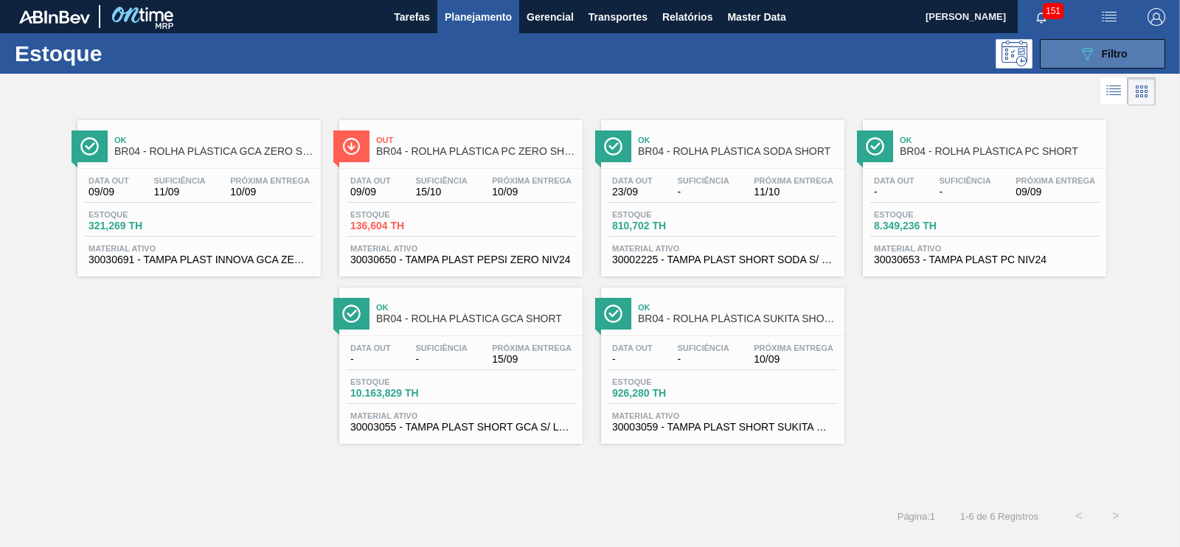
click at [1105, 67] on button "089F7B8B-B2A5-4AFE-B5C0-19BA573D28AC Filtro" at bounding box center [1102, 54] width 125 height 30
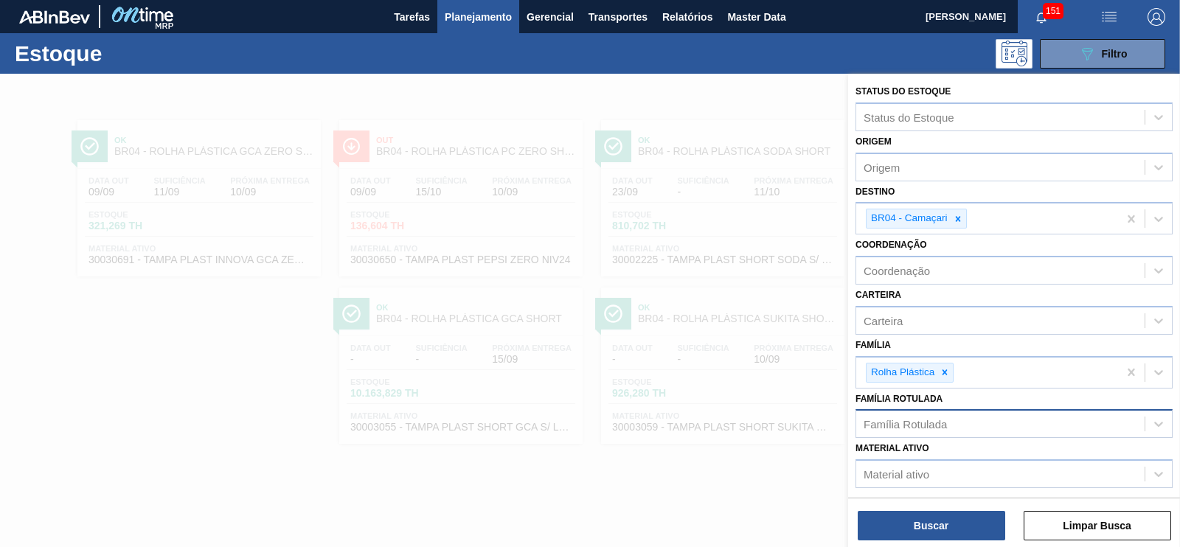
click at [946, 418] on div "Família Rotulada" at bounding box center [905, 424] width 83 height 13
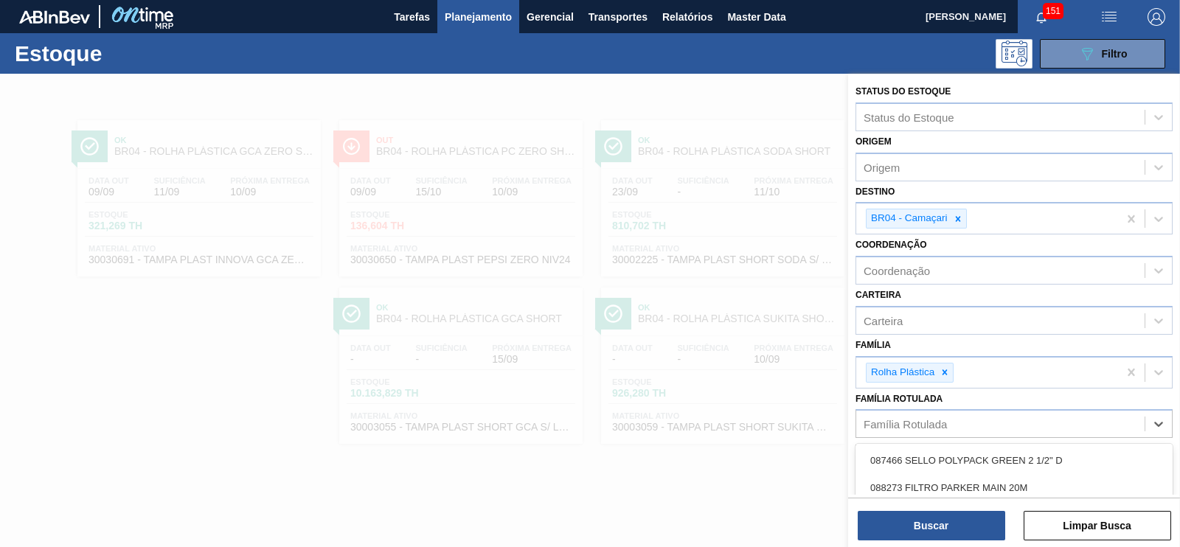
click at [991, 396] on div "Família Rotulada option 087466 SELLO POLYPACK GREEN 2 1/2" D focused, 1 of 101.…" at bounding box center [1014, 414] width 317 height 50
click at [930, 466] on div "Material ativo" at bounding box center [1001, 474] width 288 height 21
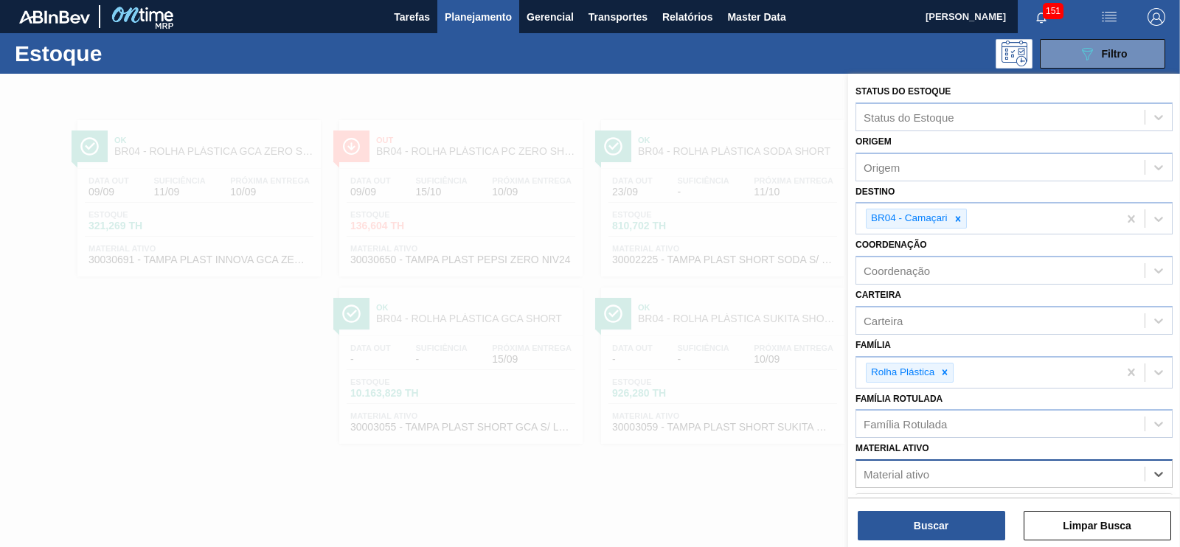
paste ativo "30003056"
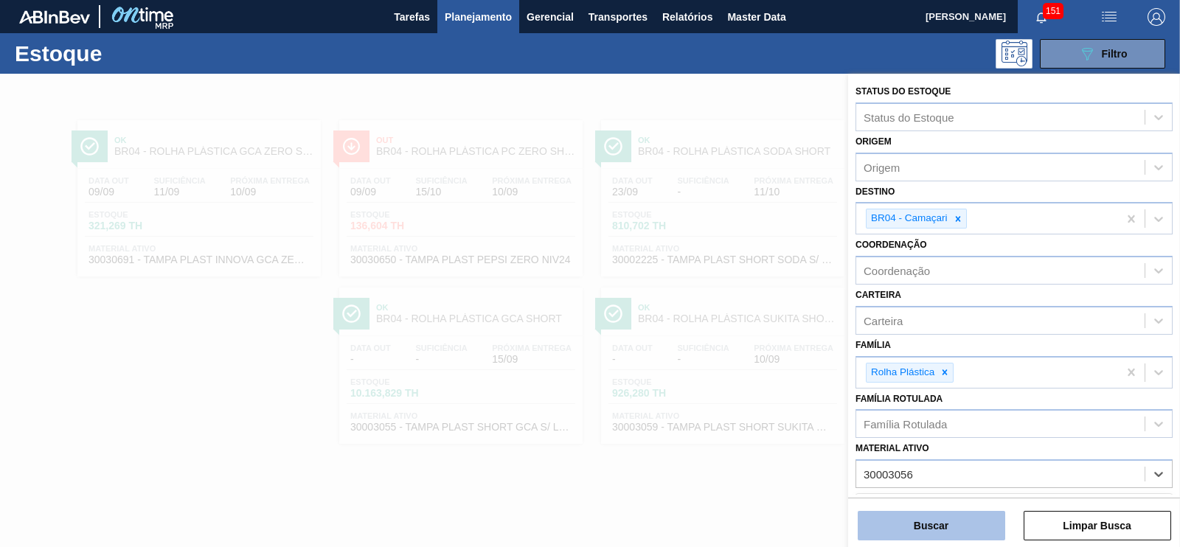
type ativo "30003056"
click at [958, 518] on button "Buscar" at bounding box center [932, 526] width 148 height 30
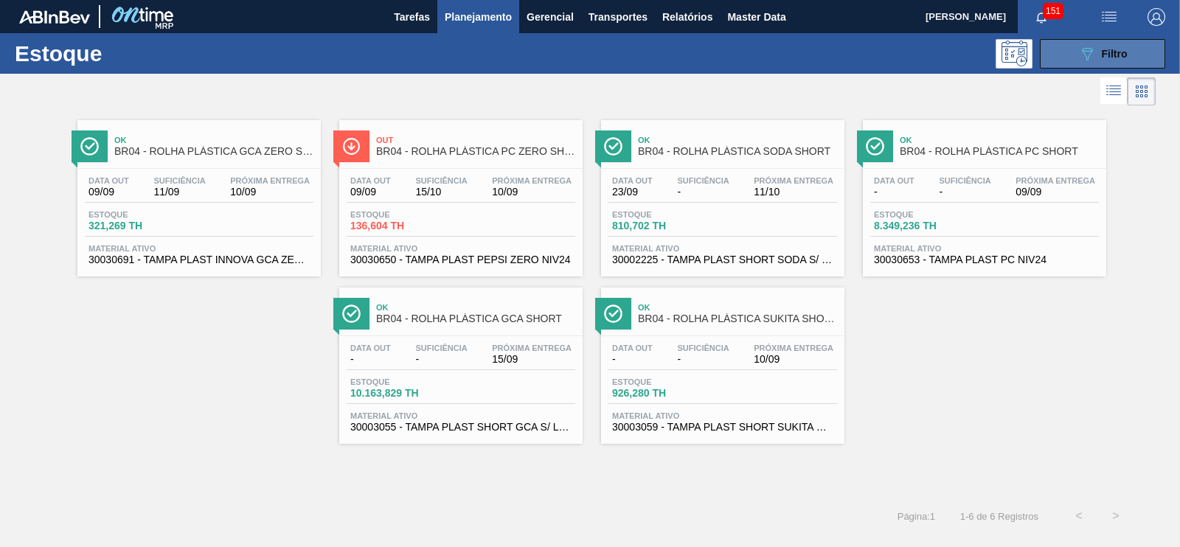
click at [1096, 60] on div "089F7B8B-B2A5-4AFE-B5C0-19BA573D28AC Filtro" at bounding box center [1103, 54] width 49 height 18
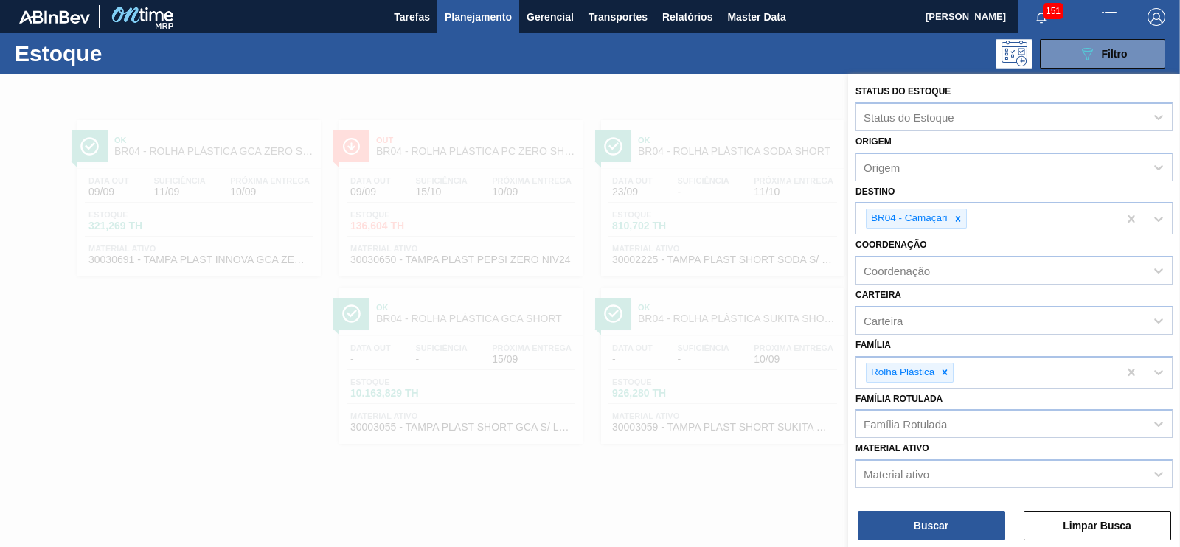
click at [167, 357] on div at bounding box center [590, 347] width 1180 height 547
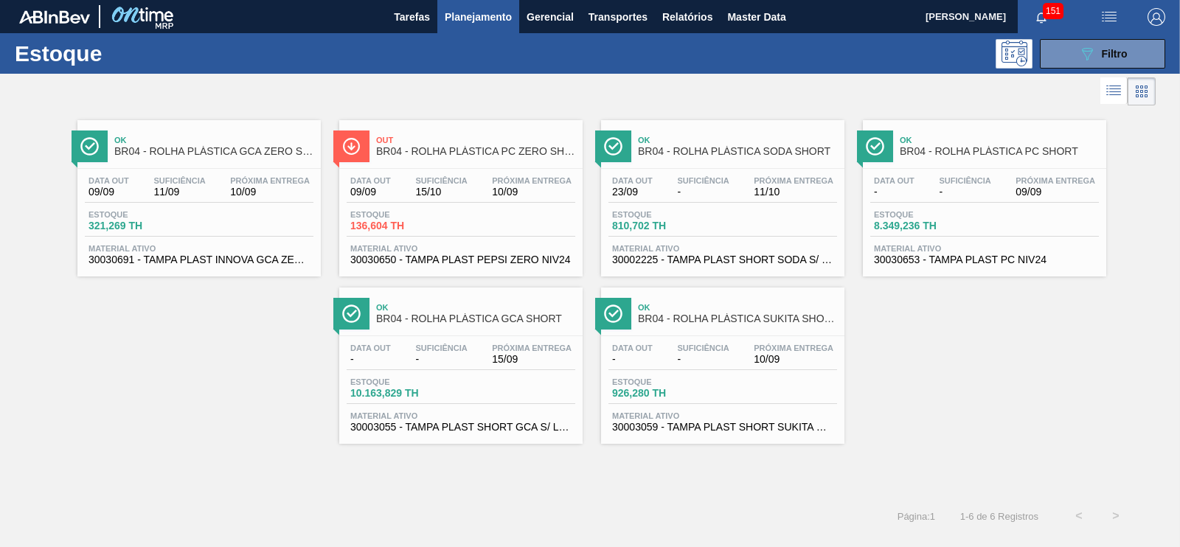
click at [229, 244] on span "Material ativo" at bounding box center [199, 248] width 221 height 9
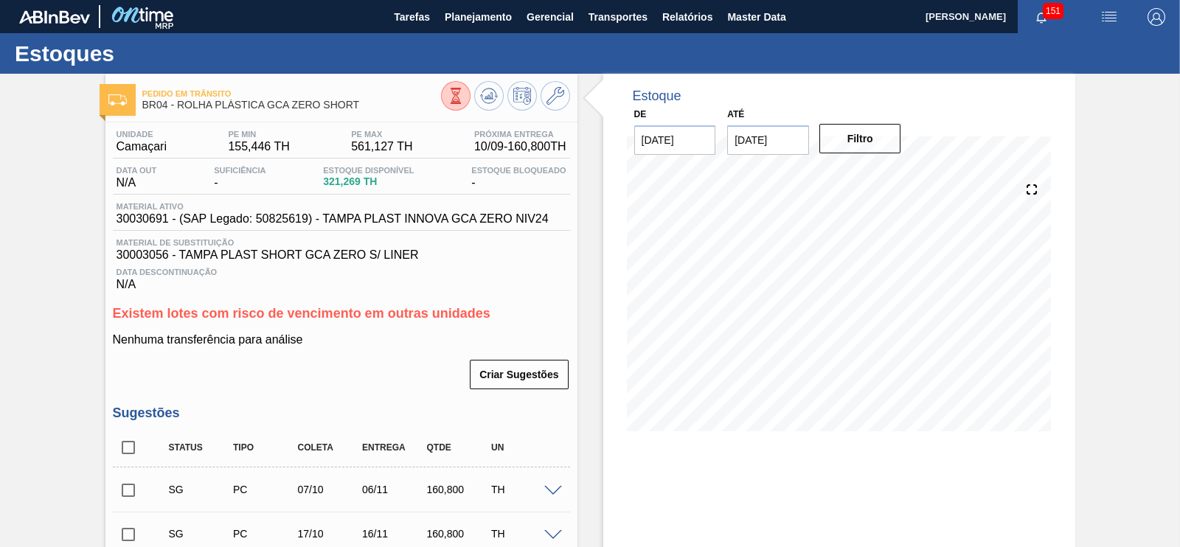
click at [808, 146] on div "Até [DATE]" at bounding box center [769, 129] width 94 height 51
click at [747, 147] on input "[DATE]" at bounding box center [768, 140] width 82 height 30
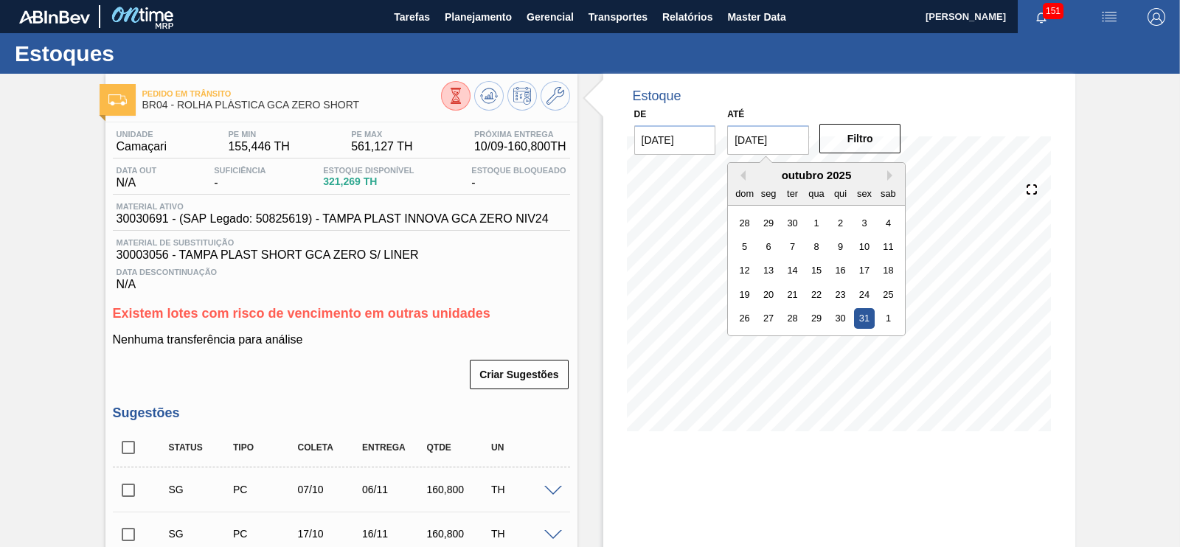
click at [744, 177] on div "outubro 2025" at bounding box center [816, 175] width 177 height 13
click at [741, 175] on button "Previous Month" at bounding box center [741, 175] width 10 height 10
click at [811, 294] on div "24" at bounding box center [817, 295] width 20 height 20
type input "[DATE]"
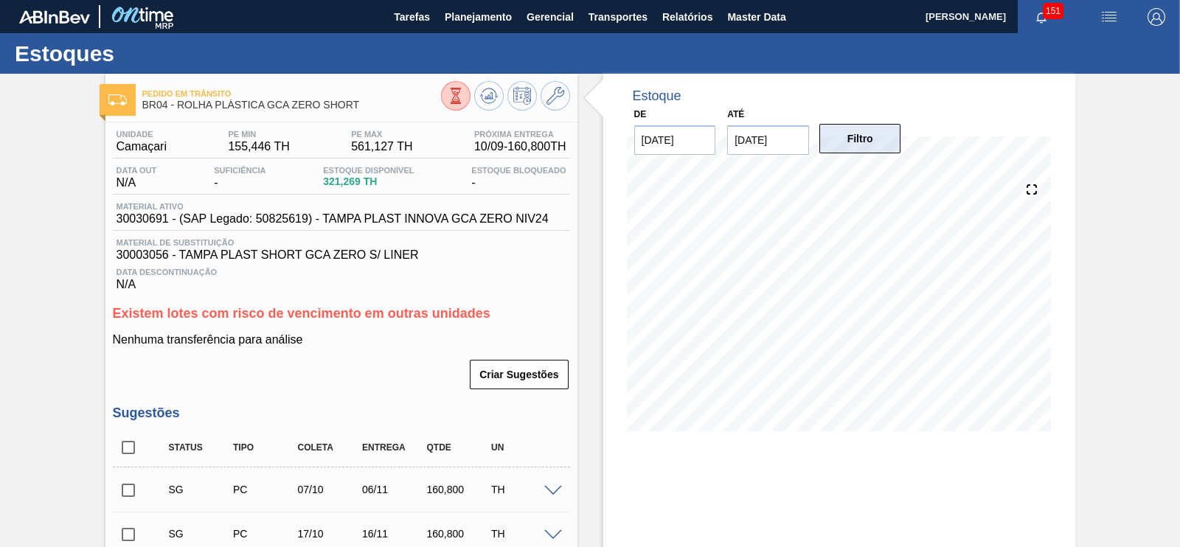
click at [868, 141] on button "Filtro" at bounding box center [861, 139] width 82 height 30
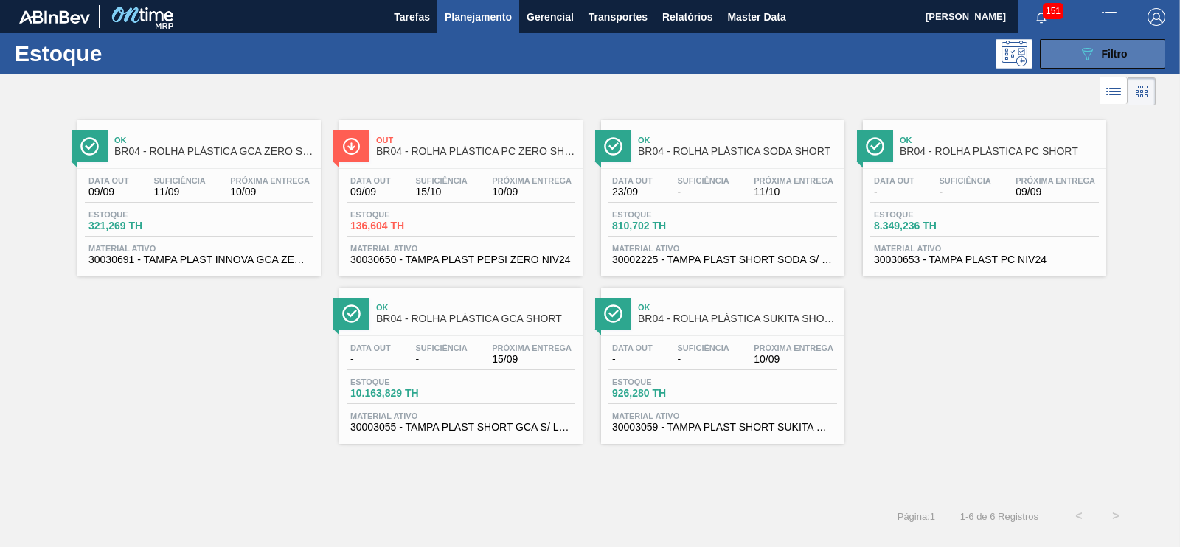
click at [1108, 59] on span "Filtro" at bounding box center [1115, 54] width 26 height 12
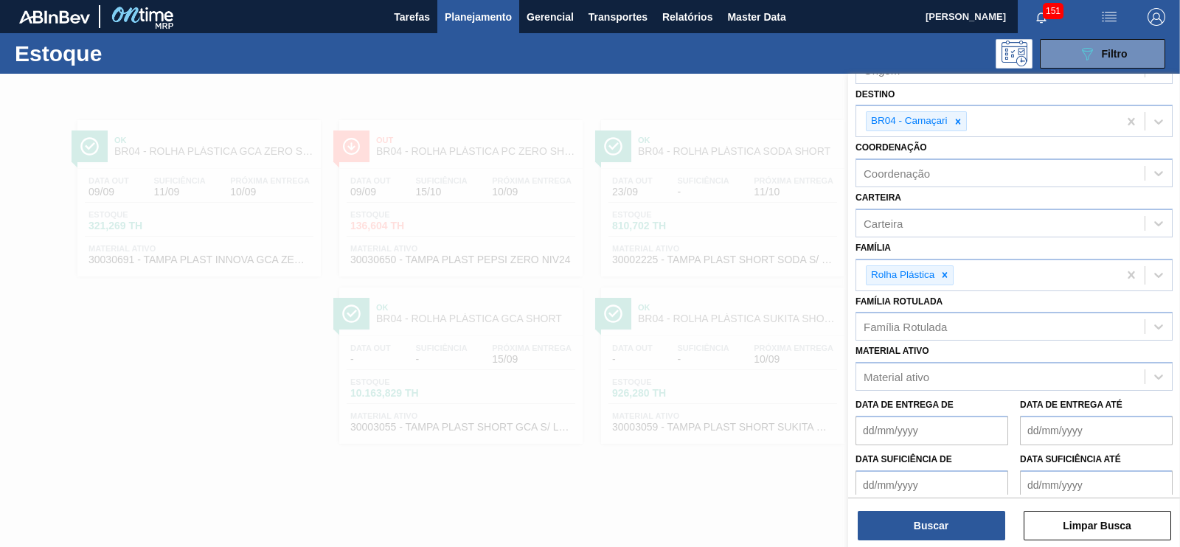
scroll to position [161, 0]
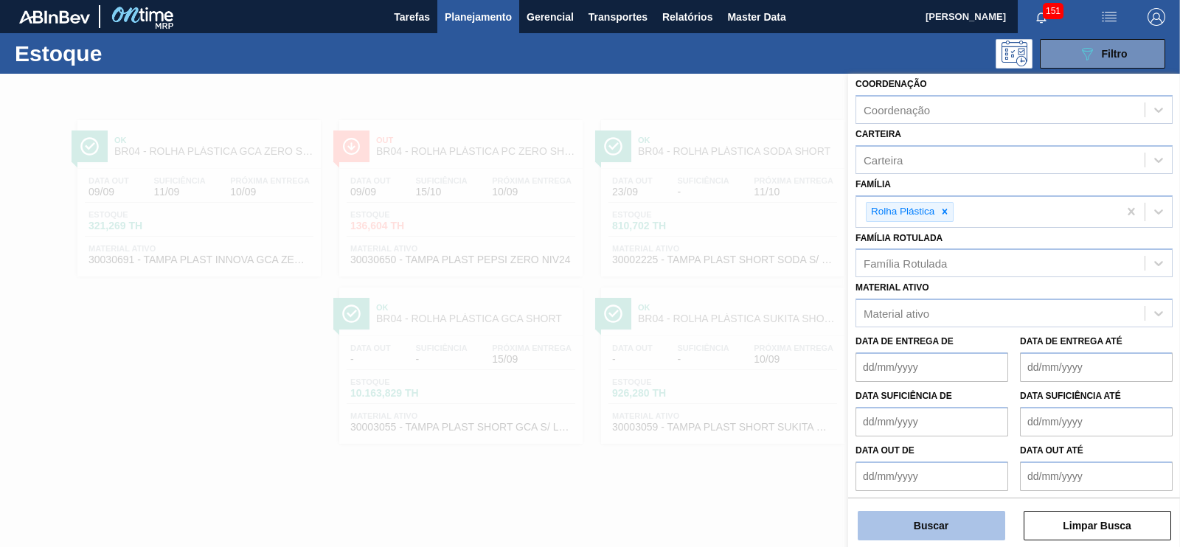
click at [927, 531] on button "Buscar" at bounding box center [932, 526] width 148 height 30
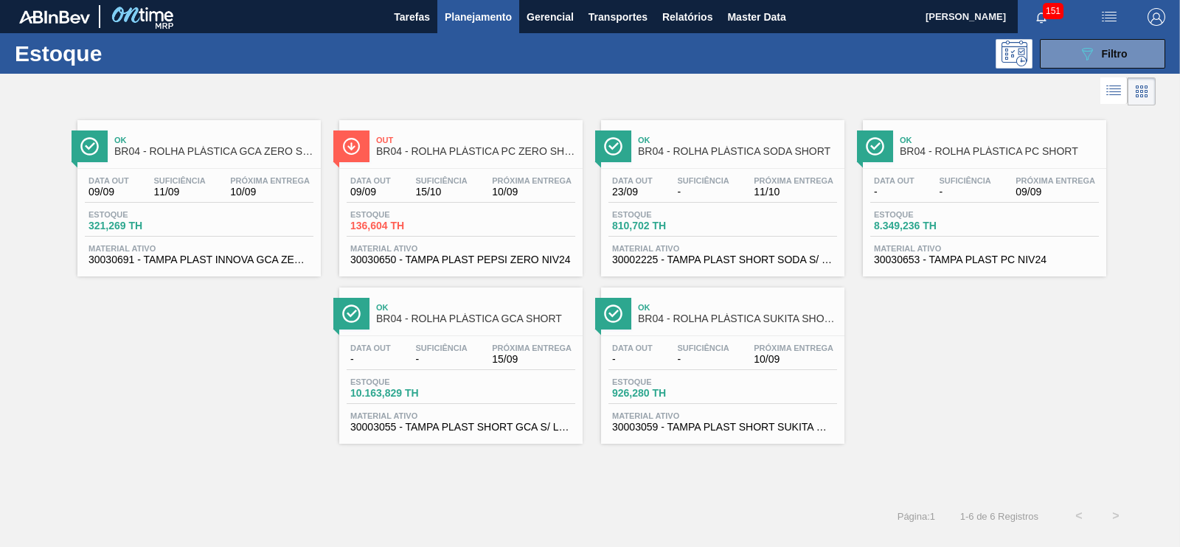
click at [460, 212] on div "Estoque 136,604 TH" at bounding box center [461, 223] width 229 height 27
